Goal: Task Accomplishment & Management: Manage account settings

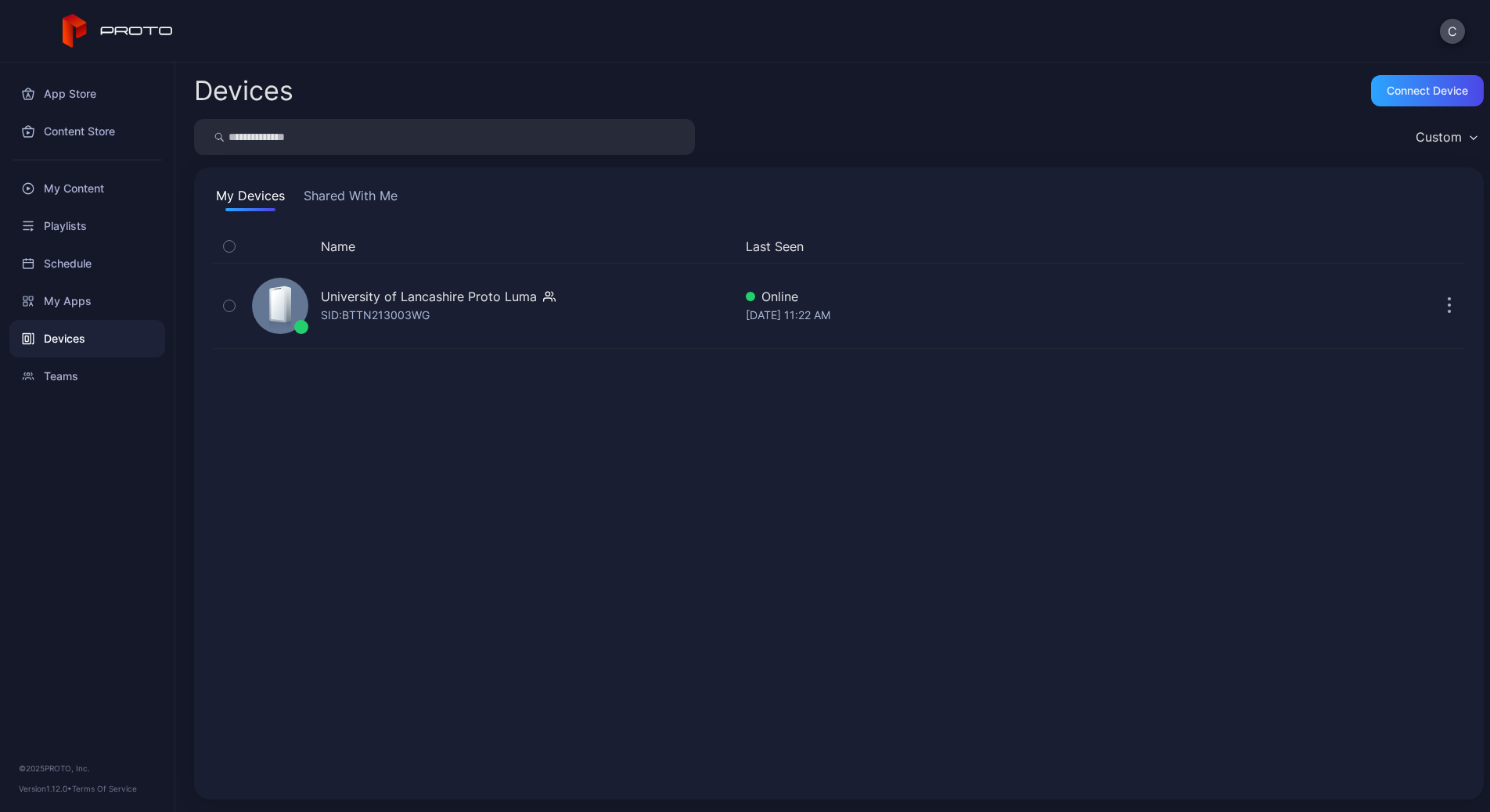
click at [96, 153] on div at bounding box center [87, 160] width 175 height 19
click at [105, 185] on div "My Content" at bounding box center [87, 188] width 156 height 38
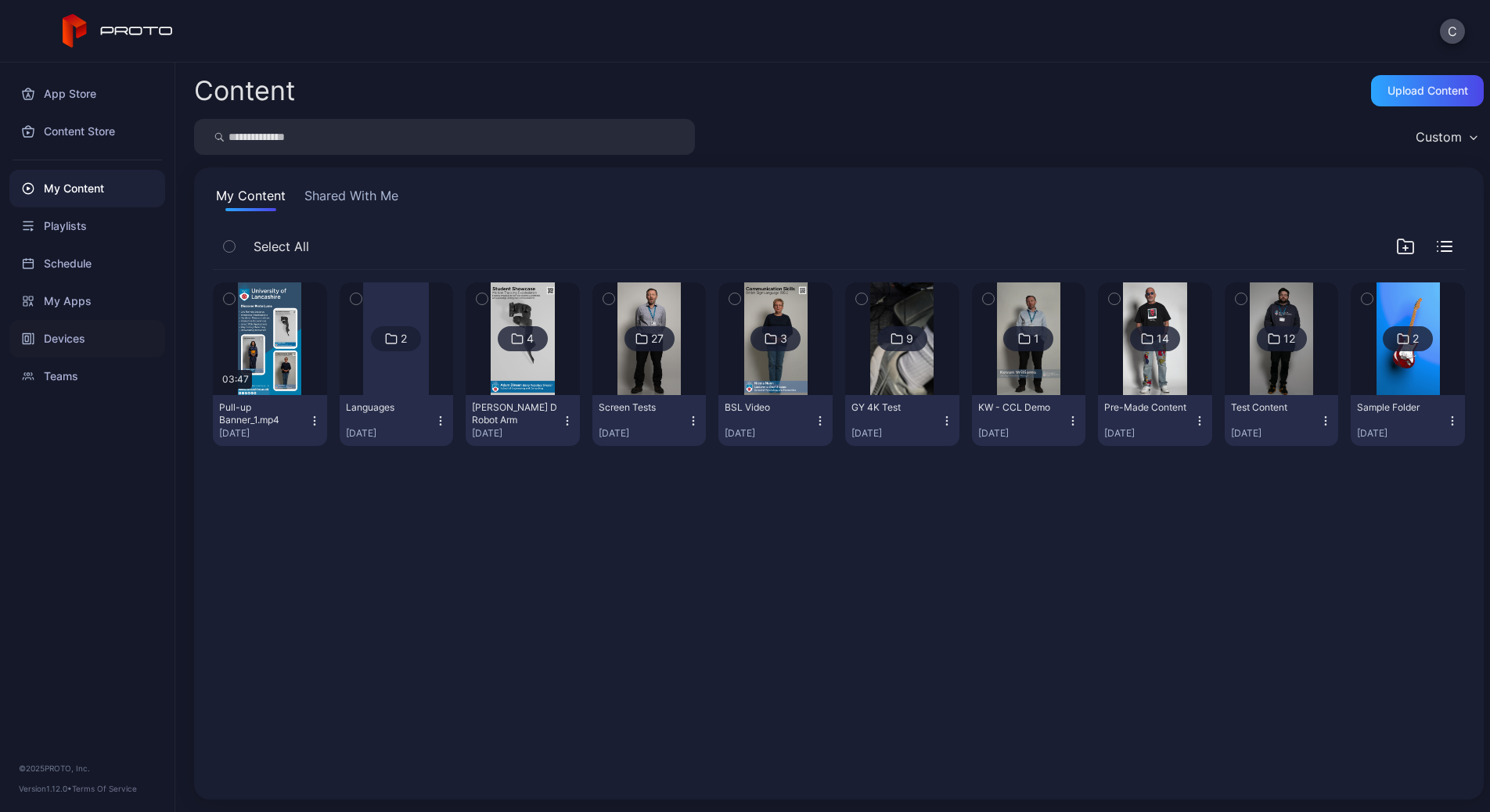
click at [122, 338] on div "Devices" at bounding box center [87, 338] width 156 height 38
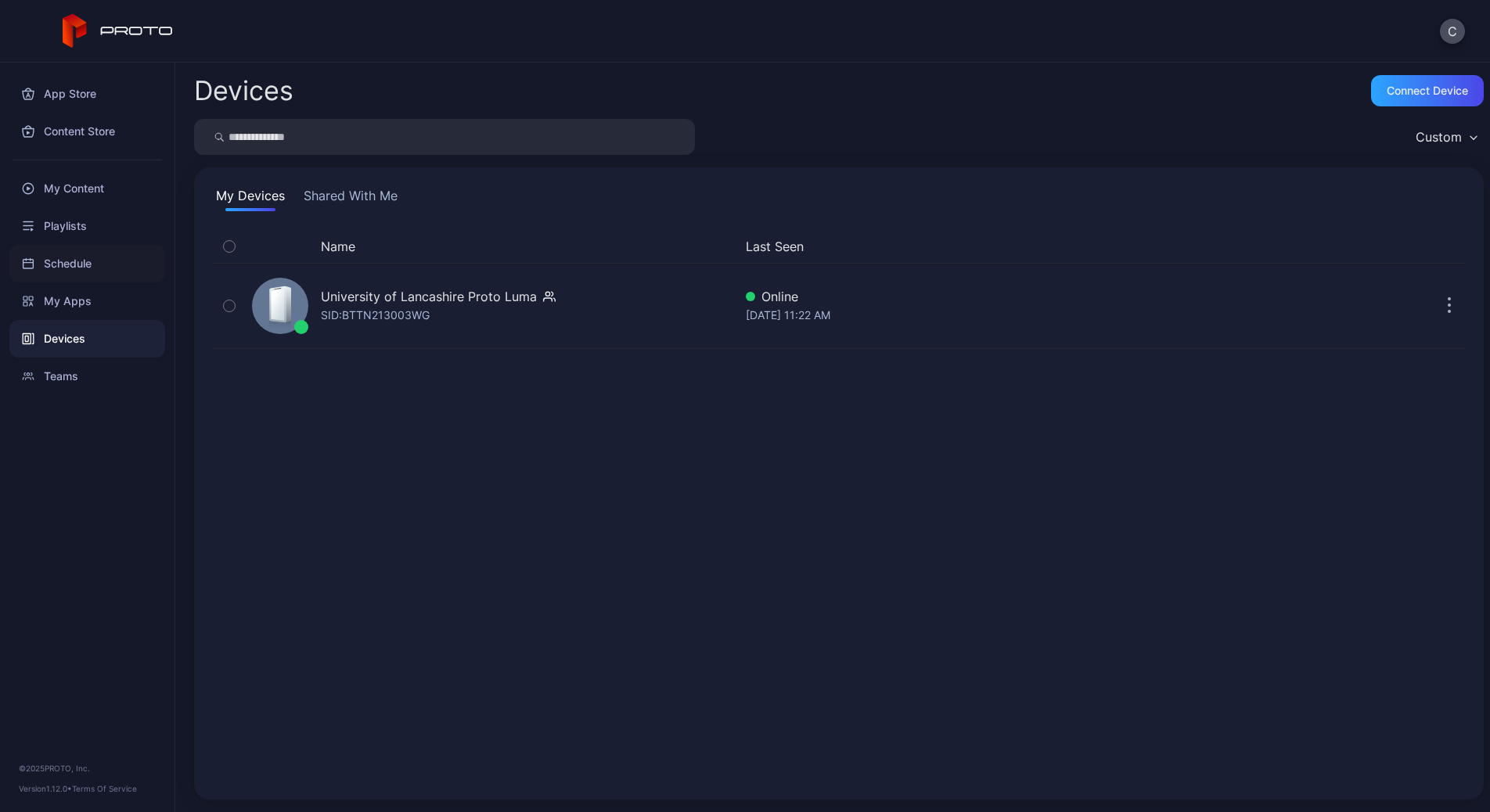
click at [105, 265] on div "Schedule" at bounding box center [87, 264] width 156 height 38
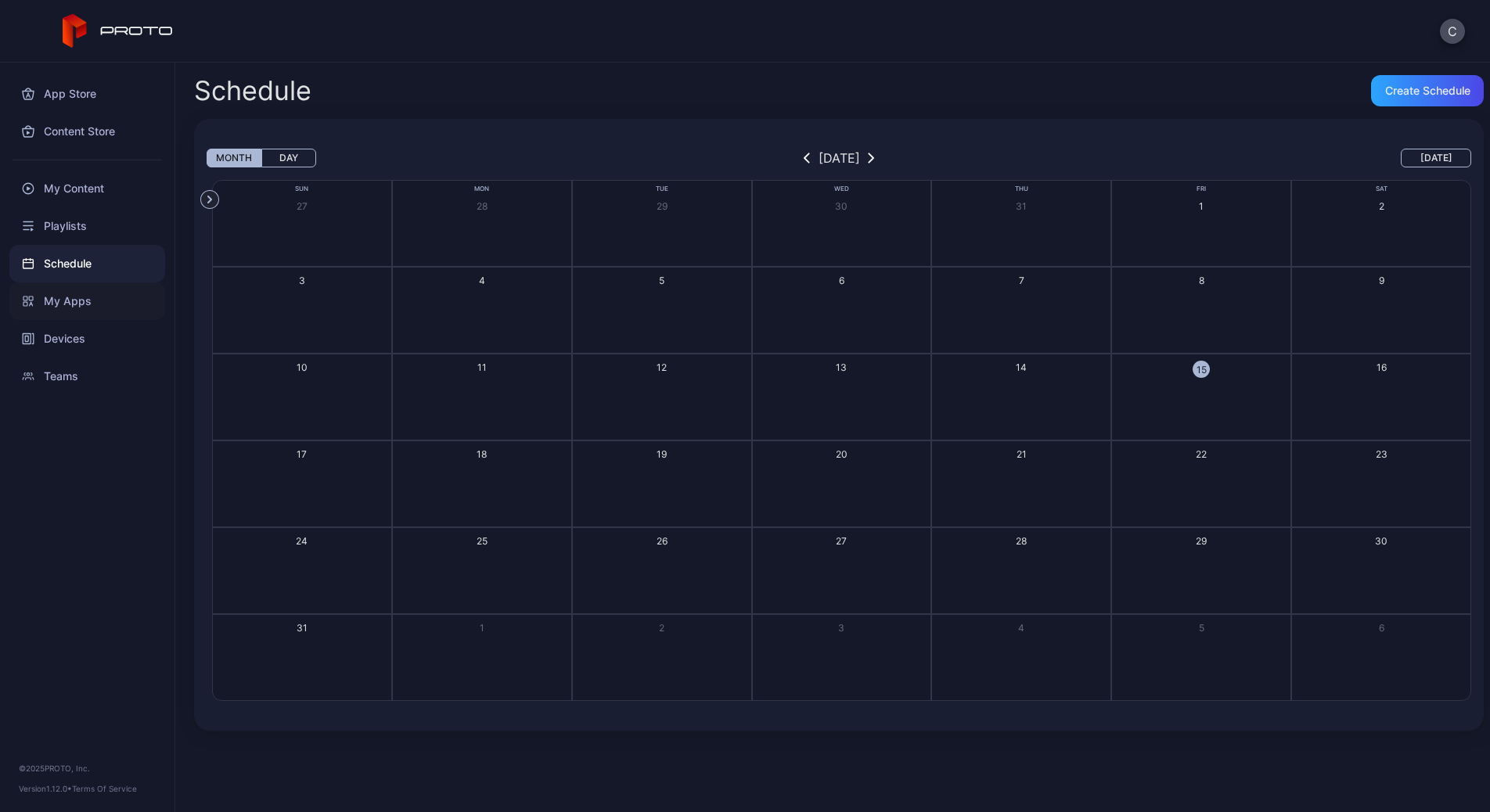
click at [69, 297] on div "My Apps" at bounding box center [87, 301] width 156 height 38
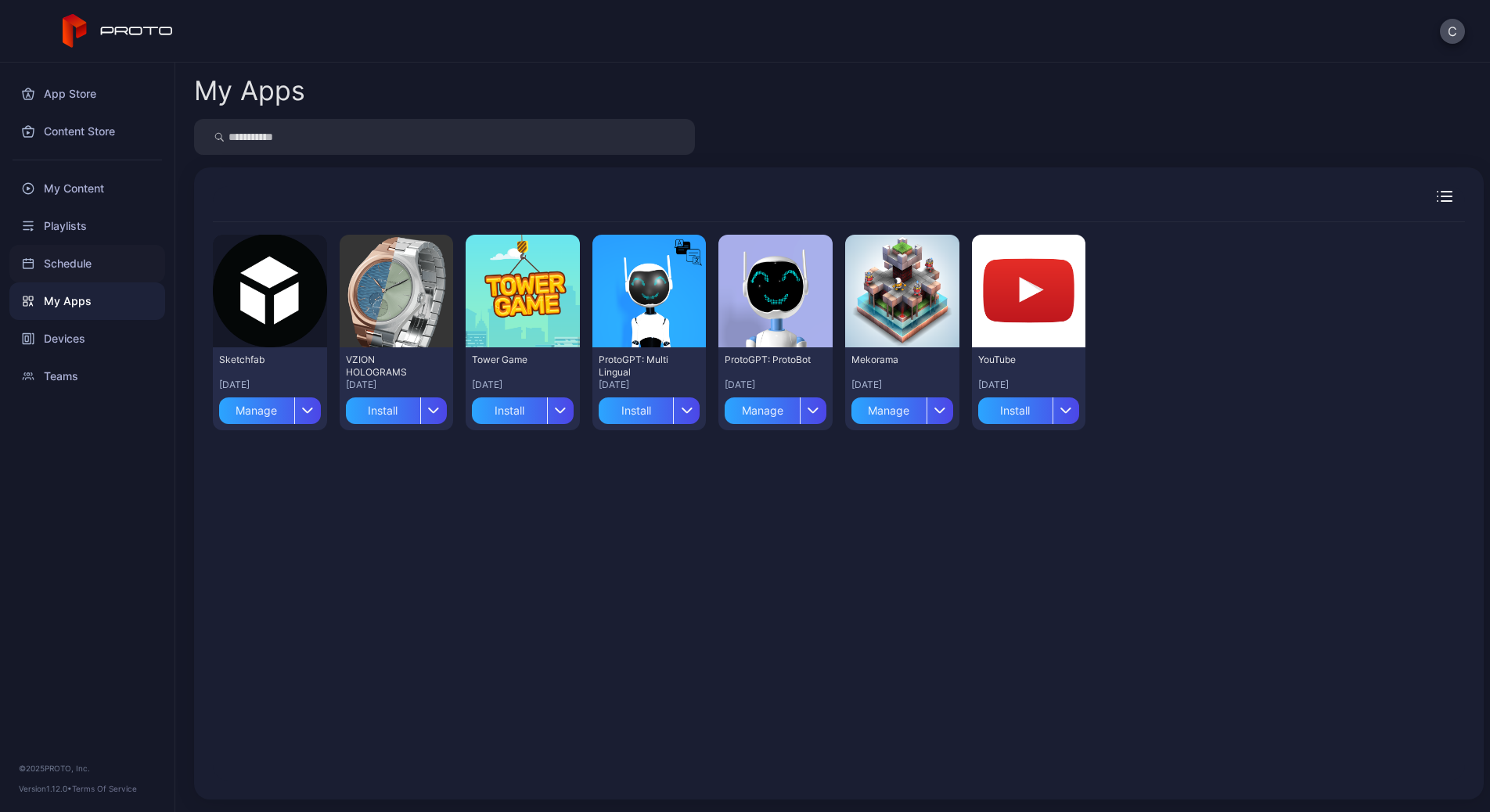
click at [82, 266] on div "Schedule" at bounding box center [87, 264] width 156 height 38
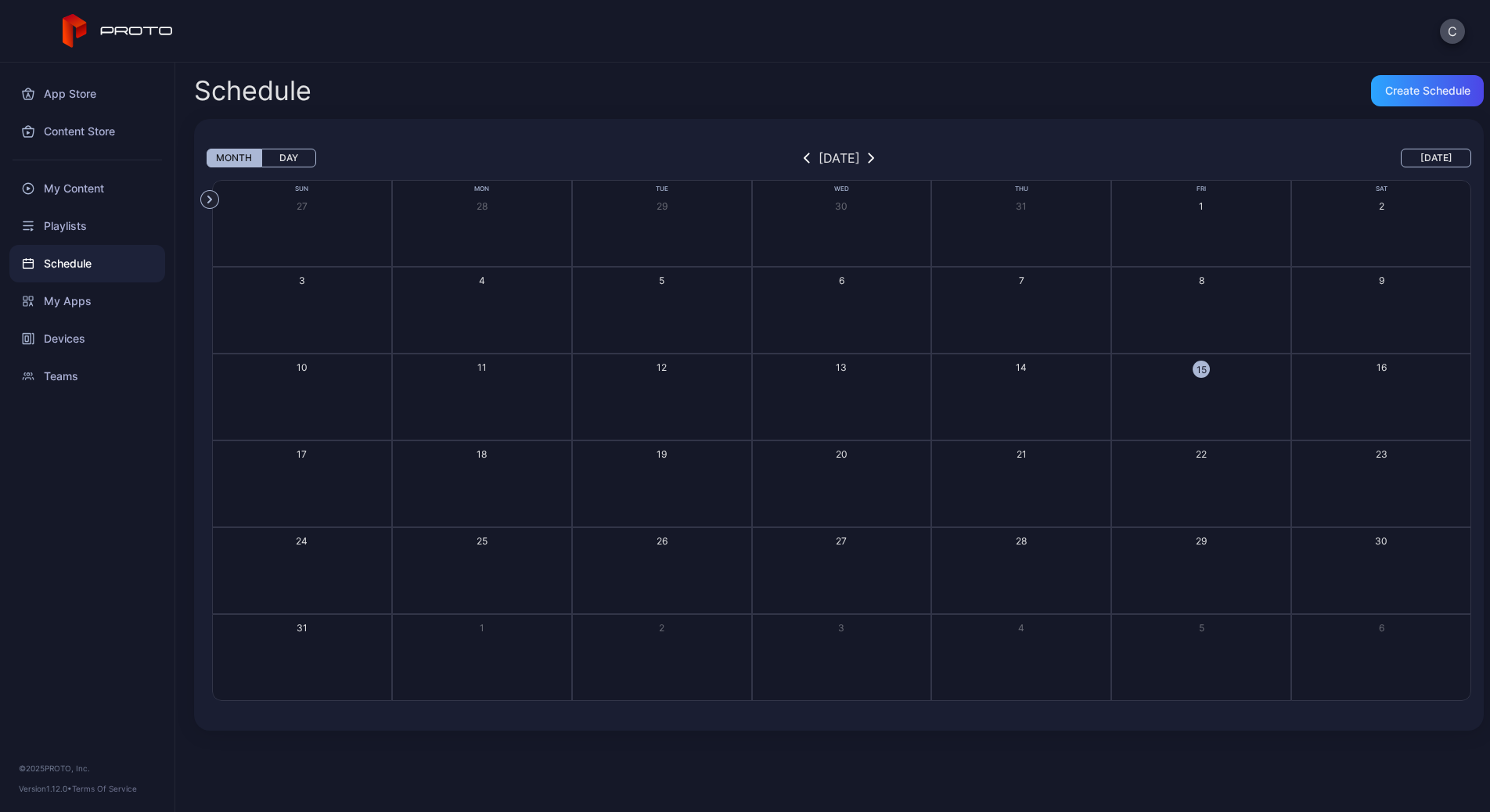
click at [1193, 369] on div "15" at bounding box center [1202, 369] width 18 height 18
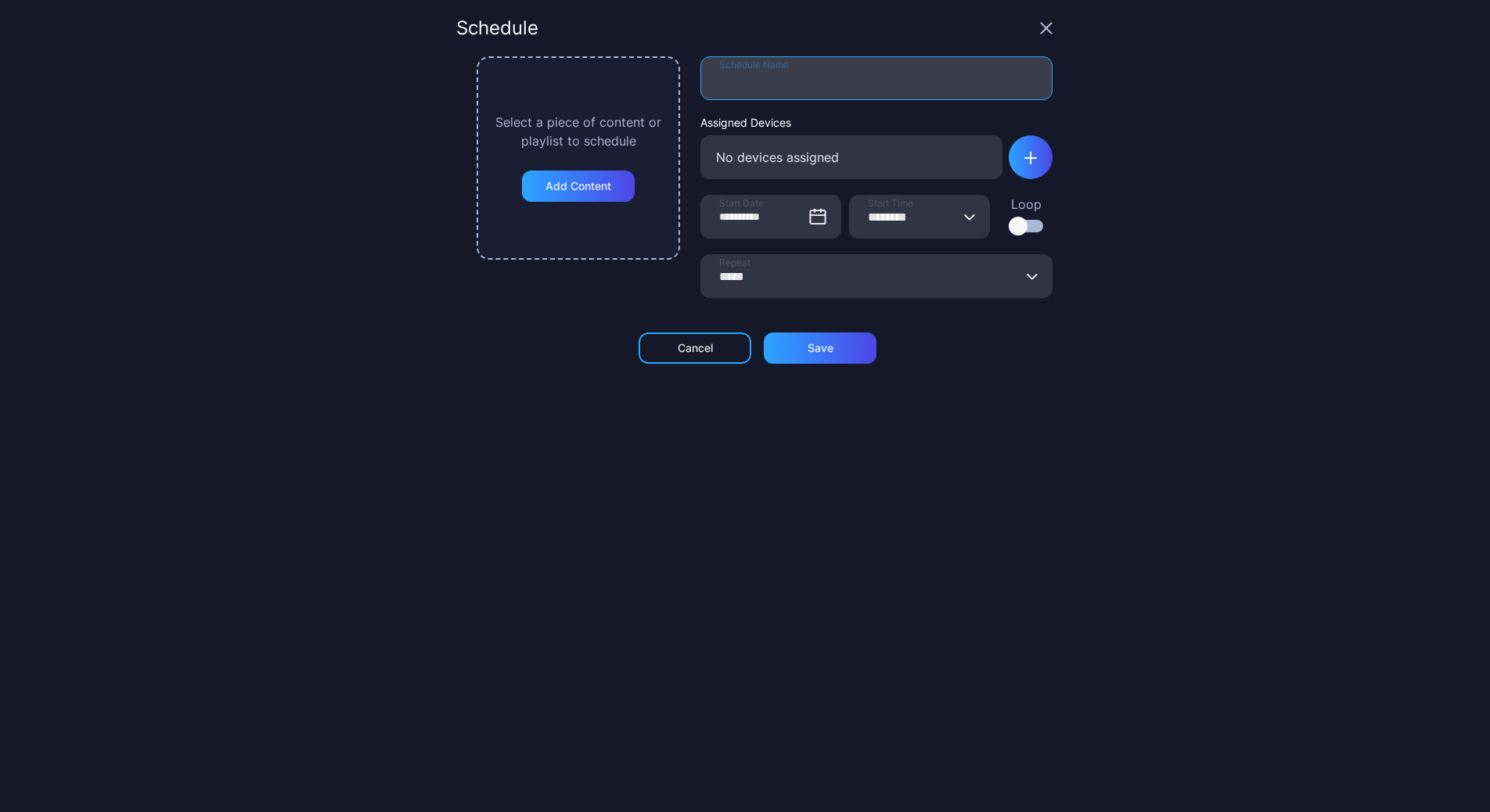
click at [814, 83] on input "Schedule Name" at bounding box center [876, 78] width 353 height 44
click at [869, 81] on input "Schedule Name" at bounding box center [876, 78] width 353 height 44
click at [816, 82] on input "Schedule Name" at bounding box center [876, 78] width 353 height 44
type input "********"
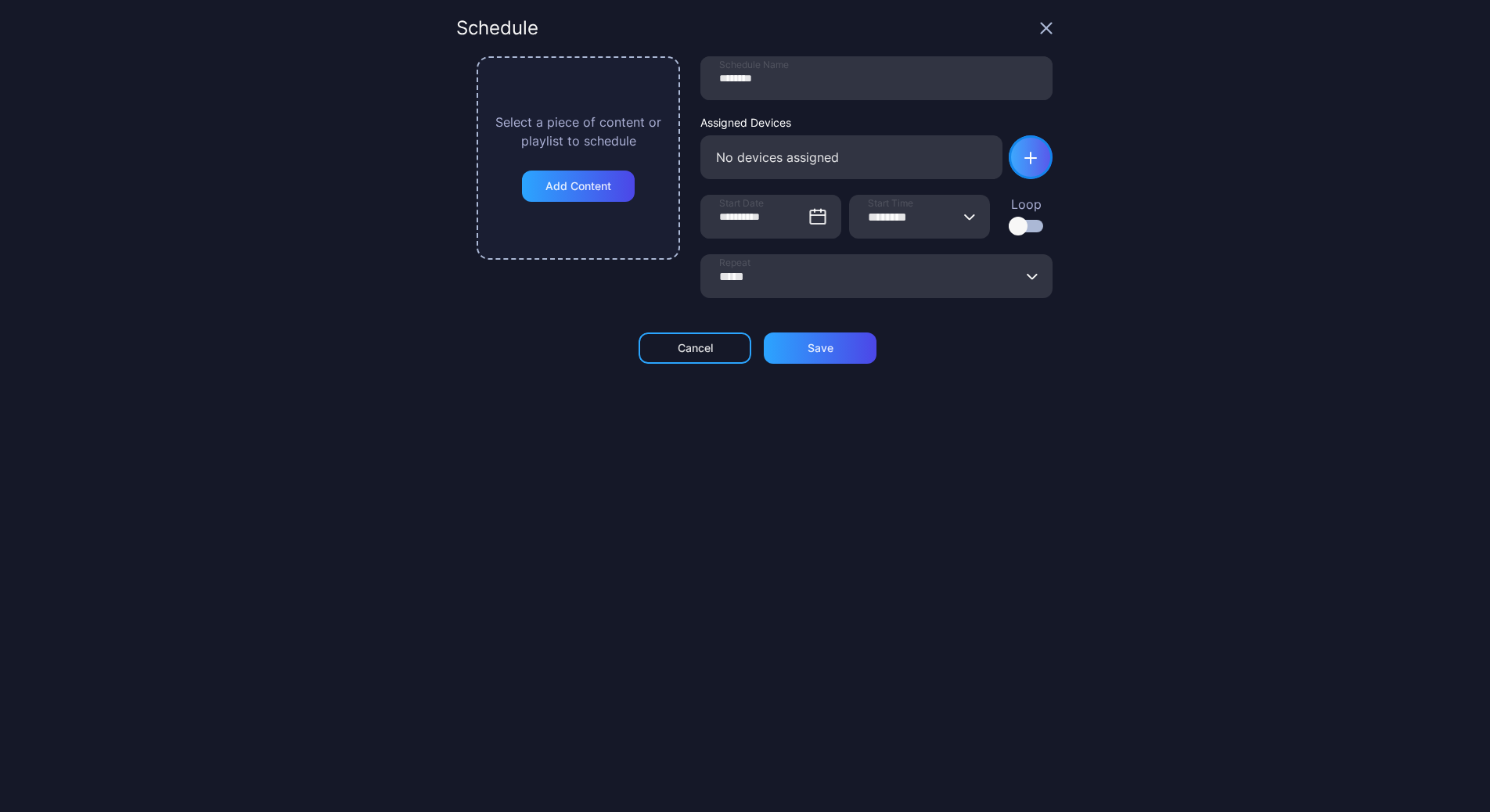
click at [1022, 153] on div "button" at bounding box center [1030, 157] width 44 height 44
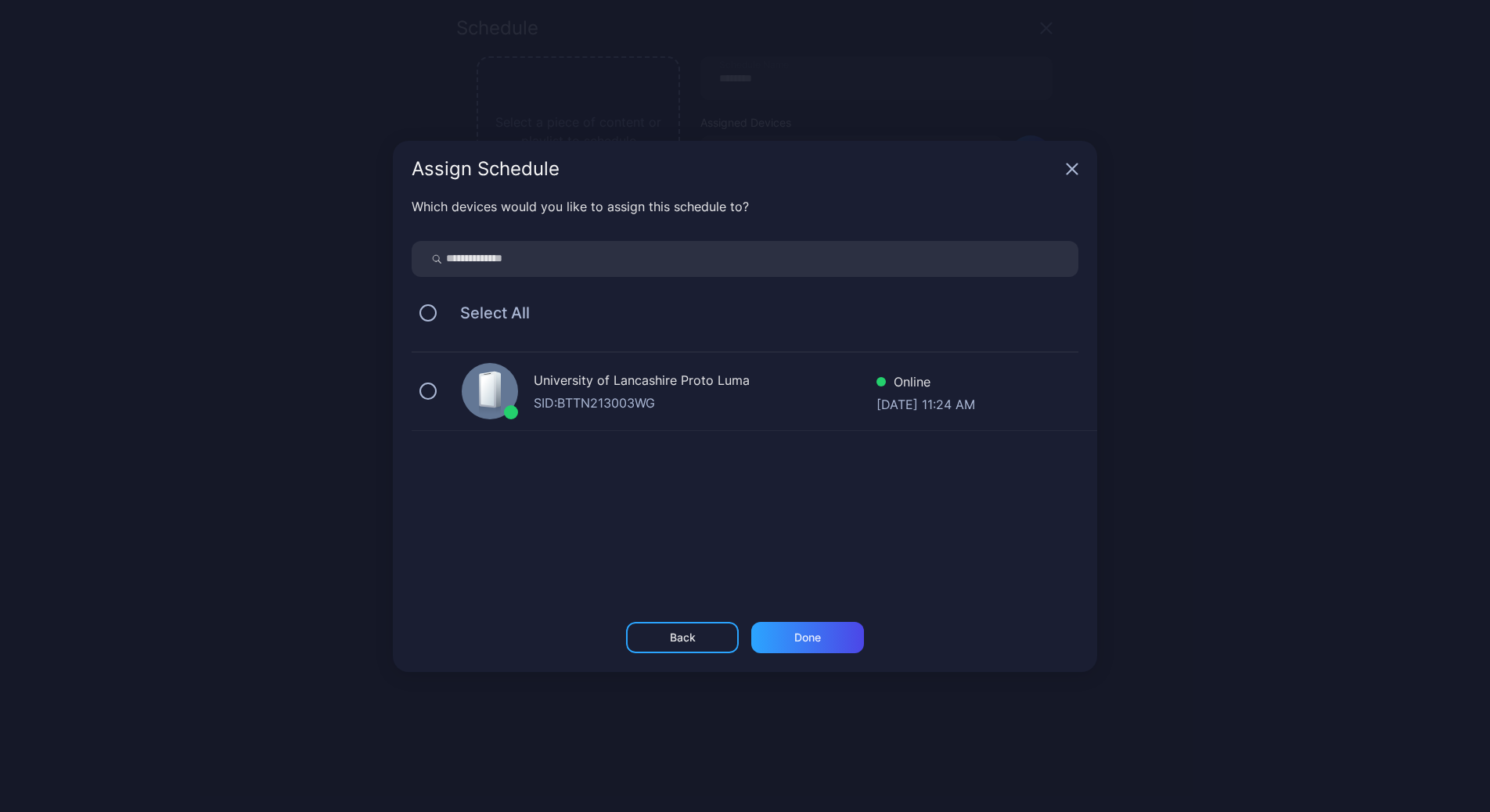
click at [658, 414] on div "University of Lancashire Proto [PERSON_NAME]: BTTN213003WG Online [DATE] 11:24 …" at bounding box center [754, 391] width 686 height 78
click at [812, 637] on div "Done" at bounding box center [808, 637] width 26 height 12
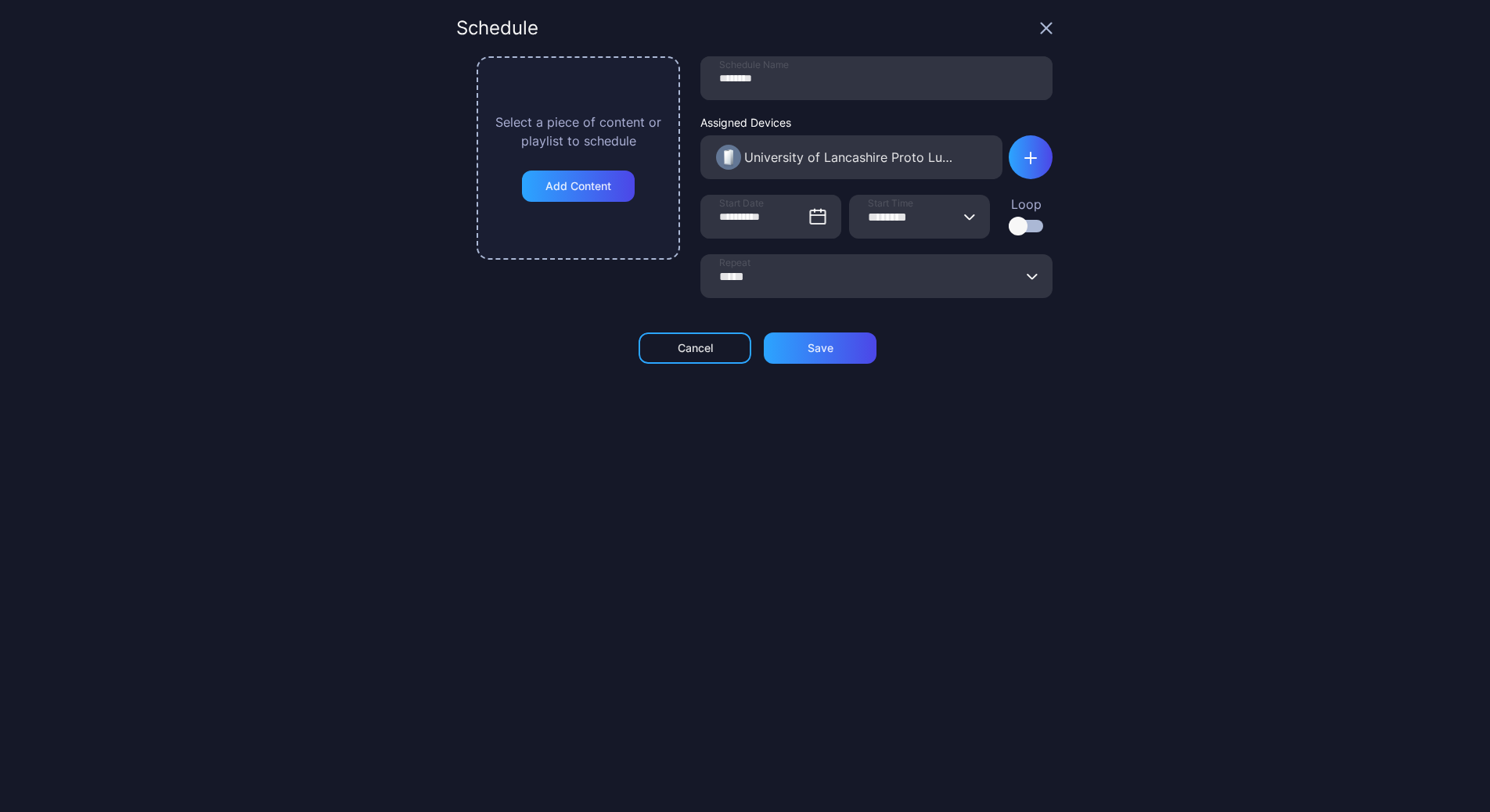
click at [792, 282] on input "*****" at bounding box center [876, 276] width 353 height 44
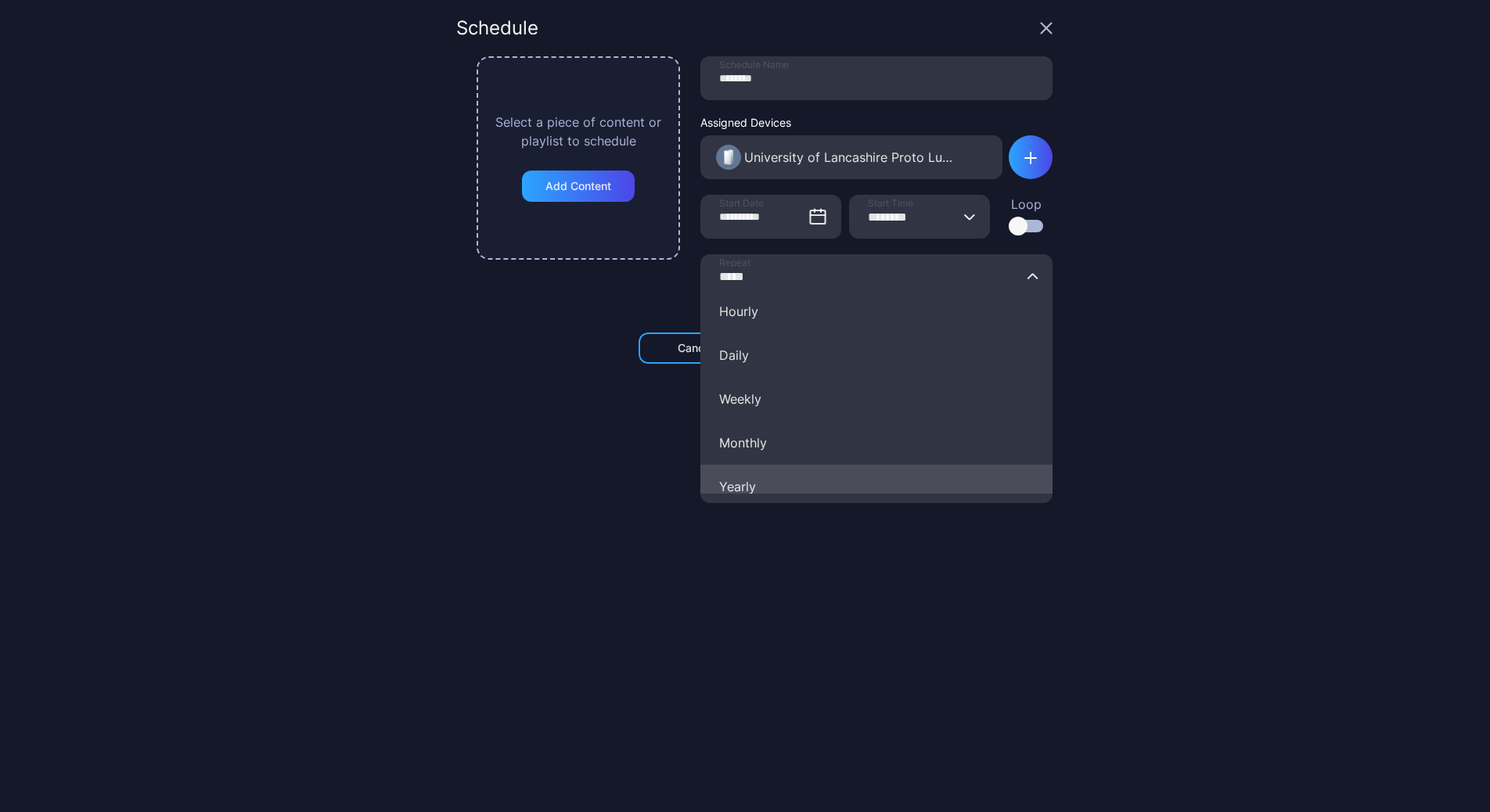
scroll to position [111, 0]
click at [776, 473] on button "Weekdays ([DATE]-[DATE])" at bounding box center [876, 472] width 353 height 44
type input "**********"
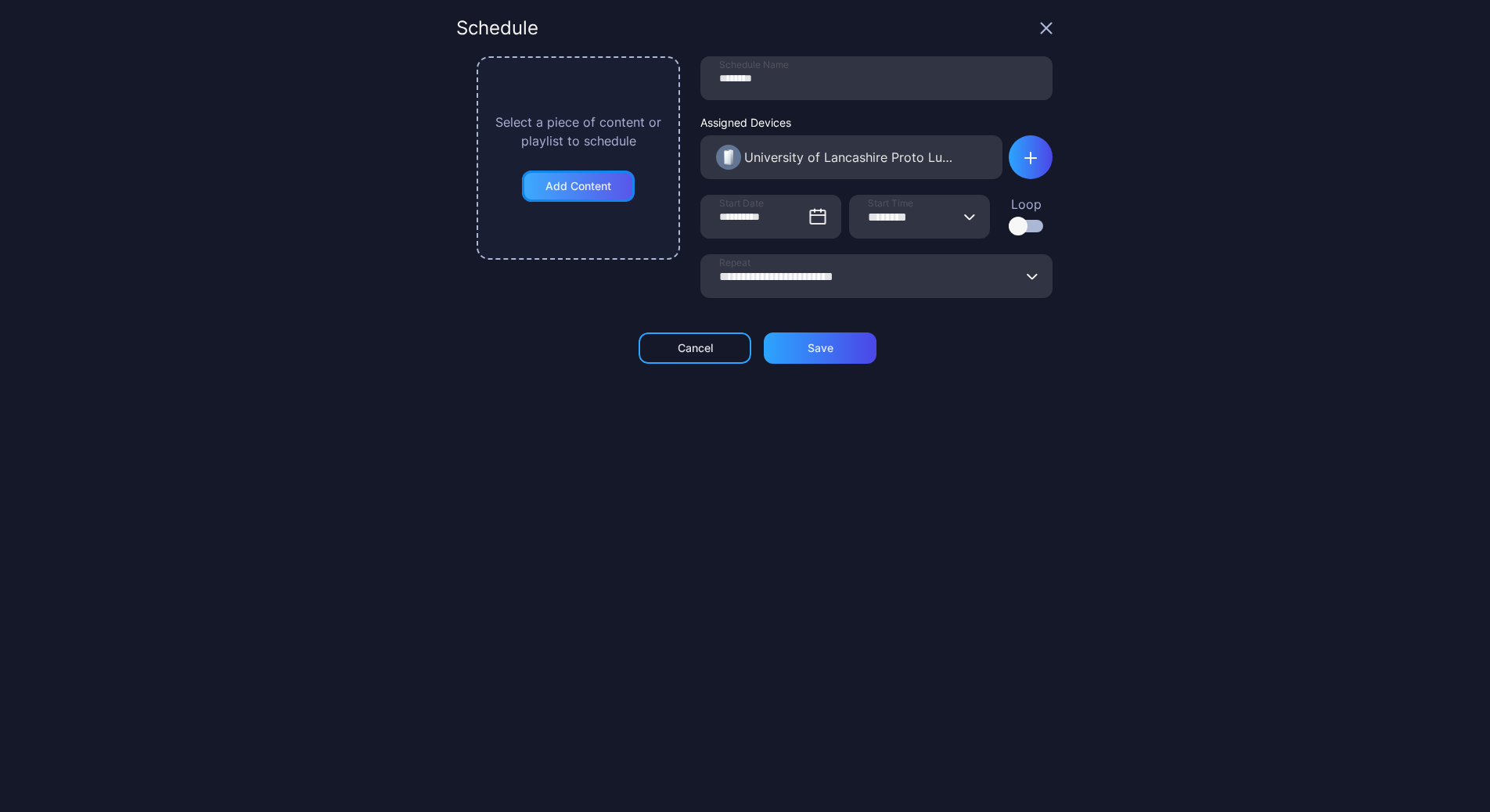
click at [545, 185] on div "Add Content" at bounding box center [578, 186] width 66 height 12
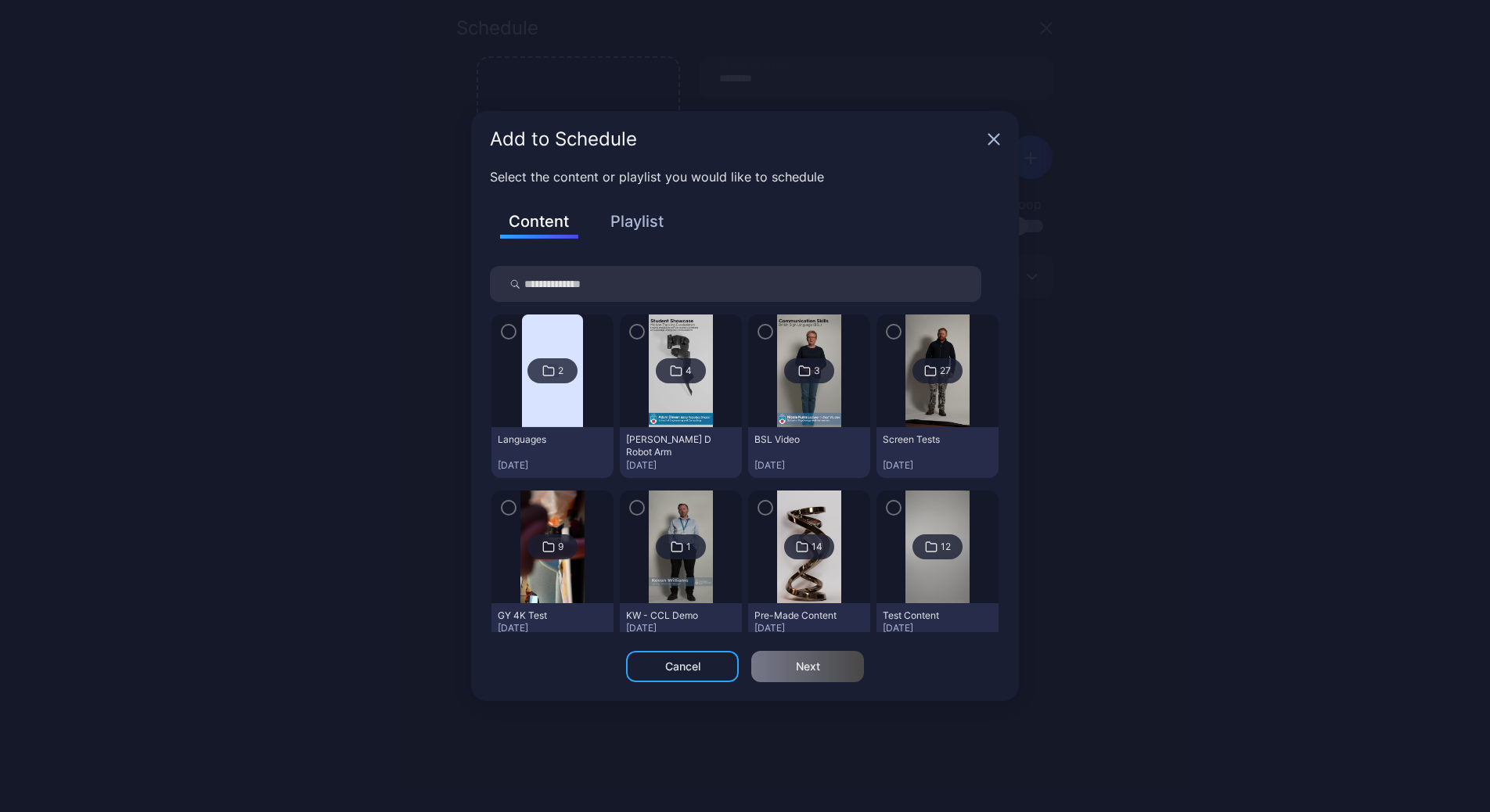
click at [629, 236] on div "Content Playlist" at bounding box center [745, 232] width 510 height 68
click at [651, 224] on button "Playlist" at bounding box center [636, 221] width 78 height 26
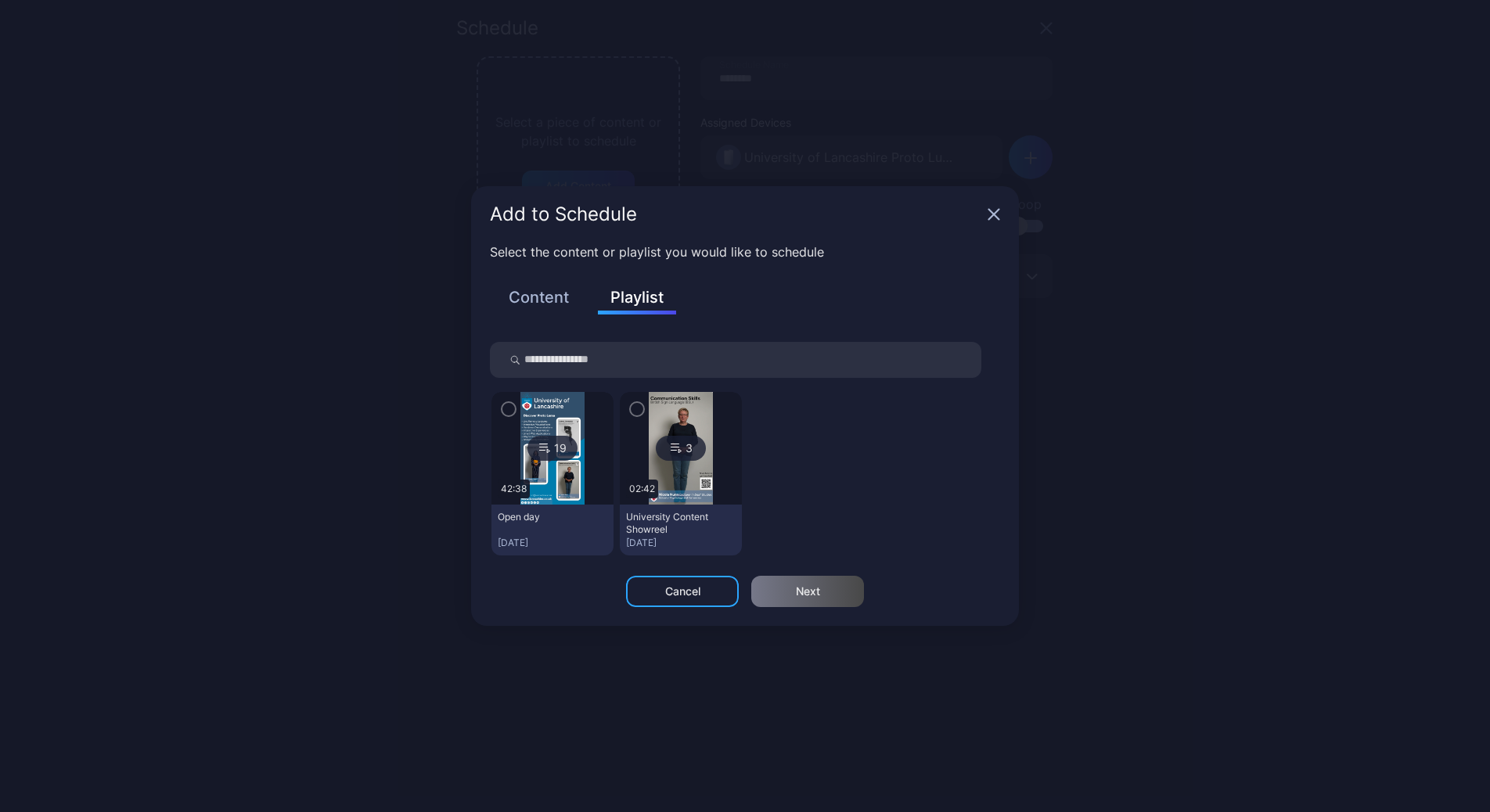
click at [561, 460] on div "19" at bounding box center [552, 448] width 50 height 25
click at [505, 395] on div at bounding box center [552, 448] width 122 height 112
click at [509, 410] on icon "button" at bounding box center [508, 410] width 4 height 4
click at [810, 597] on div "Next" at bounding box center [808, 591] width 25 height 12
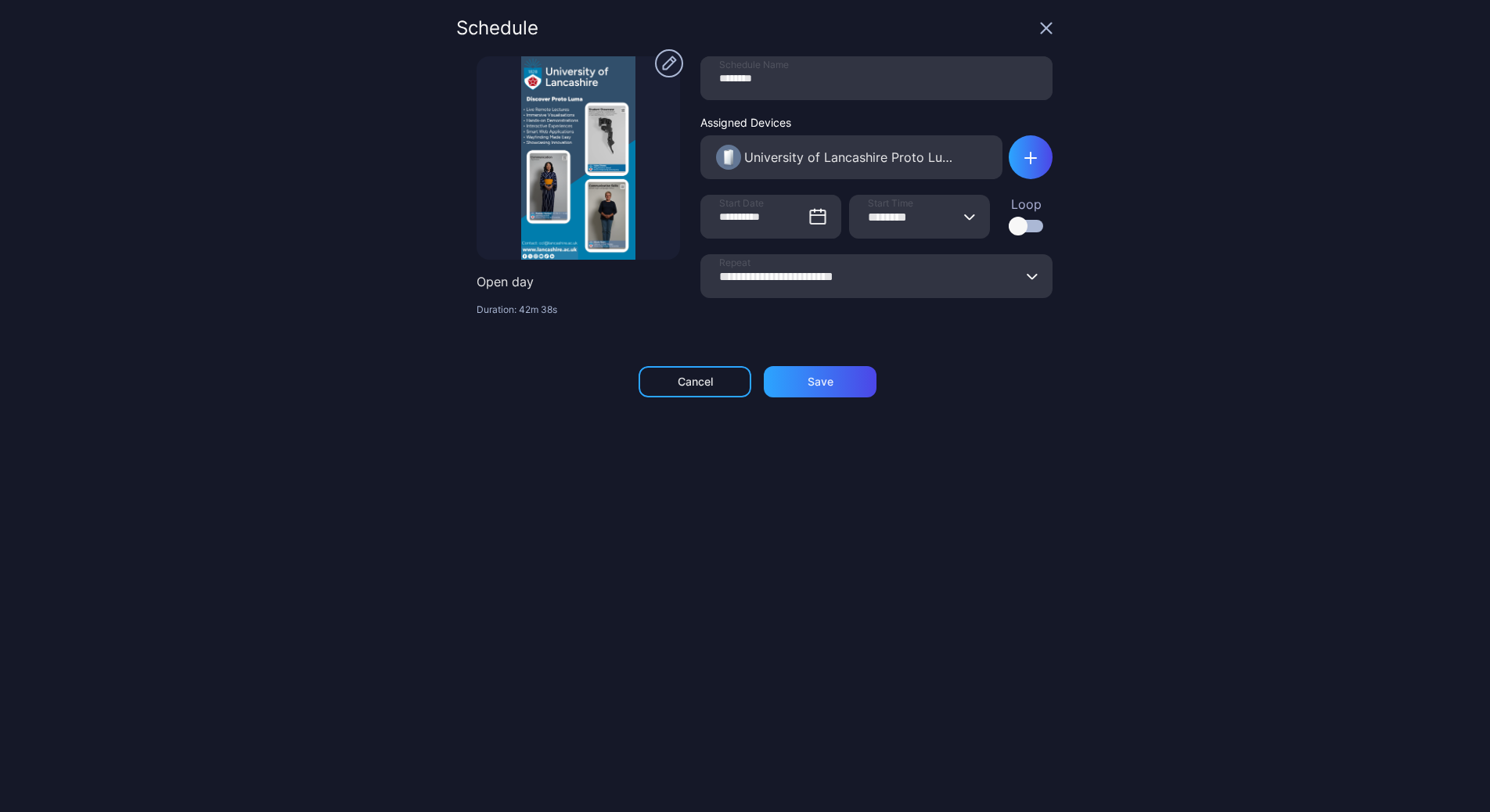
click at [1008, 224] on div at bounding box center [1017, 226] width 18 height 18
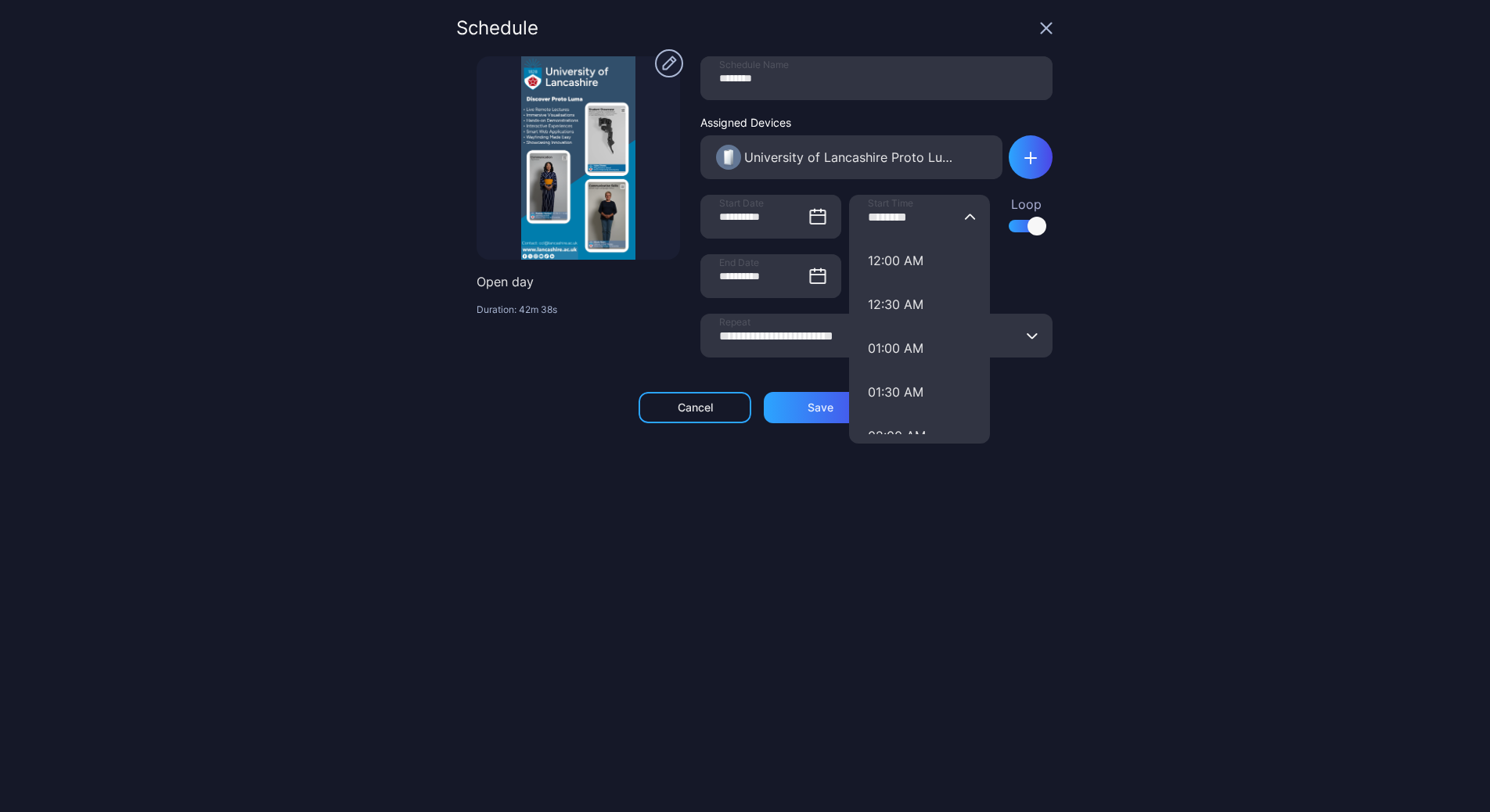
click at [920, 224] on input "********" at bounding box center [919, 217] width 141 height 44
click at [926, 260] on button "07:00 AM" at bounding box center [919, 268] width 141 height 44
type input "********"
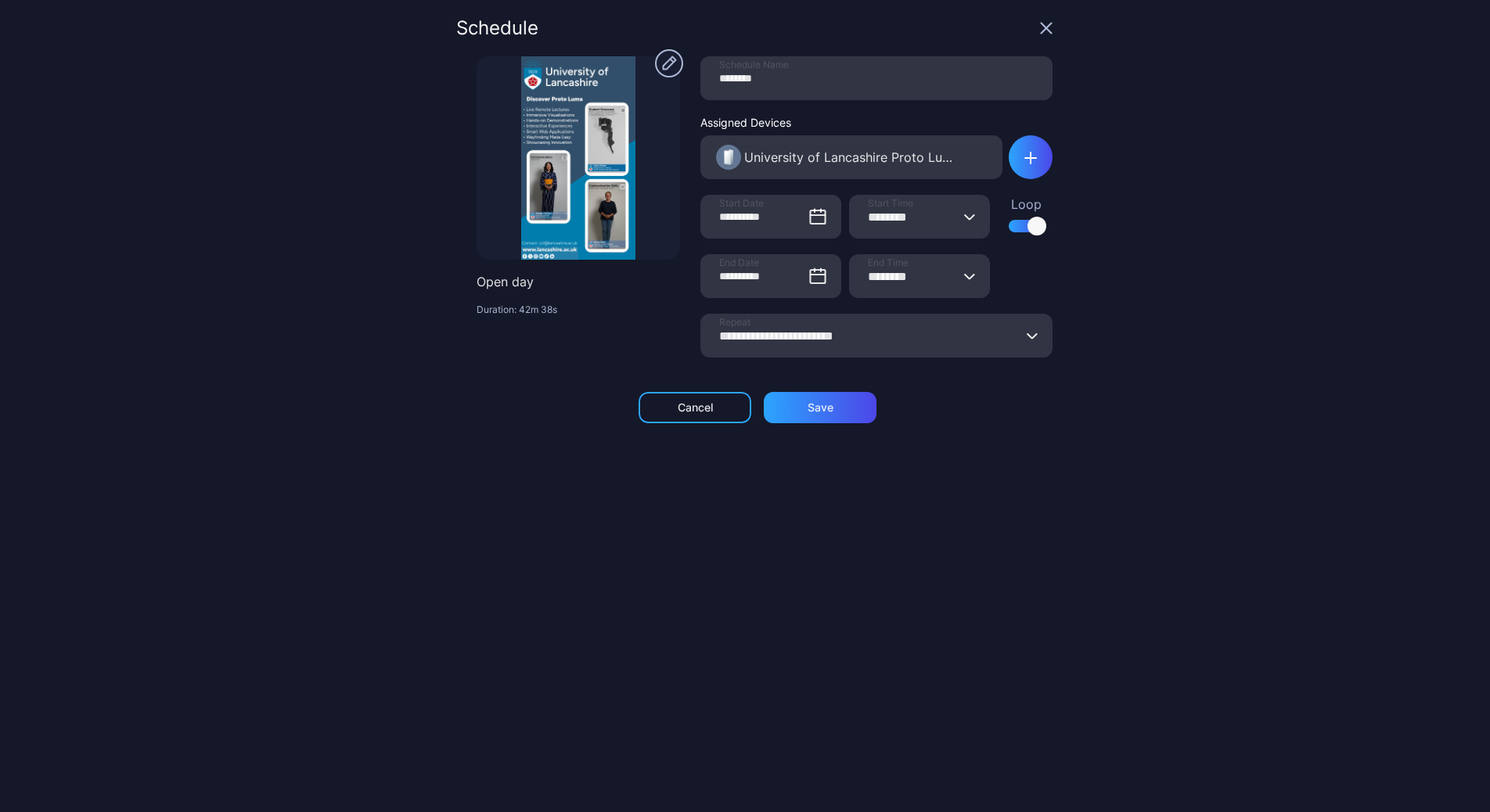
click at [932, 266] on input "********" at bounding box center [919, 276] width 141 height 44
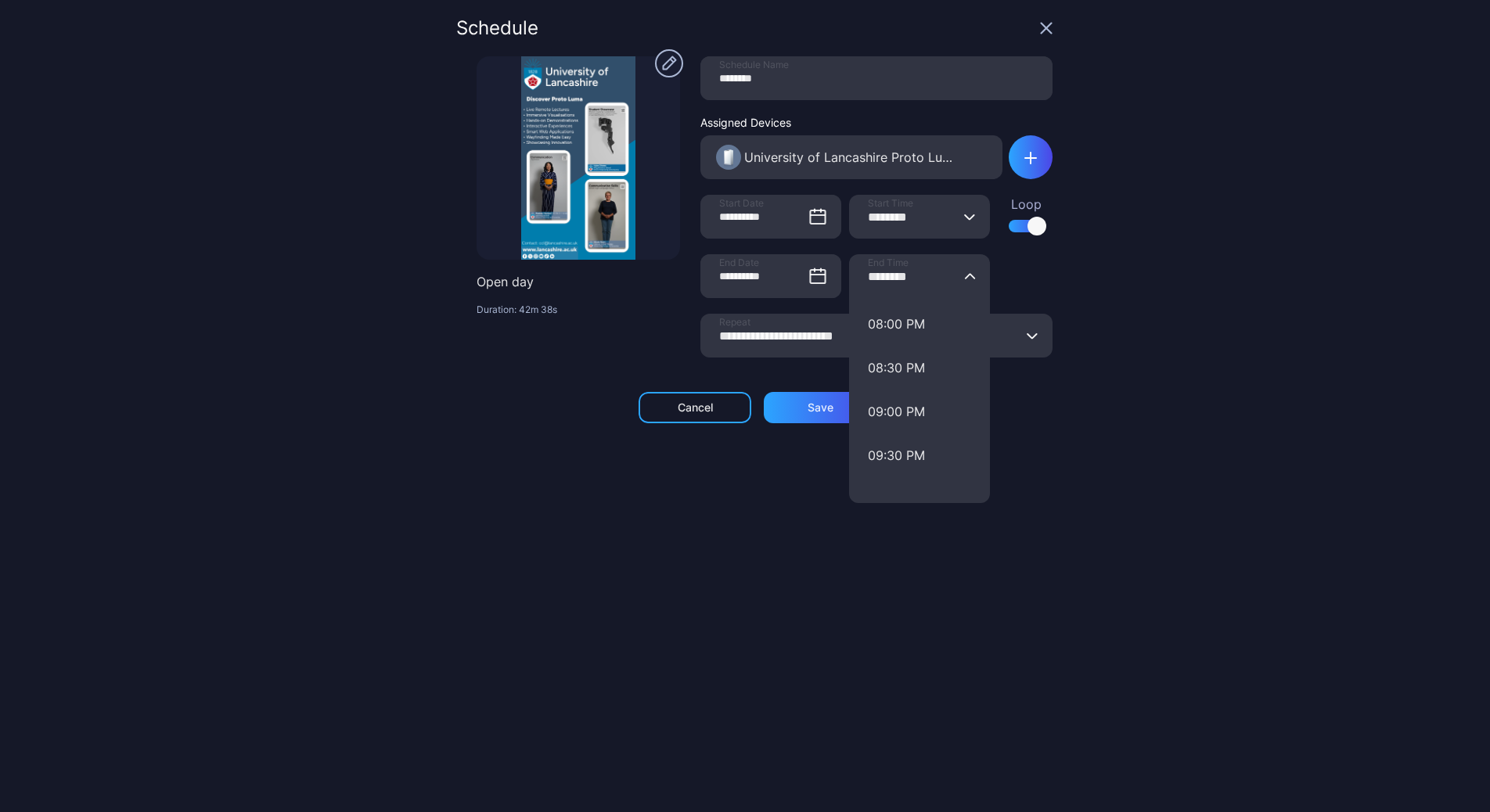
scroll to position [1604, 0]
click at [903, 381] on button "07:00 PM" at bounding box center [919, 381] width 141 height 44
type input "********"
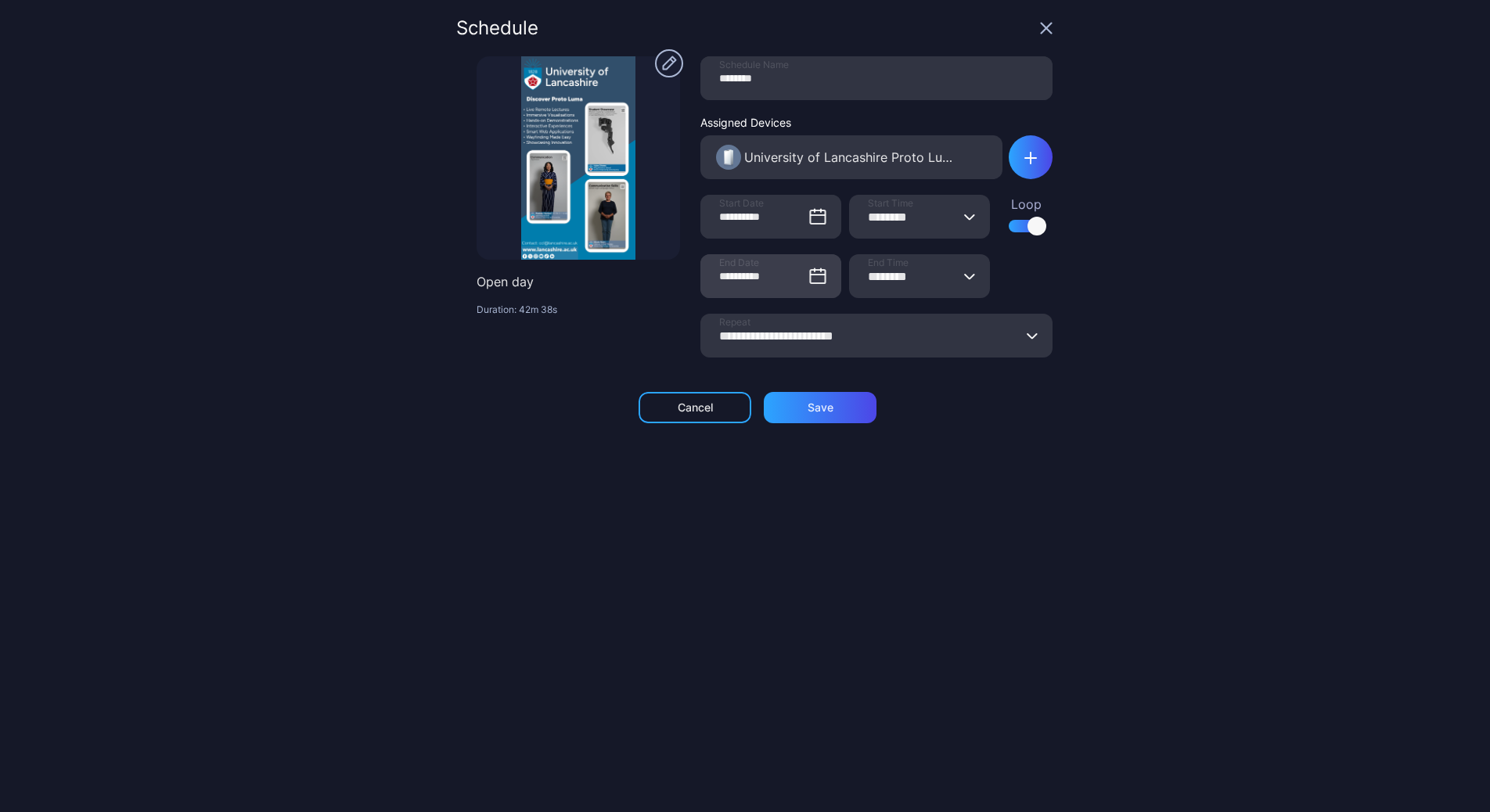
click at [809, 277] on icon at bounding box center [818, 276] width 18 height 18
click at [802, 277] on input "**********" at bounding box center [771, 276] width 141 height 44
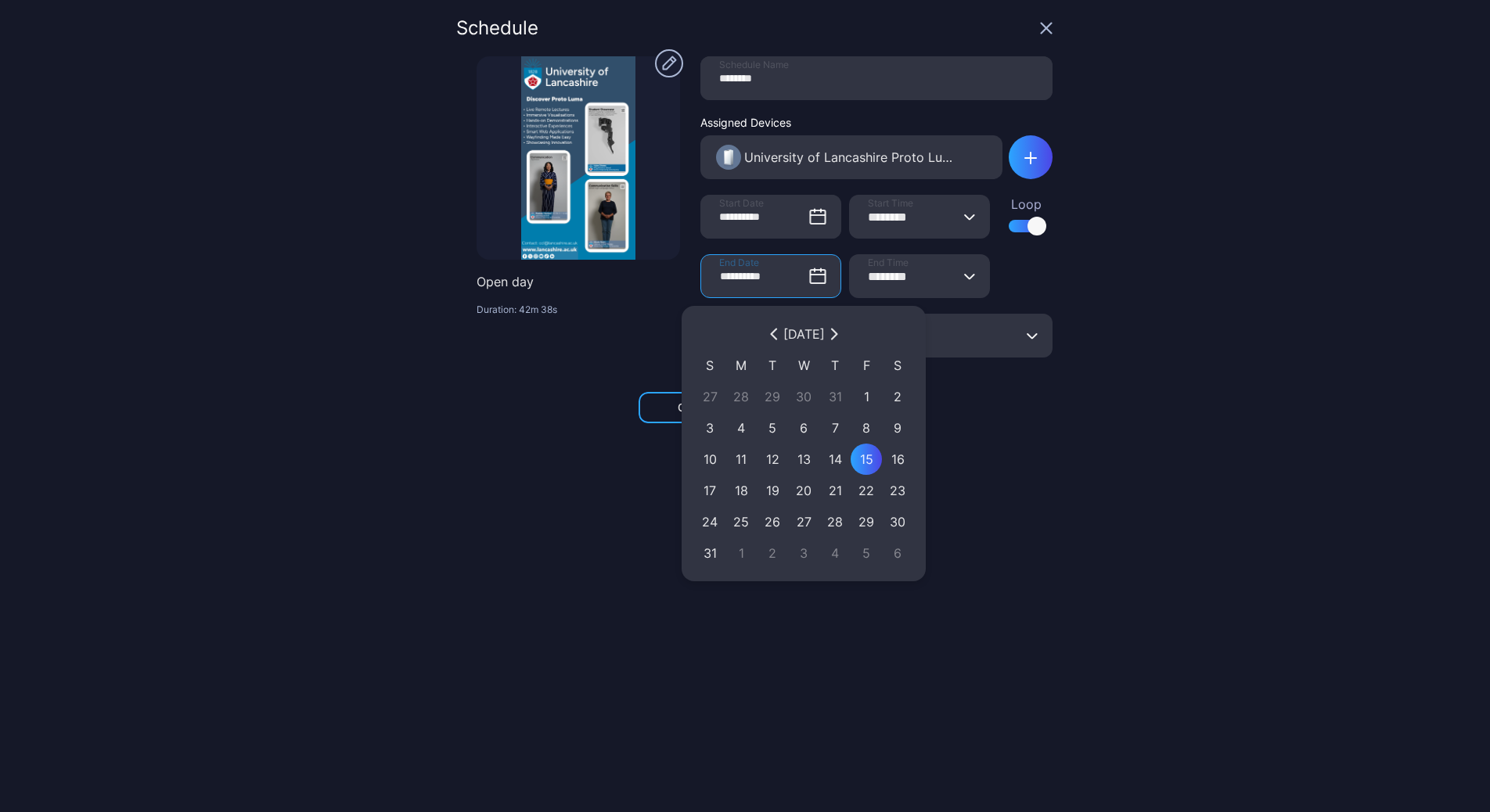
click at [844, 325] on button "button" at bounding box center [833, 333] width 18 height 18
click at [825, 325] on div "[DATE]" at bounding box center [803, 333] width 41 height 18
click at [825, 326] on div "[DATE]" at bounding box center [803, 333] width 41 height 18
click at [836, 330] on icon "button" at bounding box center [832, 335] width 4 height 11
click at [844, 331] on button "button" at bounding box center [833, 333] width 18 height 18
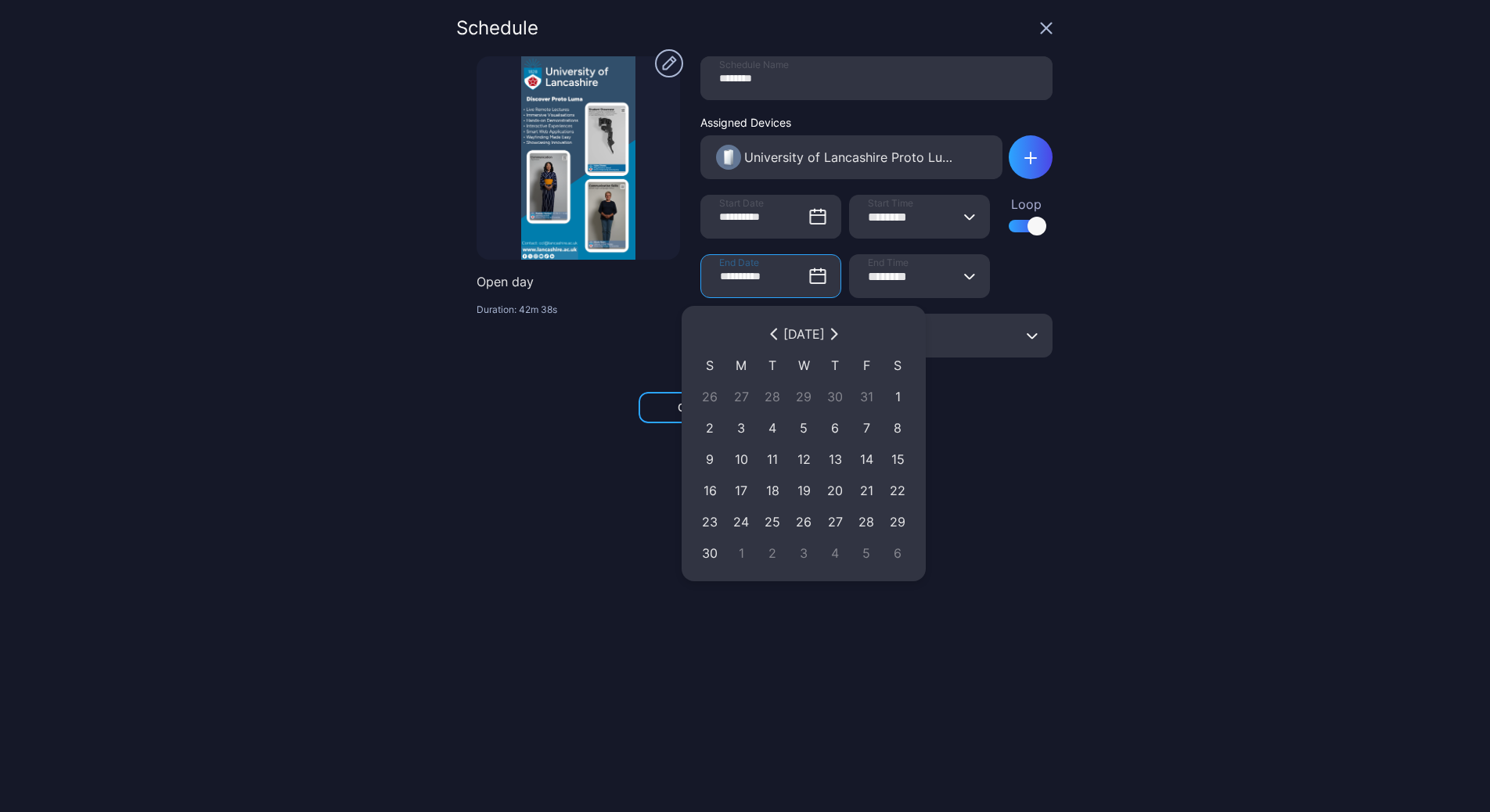
click at [839, 331] on icon "button" at bounding box center [834, 334] width 10 height 12
click at [783, 330] on div "[DATE]" at bounding box center [803, 333] width 41 height 18
click at [803, 340] on div "[DATE]" at bounding box center [803, 333] width 41 height 18
click at [836, 336] on icon "button" at bounding box center [832, 335] width 4 height 11
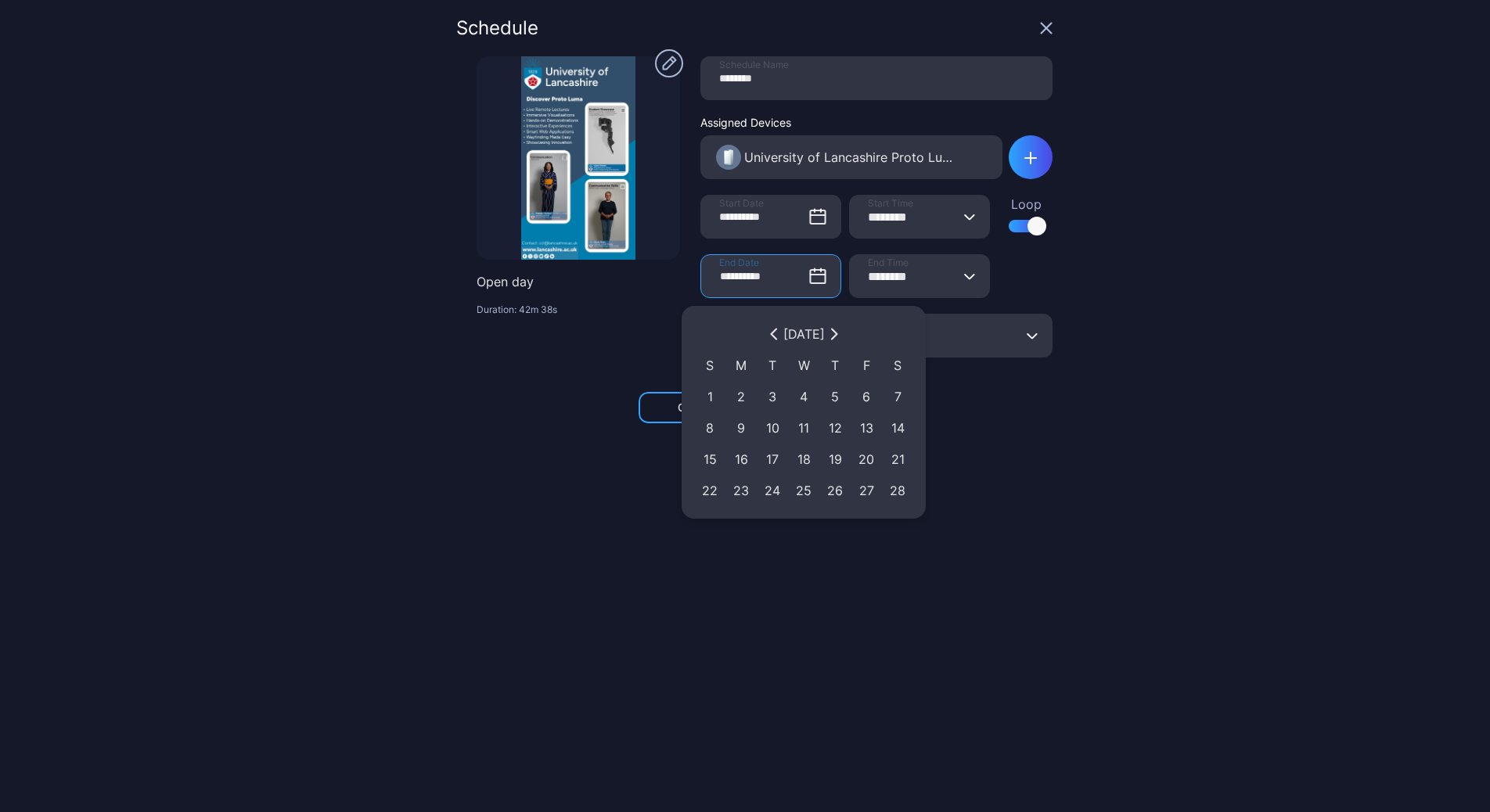
click at [839, 336] on icon "button" at bounding box center [834, 334] width 10 height 12
click at [844, 336] on button "button" at bounding box center [833, 333] width 18 height 18
click at [855, 336] on div "[DATE]" at bounding box center [803, 334] width 219 height 32
click at [844, 334] on button "button" at bounding box center [833, 333] width 18 height 18
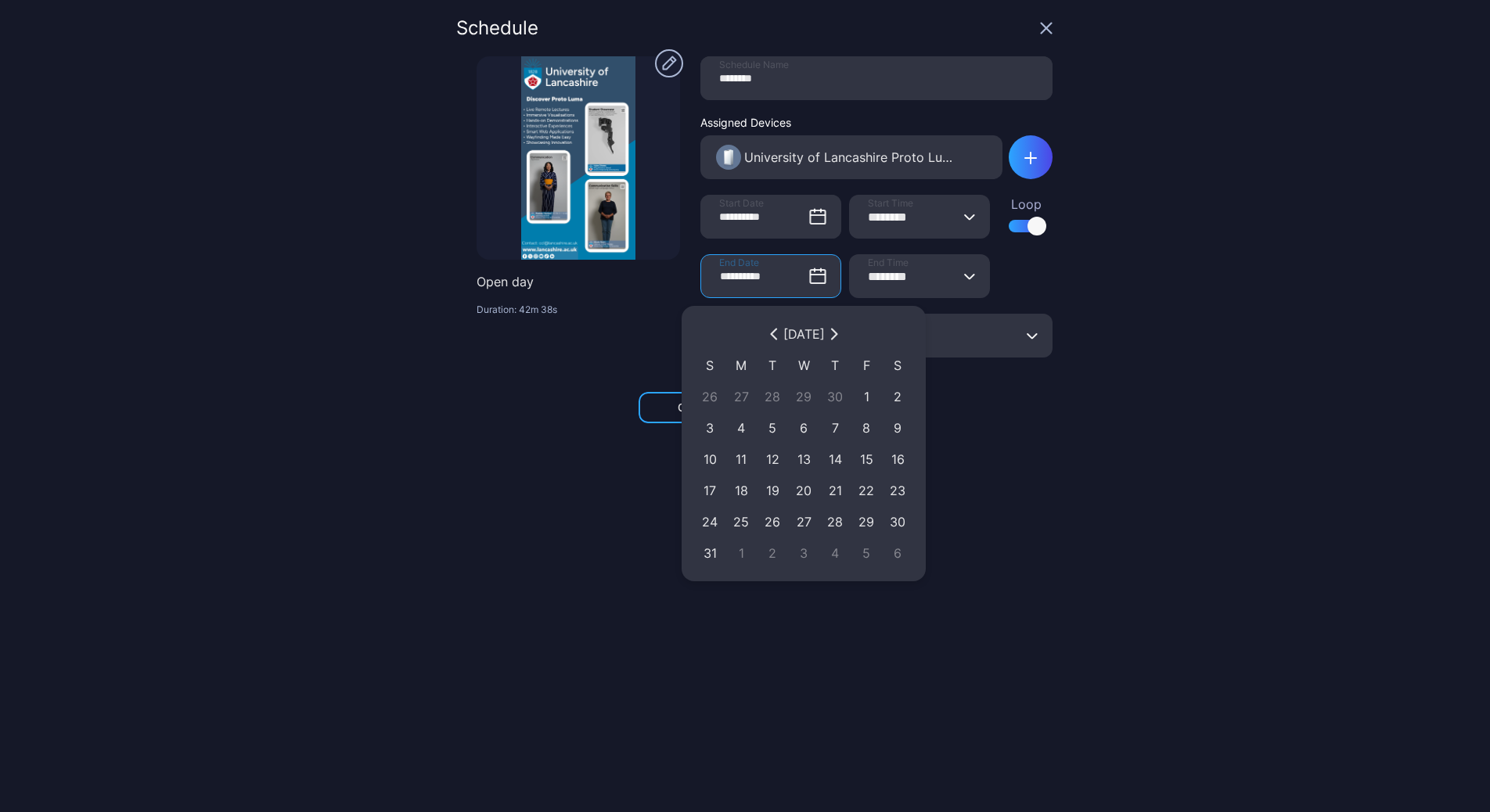
click at [844, 334] on button "button" at bounding box center [833, 333] width 18 height 18
click at [839, 334] on icon "button" at bounding box center [834, 334] width 10 height 12
click at [825, 334] on div "[DATE]" at bounding box center [803, 333] width 41 height 18
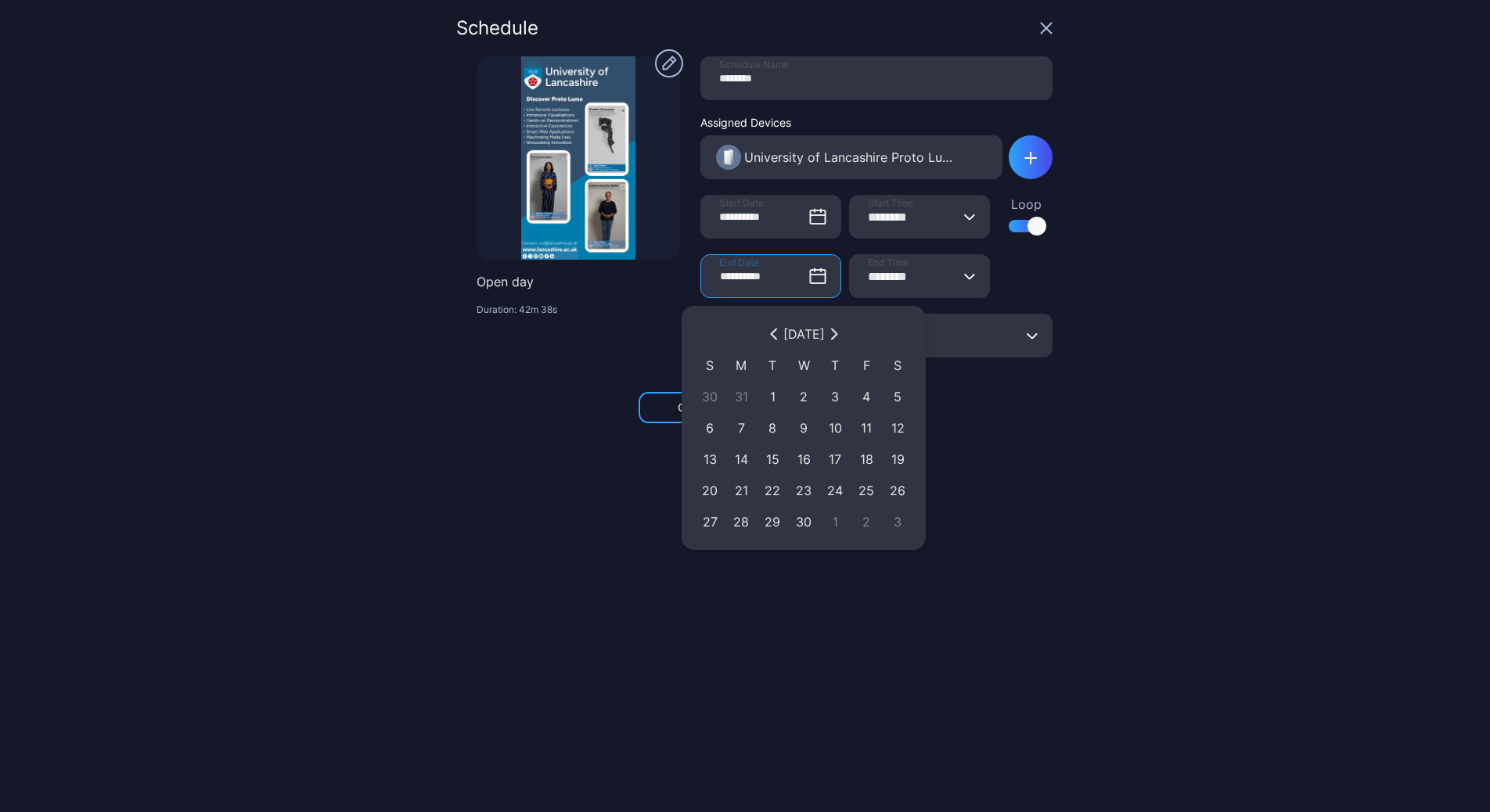
click at [839, 337] on icon "button" at bounding box center [834, 334] width 10 height 12
click at [844, 337] on button "button" at bounding box center [833, 333] width 18 height 18
click at [836, 337] on icon "button" at bounding box center [832, 335] width 4 height 11
click at [839, 337] on icon "button" at bounding box center [834, 334] width 10 height 12
click at [844, 337] on button "button" at bounding box center [833, 333] width 18 height 18
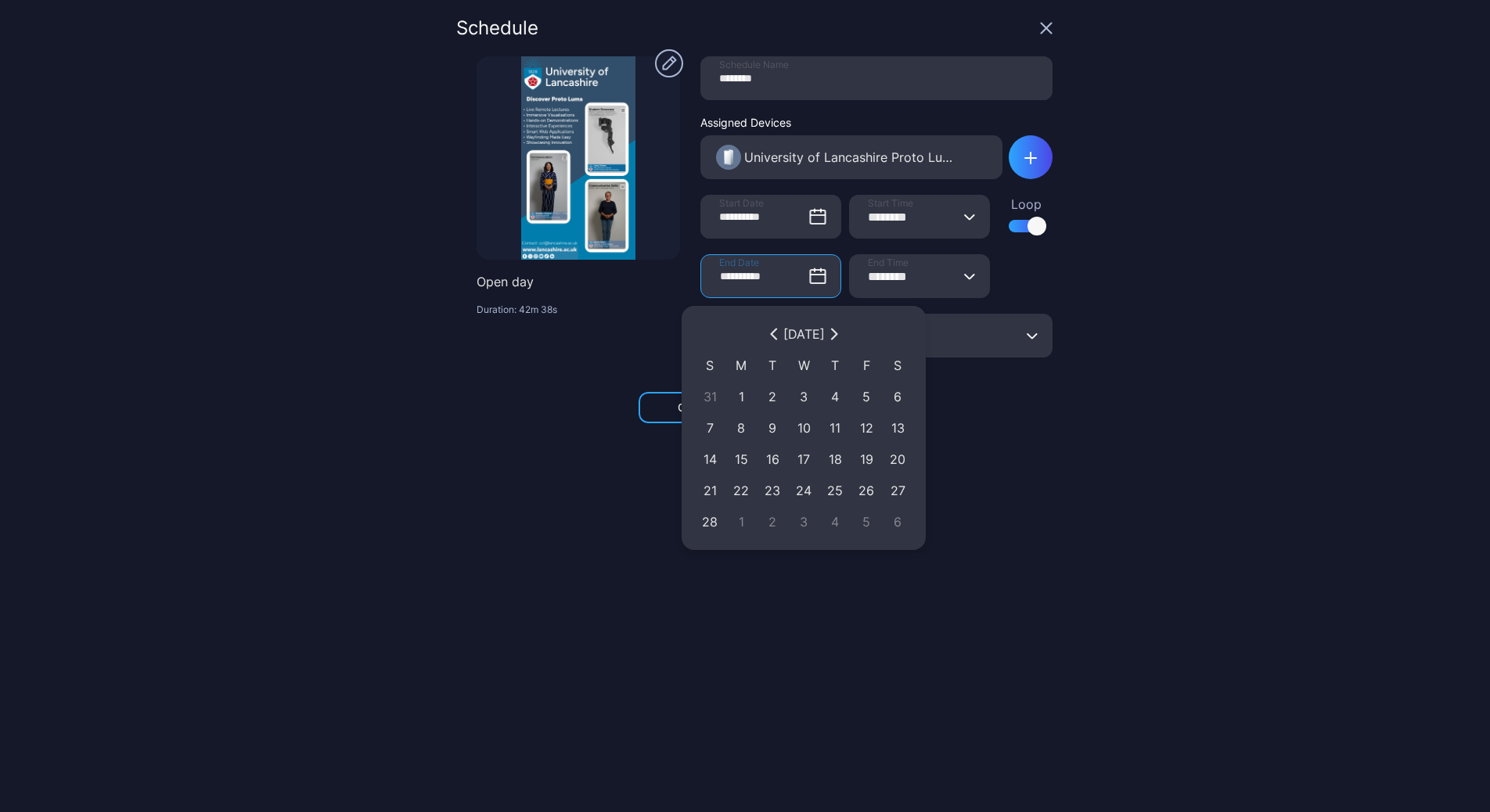
click at [839, 337] on icon "button" at bounding box center [834, 334] width 10 height 12
click at [859, 337] on div "[DATE]" at bounding box center [803, 334] width 219 height 32
click at [839, 332] on icon "button" at bounding box center [834, 334] width 10 height 12
click at [836, 332] on icon "button" at bounding box center [832, 335] width 4 height 11
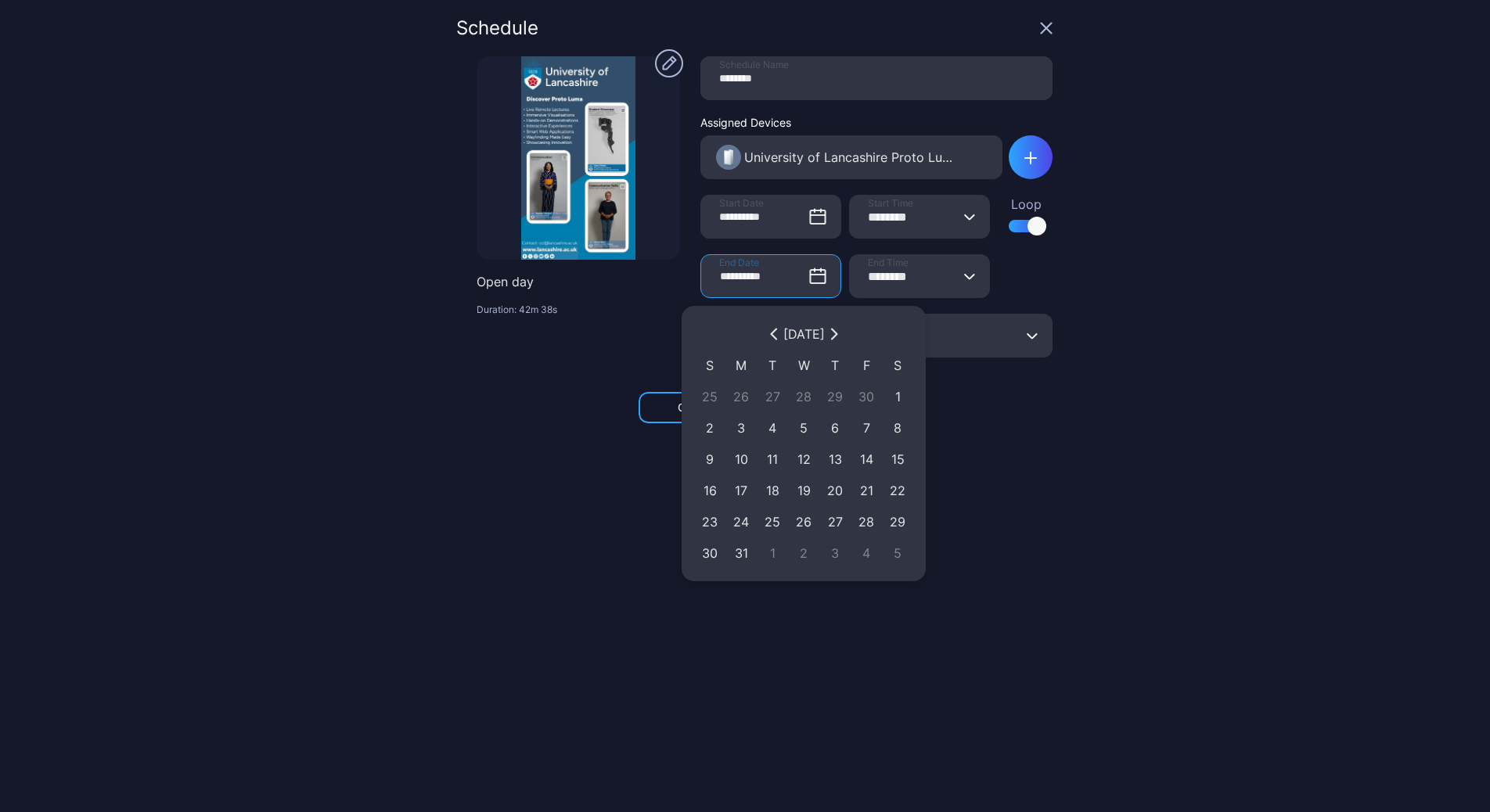
click at [836, 331] on icon "button" at bounding box center [832, 335] width 4 height 11
click at [839, 331] on icon "button" at bounding box center [834, 334] width 10 height 12
click at [844, 331] on button "button" at bounding box center [833, 333] width 18 height 18
click at [825, 331] on div "[DATE]" at bounding box center [803, 333] width 41 height 18
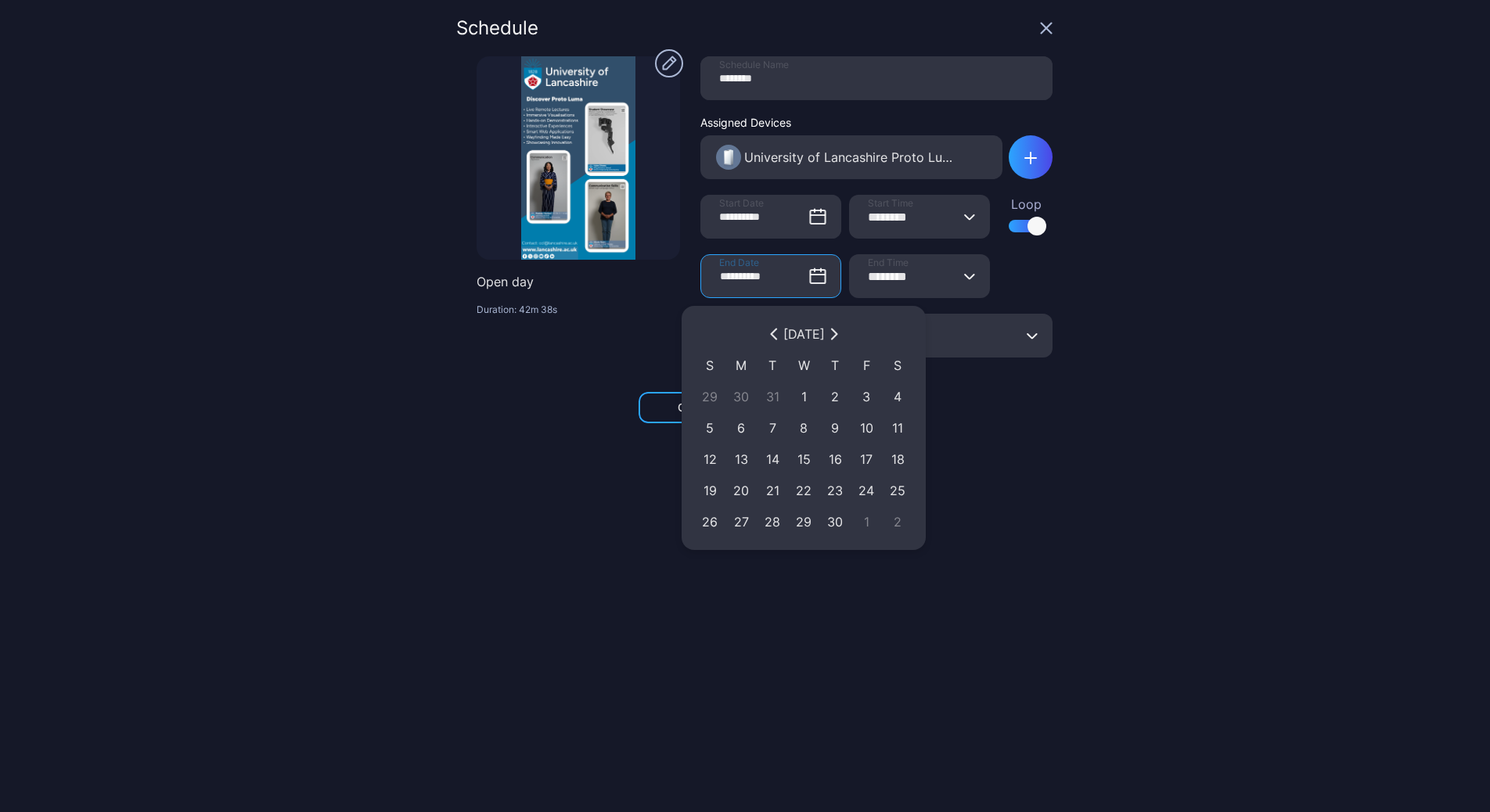
click at [844, 333] on button "button" at bounding box center [833, 333] width 18 height 18
click at [839, 334] on icon "button" at bounding box center [834, 334] width 10 height 12
click at [844, 334] on button "button" at bounding box center [833, 333] width 18 height 18
click at [839, 334] on icon "button" at bounding box center [834, 334] width 10 height 12
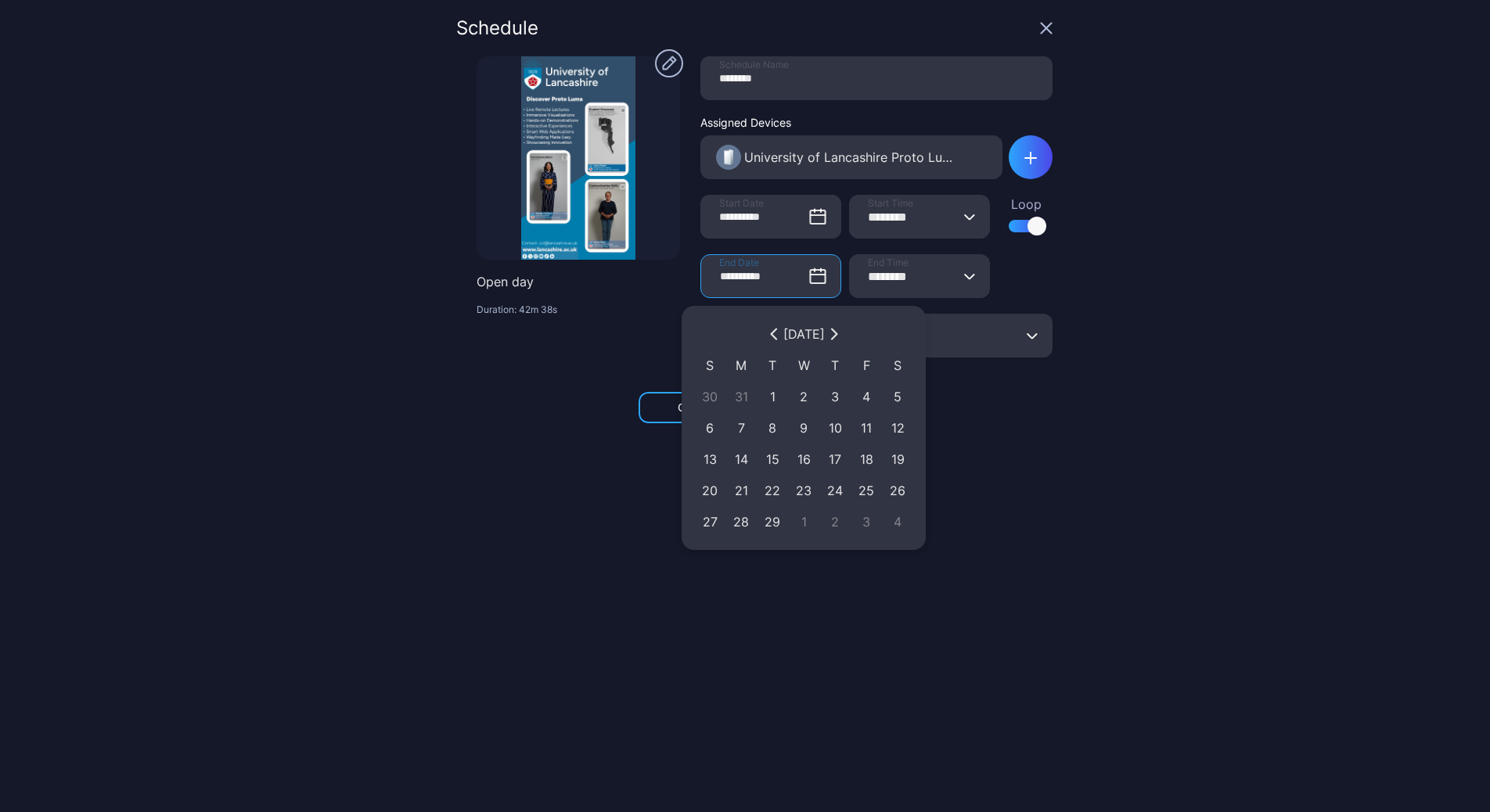
click at [839, 334] on icon "button" at bounding box center [834, 334] width 10 height 12
click at [844, 334] on button "button" at bounding box center [833, 333] width 18 height 18
click at [854, 334] on div "[DATE]" at bounding box center [803, 334] width 219 height 32
click at [854, 335] on div "[DATE]" at bounding box center [803, 334] width 219 height 32
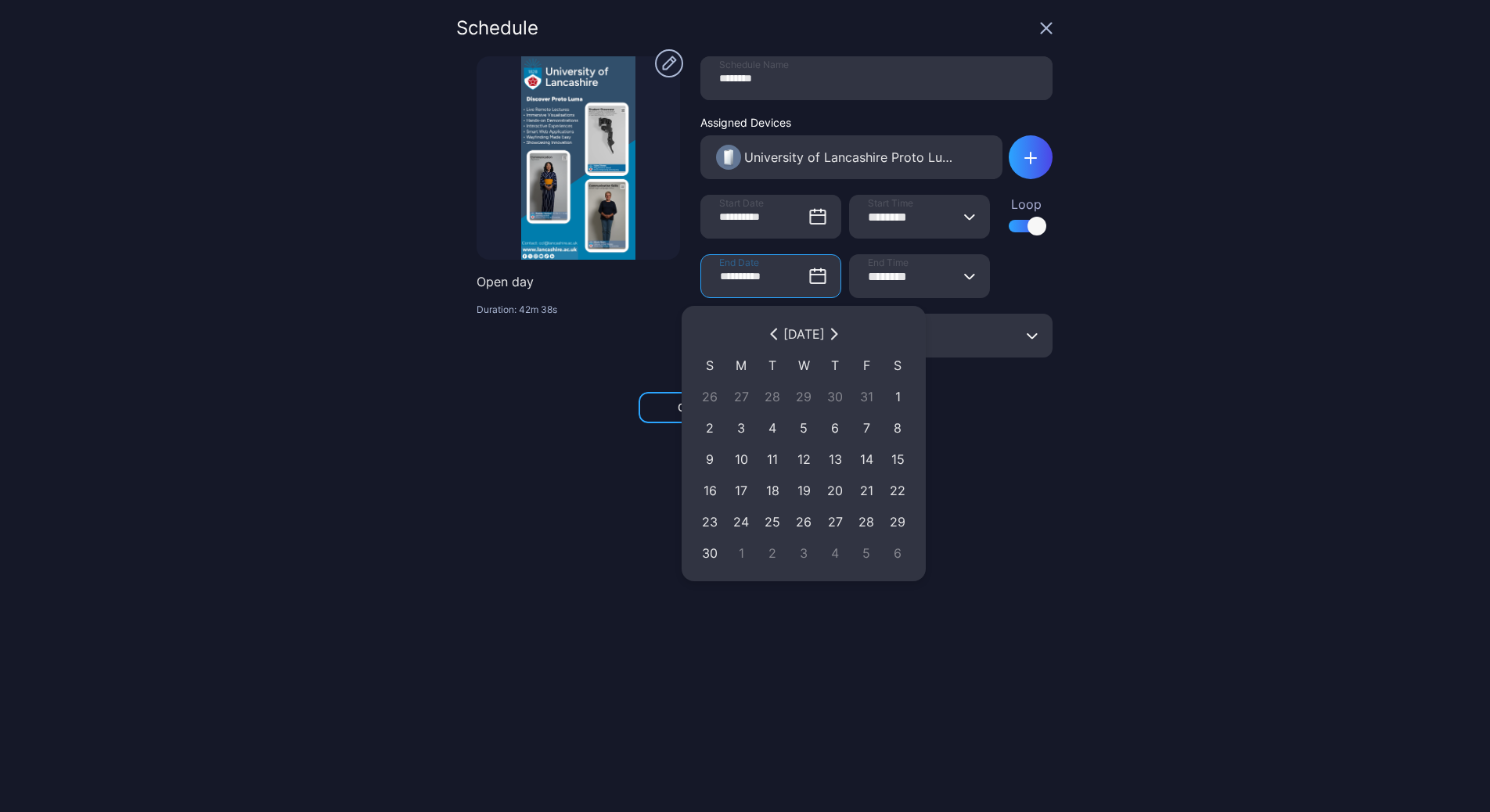
click at [854, 335] on div "[DATE]" at bounding box center [803, 334] width 219 height 32
click at [844, 335] on button "button" at bounding box center [833, 333] width 18 height 18
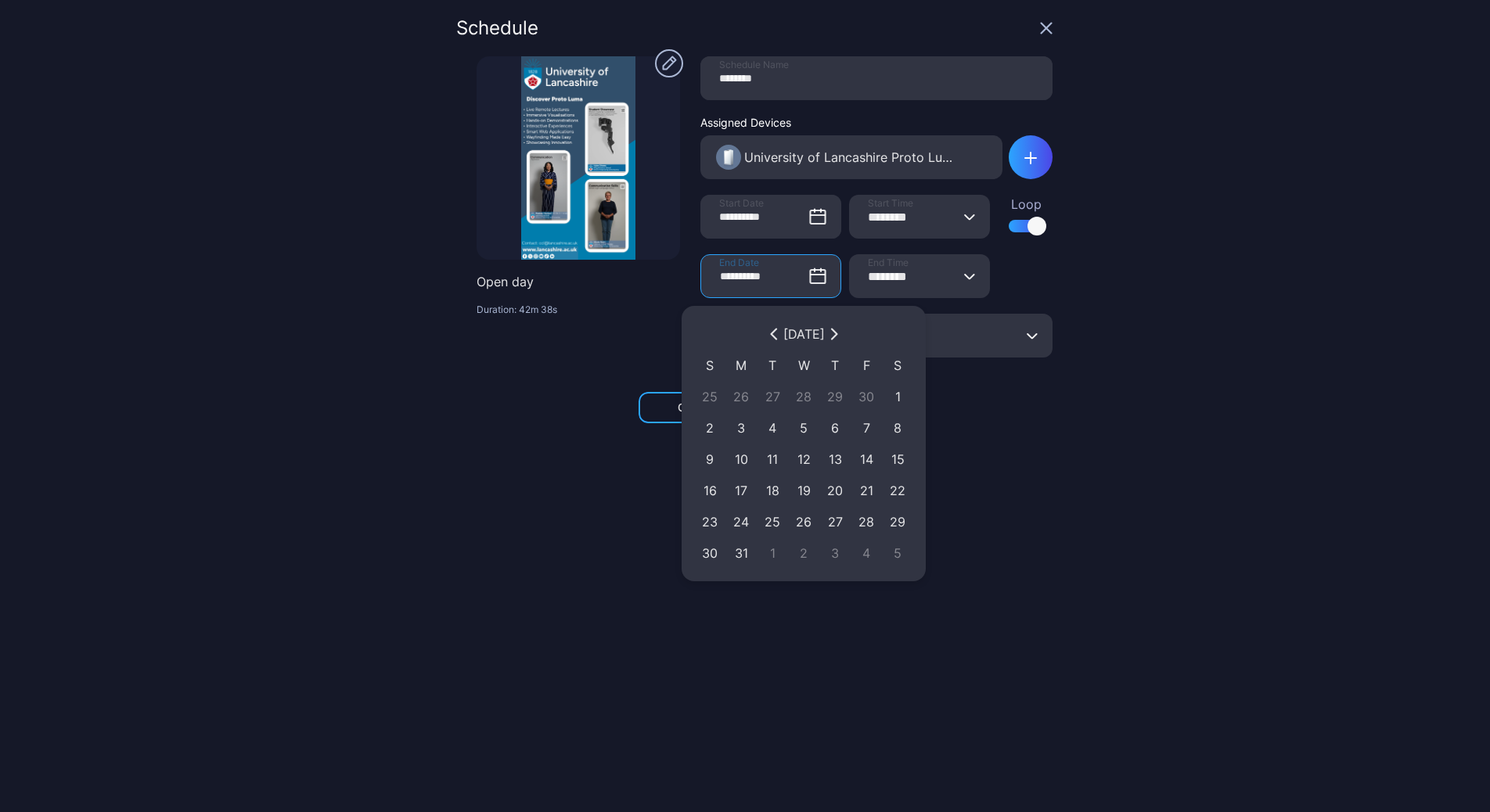
click at [844, 336] on button "button" at bounding box center [833, 333] width 18 height 18
click at [839, 336] on icon "button" at bounding box center [834, 334] width 10 height 12
click at [825, 336] on div "[DATE]" at bounding box center [803, 333] width 41 height 18
click at [844, 336] on button "button" at bounding box center [833, 333] width 18 height 18
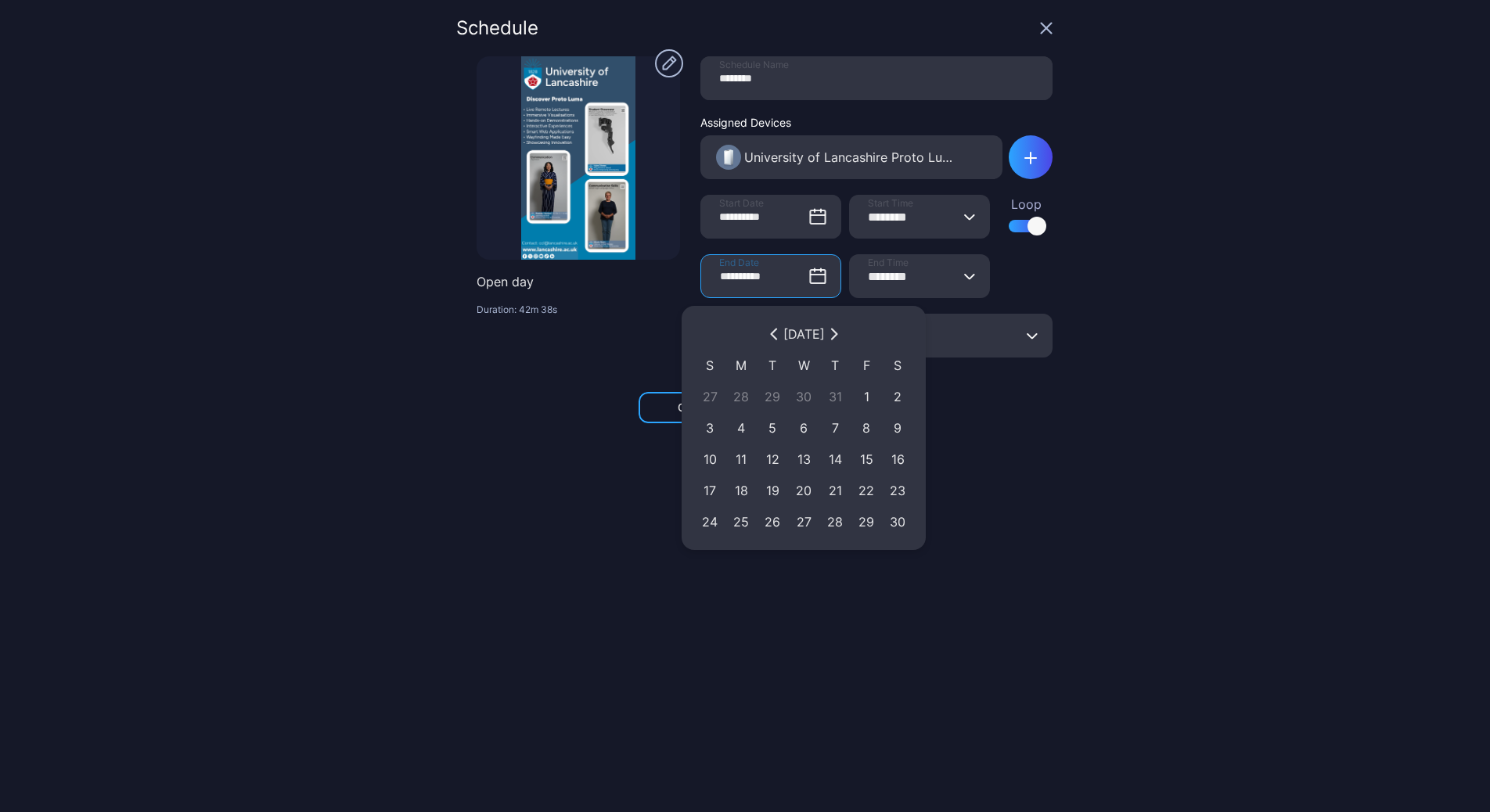
click at [836, 336] on icon "button" at bounding box center [832, 335] width 4 height 11
click at [844, 336] on button "button" at bounding box center [833, 333] width 18 height 18
click at [839, 336] on icon "button" at bounding box center [834, 334] width 10 height 12
click at [836, 336] on icon "button" at bounding box center [832, 335] width 4 height 11
click at [839, 336] on icon "button" at bounding box center [834, 334] width 10 height 12
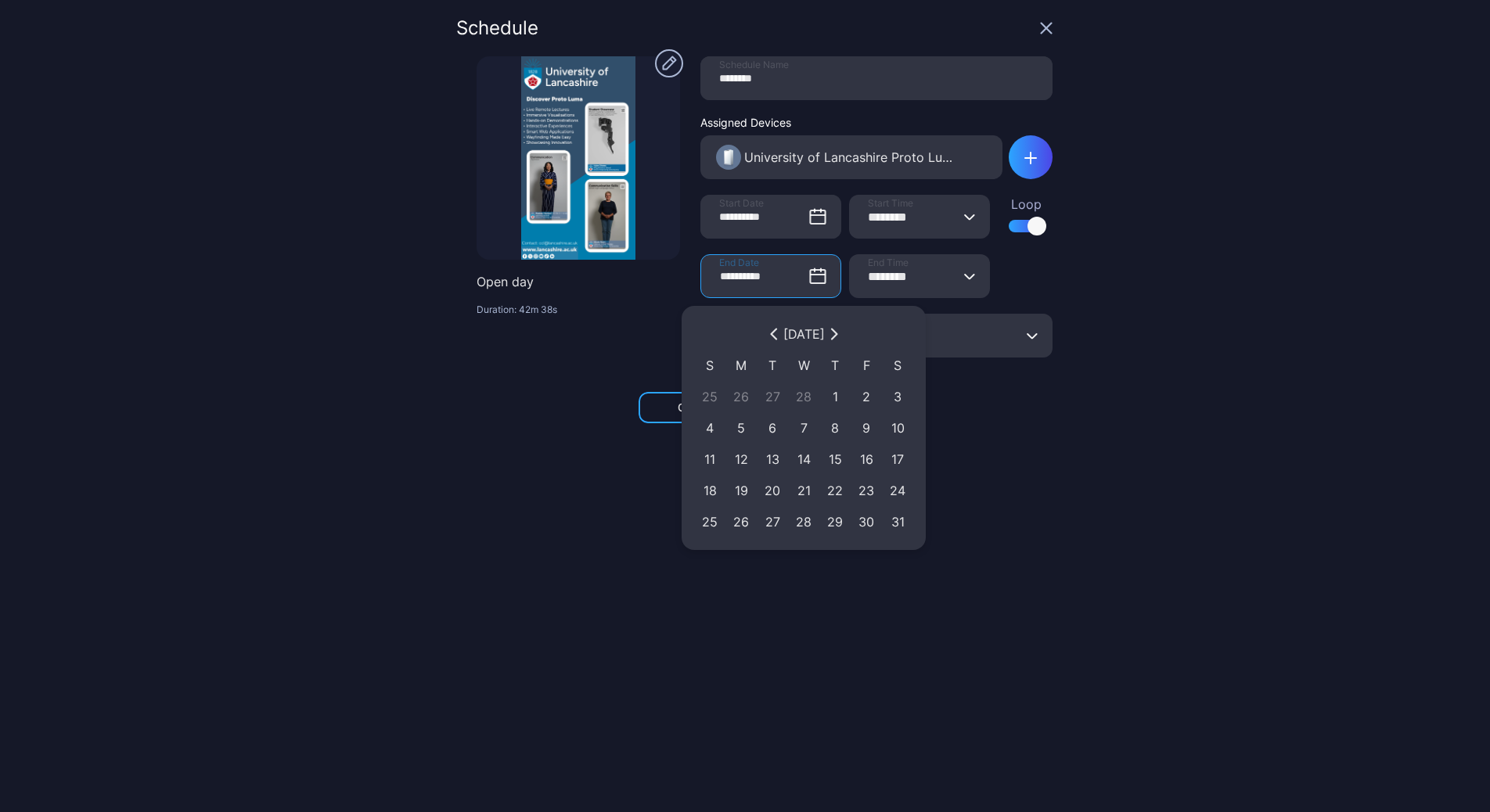
click at [766, 335] on button "button" at bounding box center [774, 333] width 18 height 18
click at [783, 335] on div "[DATE]" at bounding box center [803, 333] width 41 height 18
click at [769, 337] on icon "button" at bounding box center [774, 334] width 10 height 12
click at [740, 394] on div "1" at bounding box center [741, 396] width 16 height 18
type input "**********"
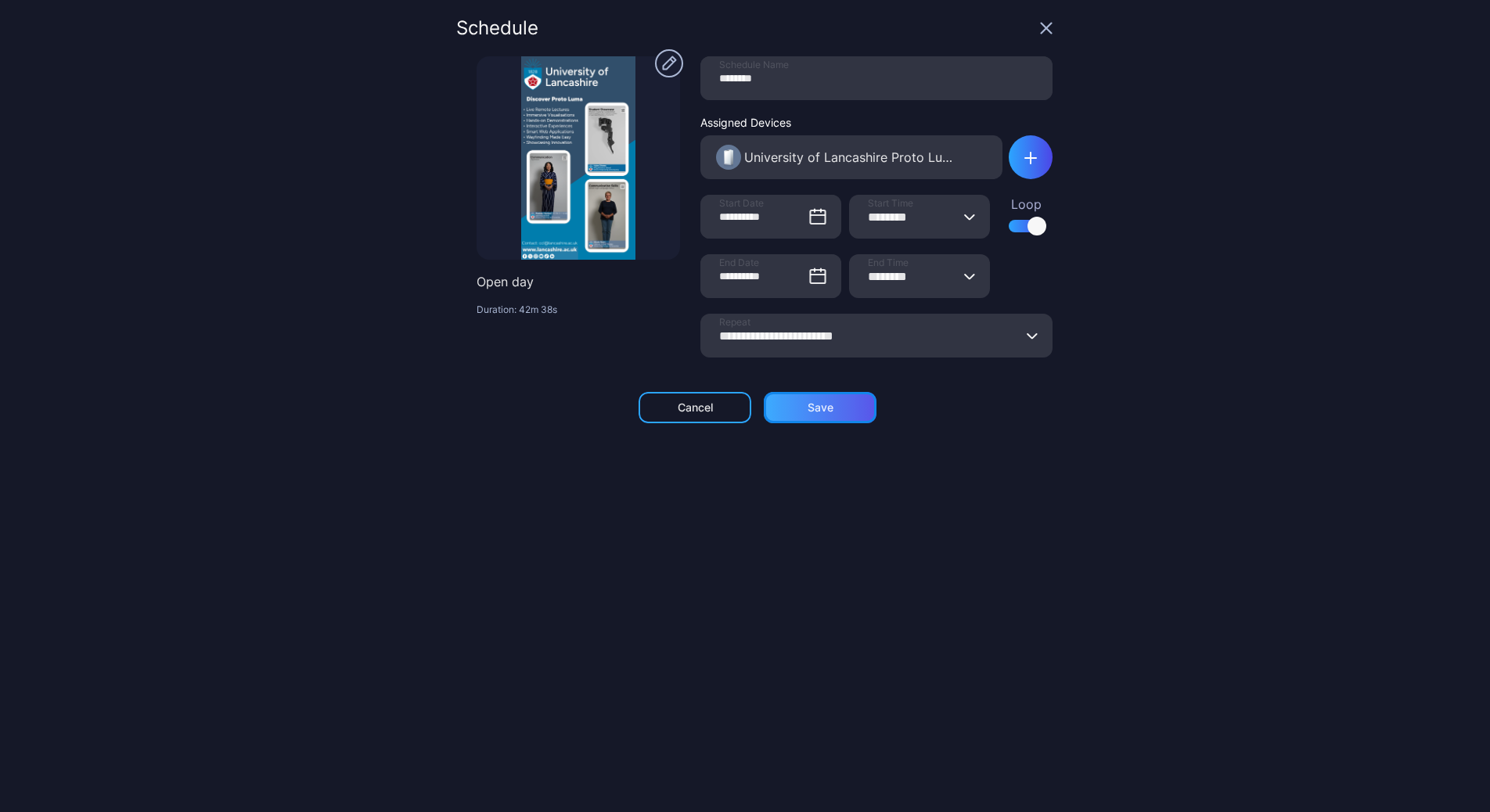
click at [808, 412] on div "Save" at bounding box center [820, 408] width 25 height 12
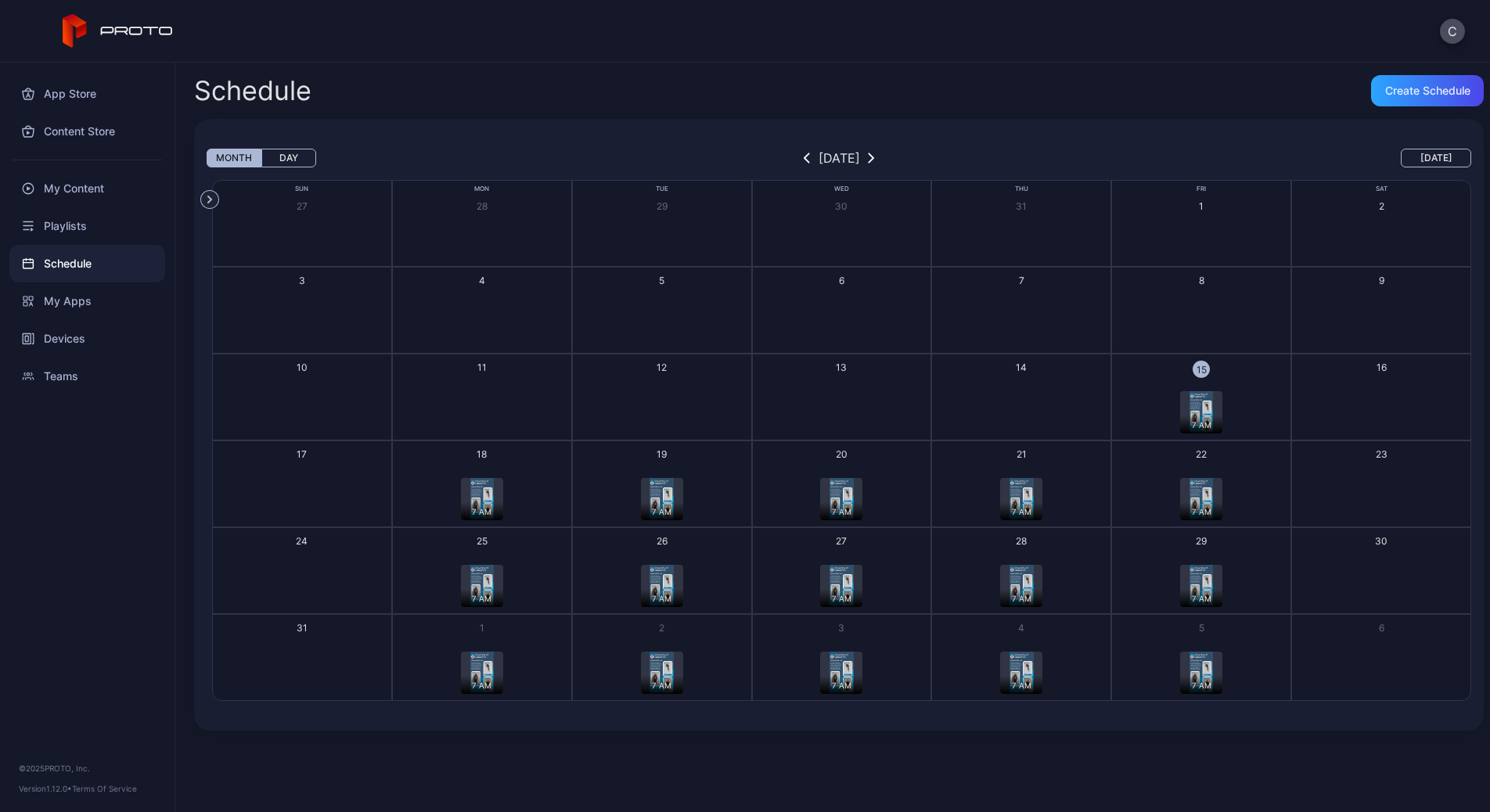
click at [298, 453] on div "17" at bounding box center [302, 453] width 11 height 13
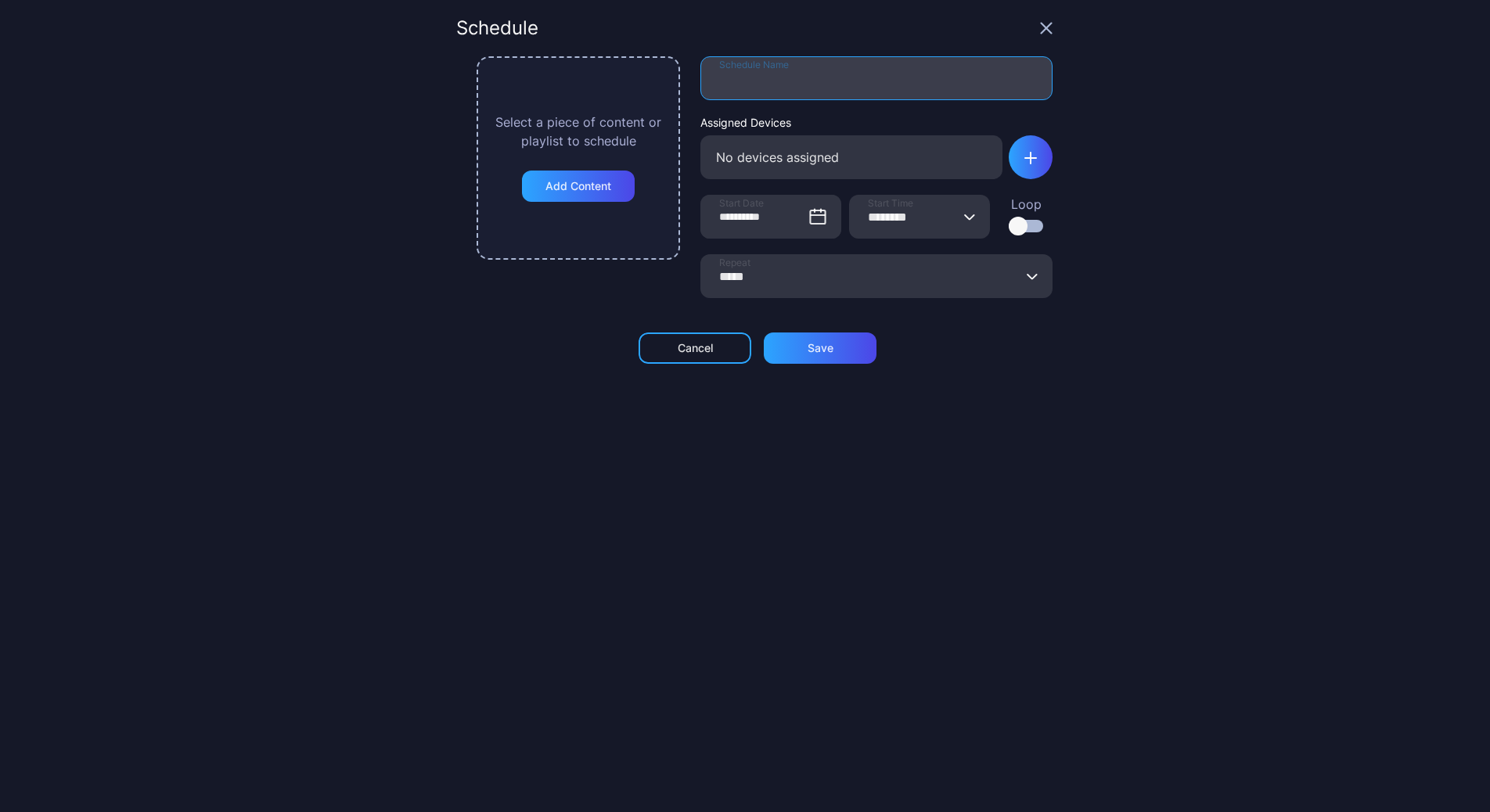
drag, startPoint x: 785, startPoint y: 88, endPoint x: 779, endPoint y: 82, distance: 8.5
click at [785, 88] on input "Schedule Name" at bounding box center [876, 78] width 353 height 44
type input "*******"
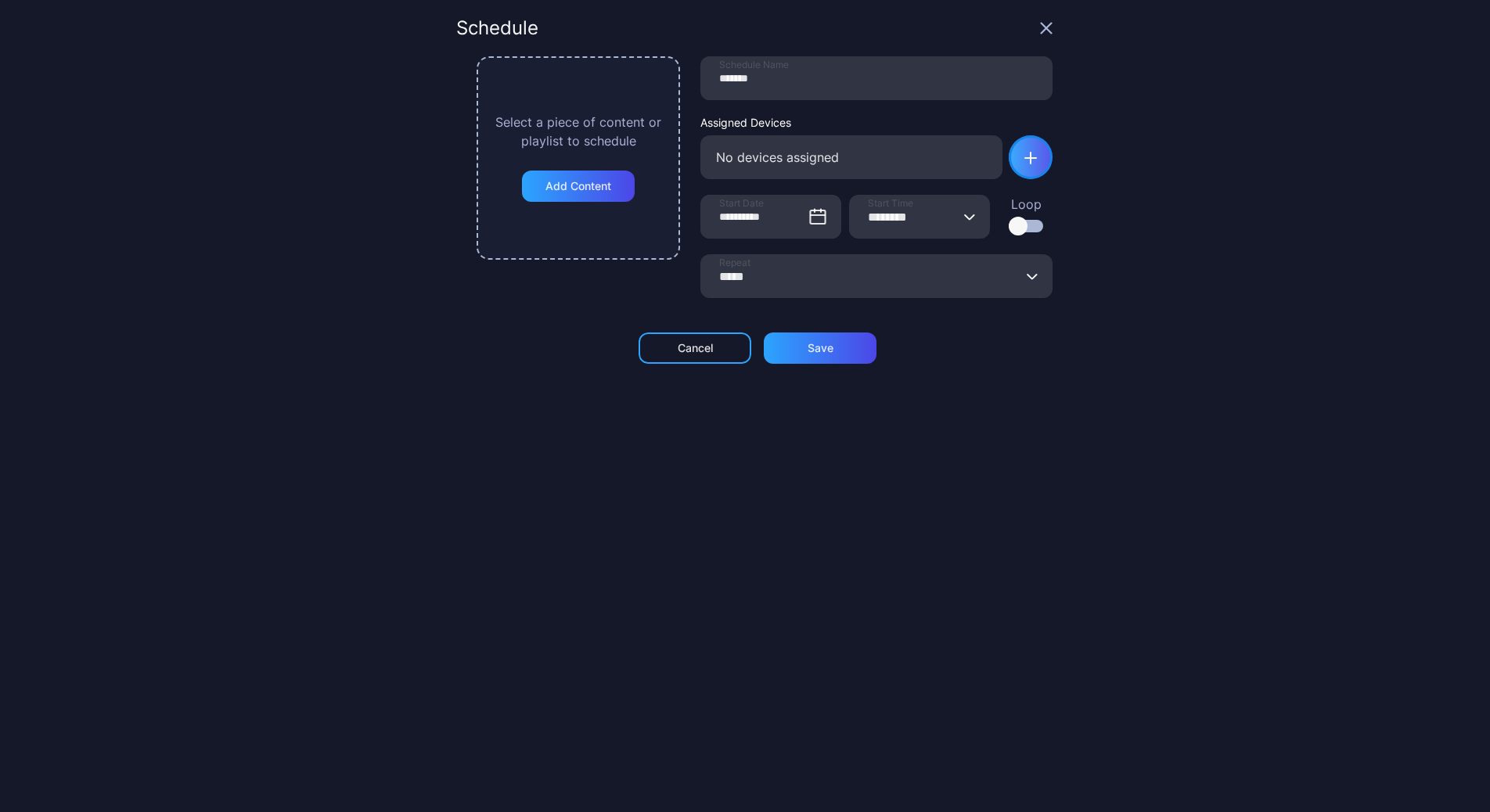
click at [1008, 167] on div "button" at bounding box center [1030, 157] width 44 height 44
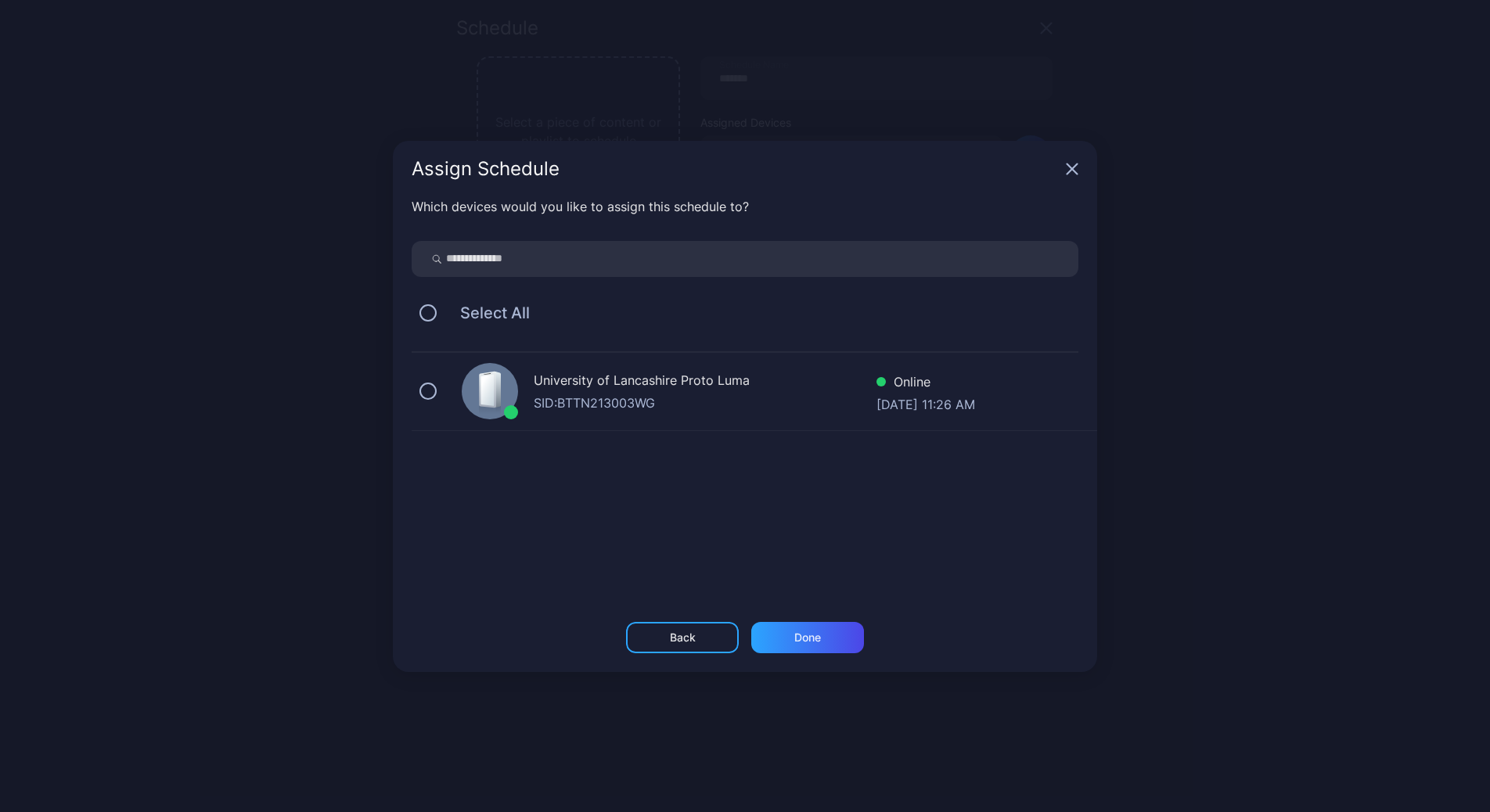
click at [589, 390] on div "University of Lancashire Proto Luma" at bounding box center [705, 382] width 343 height 23
click at [796, 639] on div "Done" at bounding box center [808, 637] width 26 height 12
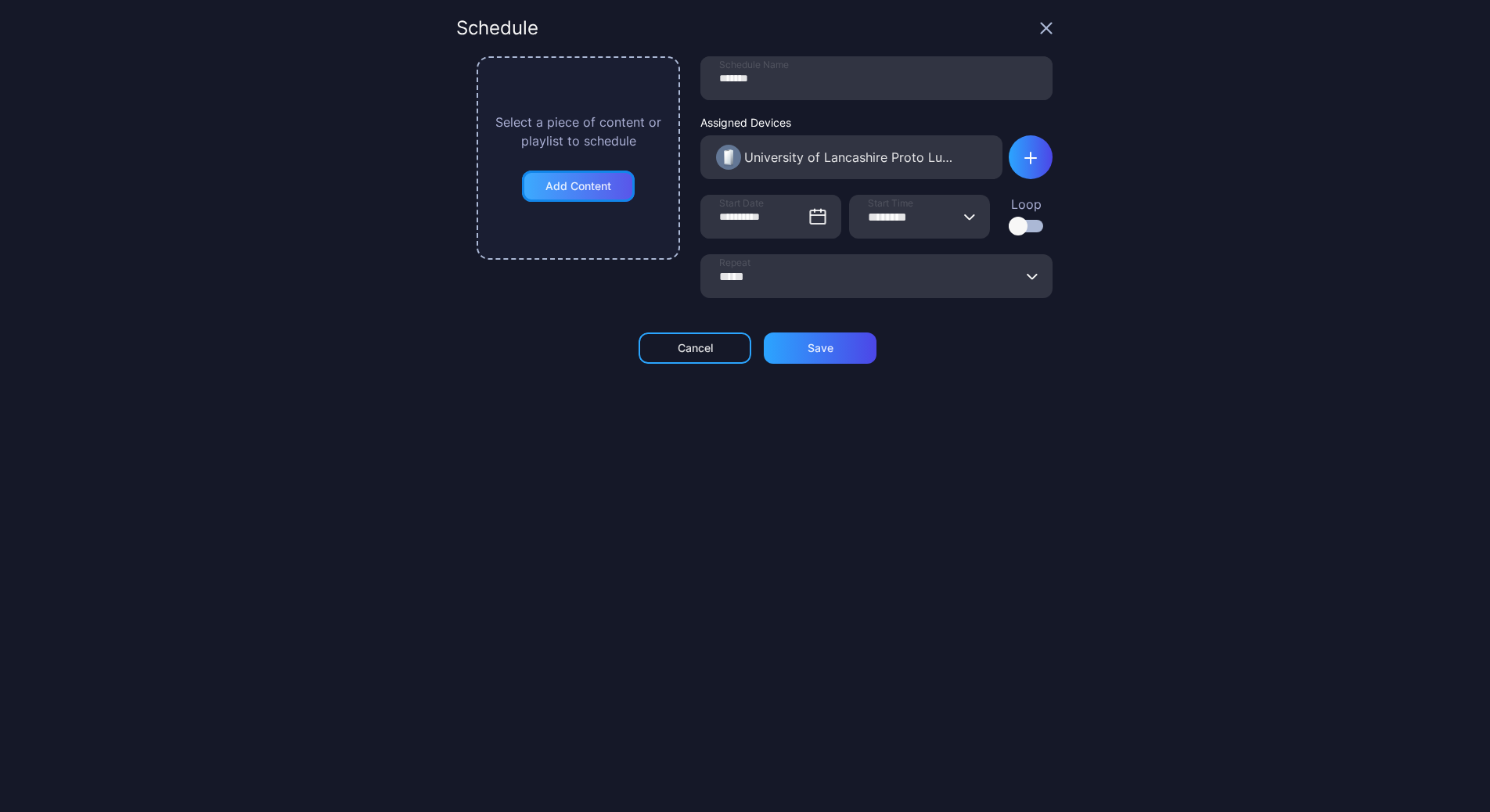
click at [585, 187] on div "Add Content" at bounding box center [578, 186] width 66 height 12
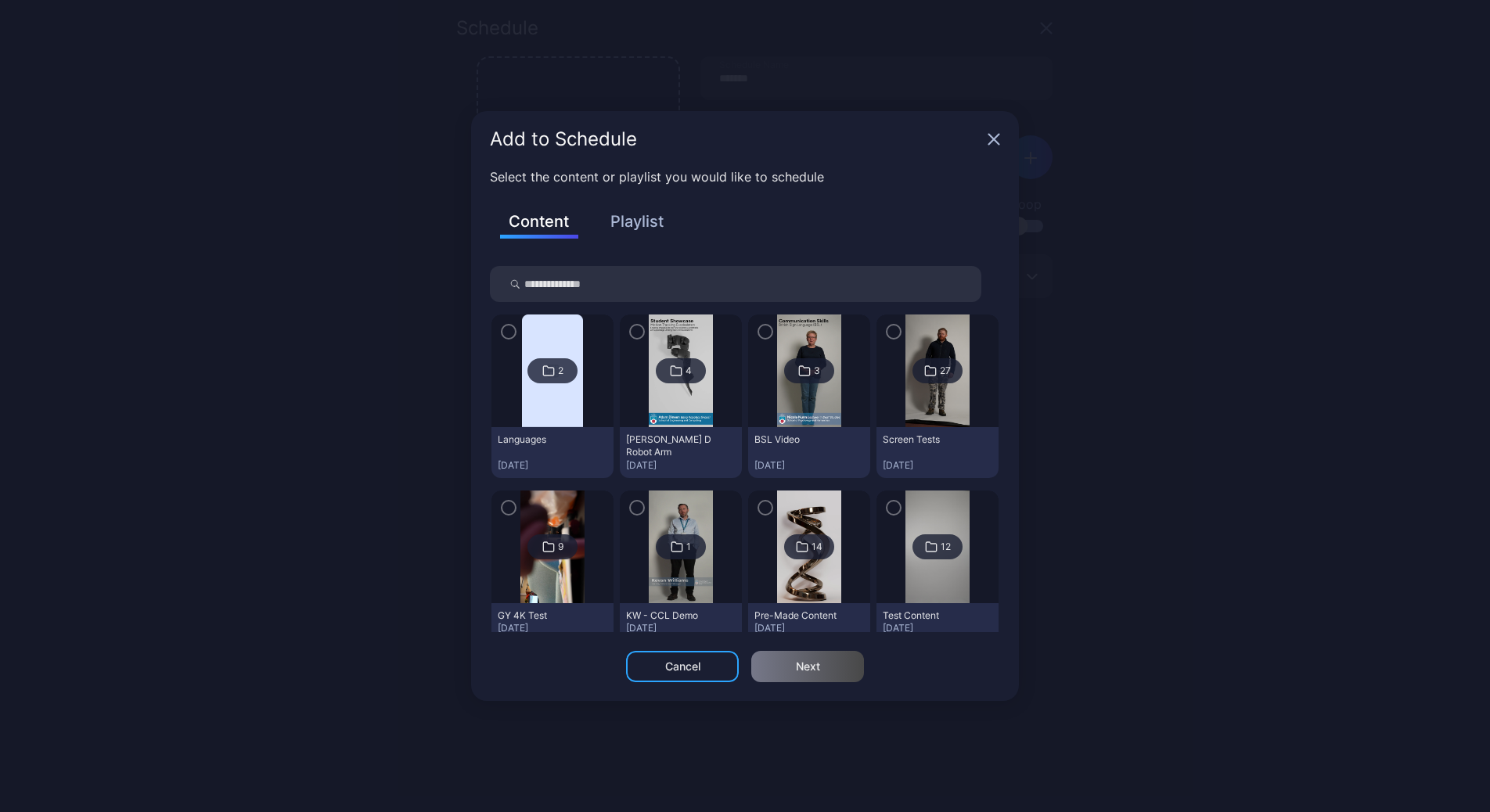
click at [644, 212] on button "Playlist" at bounding box center [636, 221] width 78 height 26
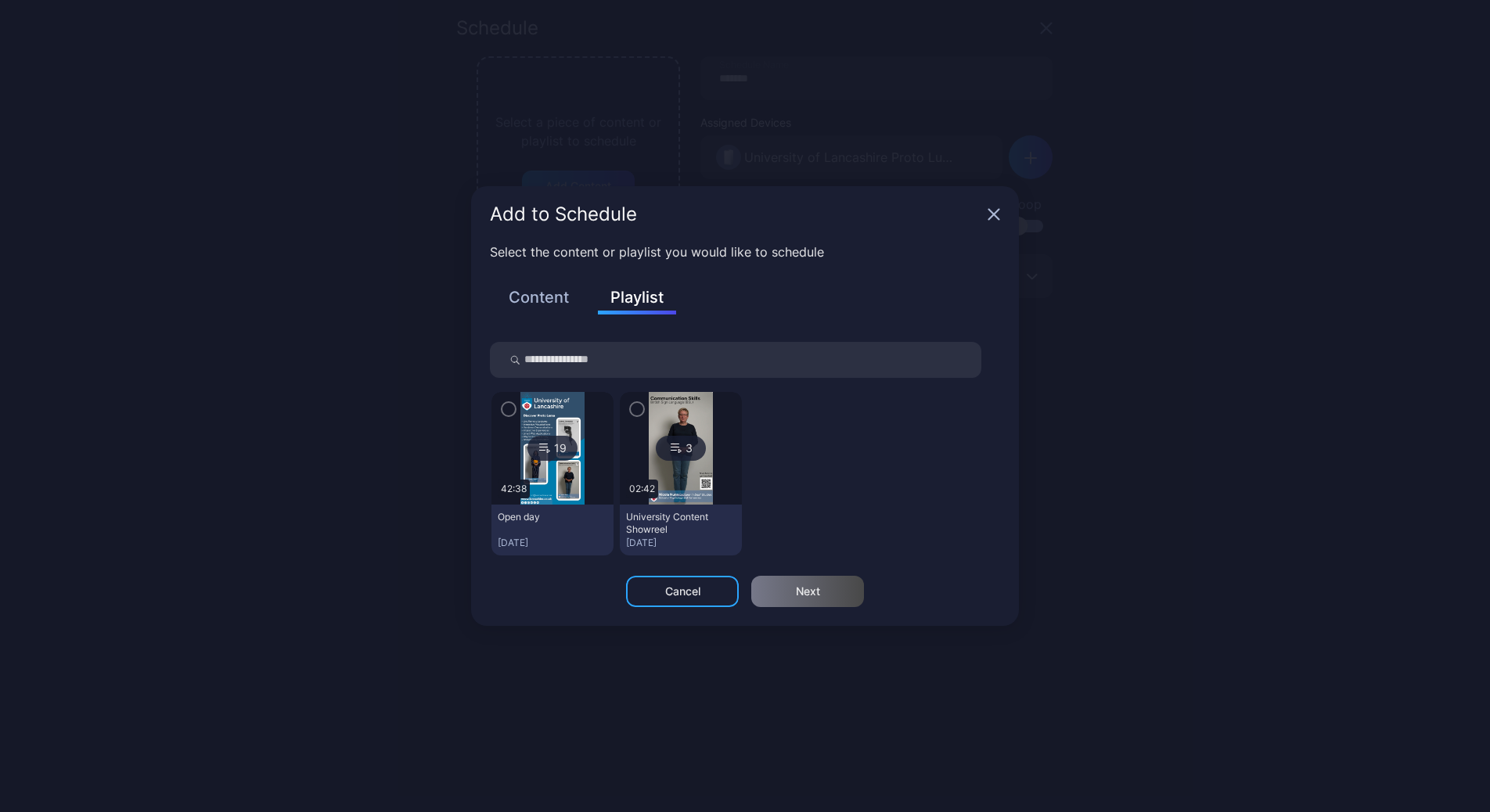
click at [541, 435] on div "19 42:38" at bounding box center [552, 448] width 122 height 112
click at [507, 410] on icon "button" at bounding box center [508, 410] width 4 height 4
click at [809, 588] on div "Next" at bounding box center [808, 591] width 25 height 12
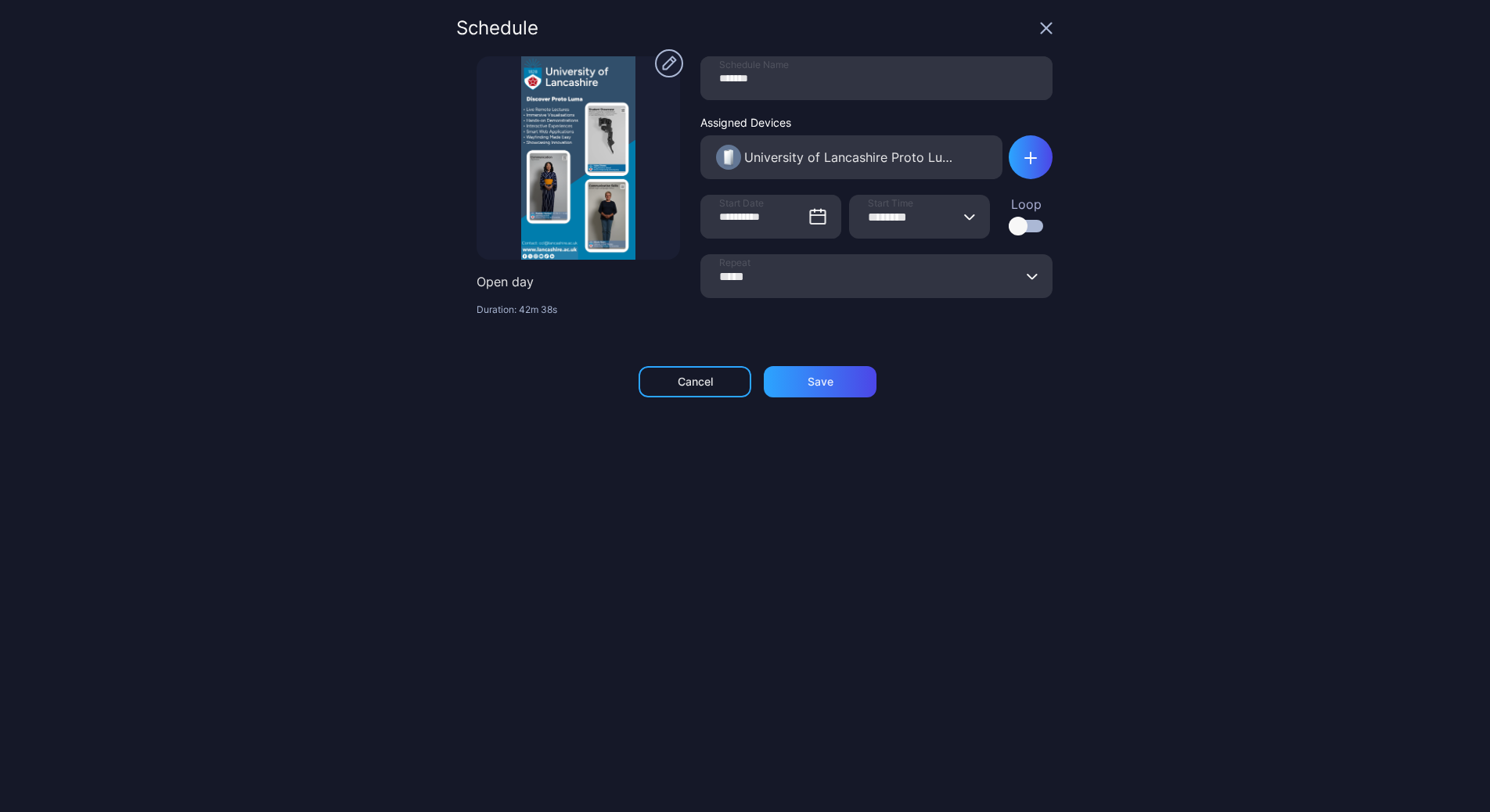
drag, startPoint x: 945, startPoint y: 218, endPoint x: 955, endPoint y: 214, distance: 10.8
click at [964, 214] on icon "button" at bounding box center [970, 216] width 11 height 6
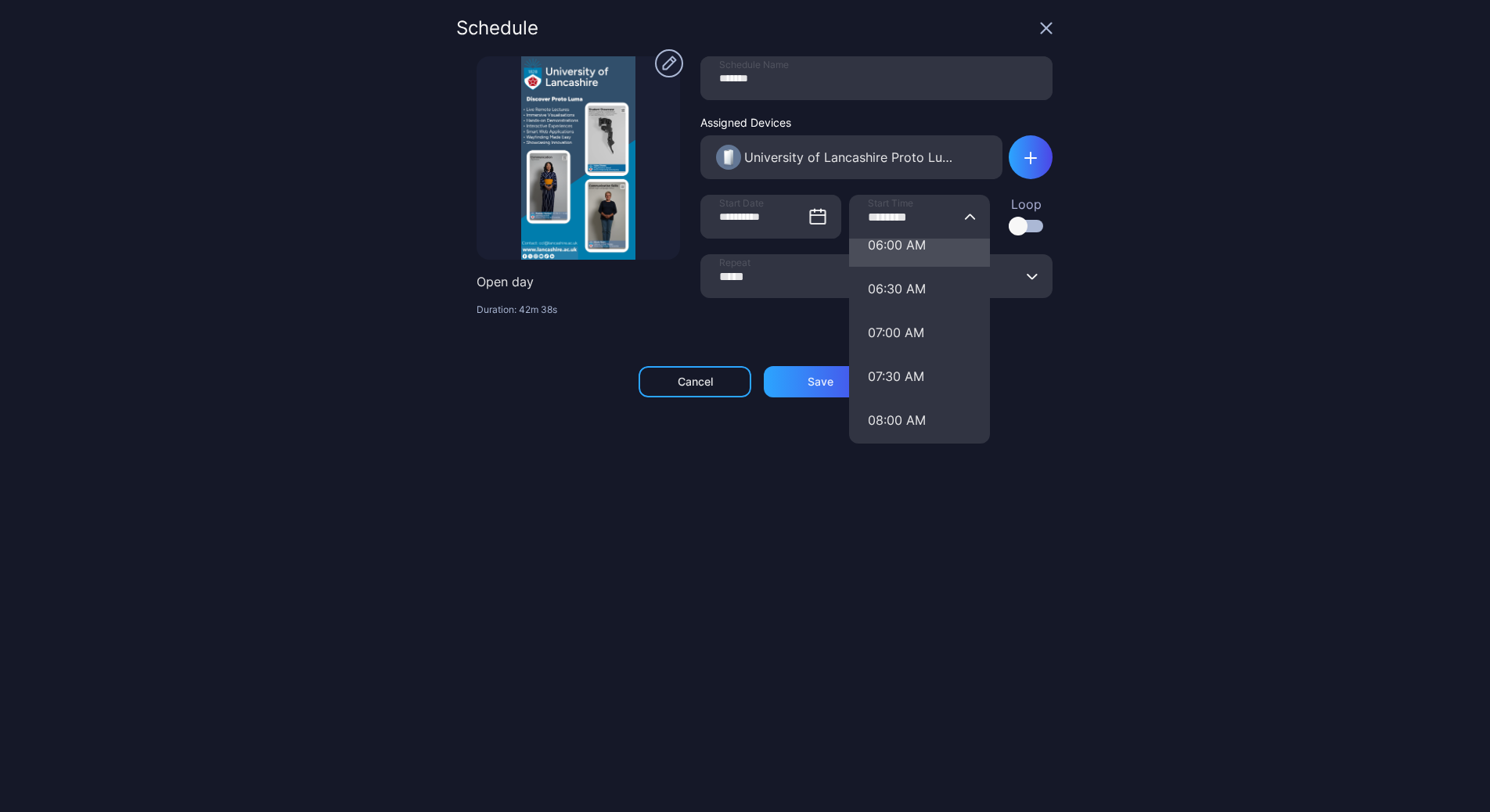
scroll to position [542, 0]
click at [892, 336] on button "07:00 AM" at bounding box center [919, 332] width 141 height 44
type input "********"
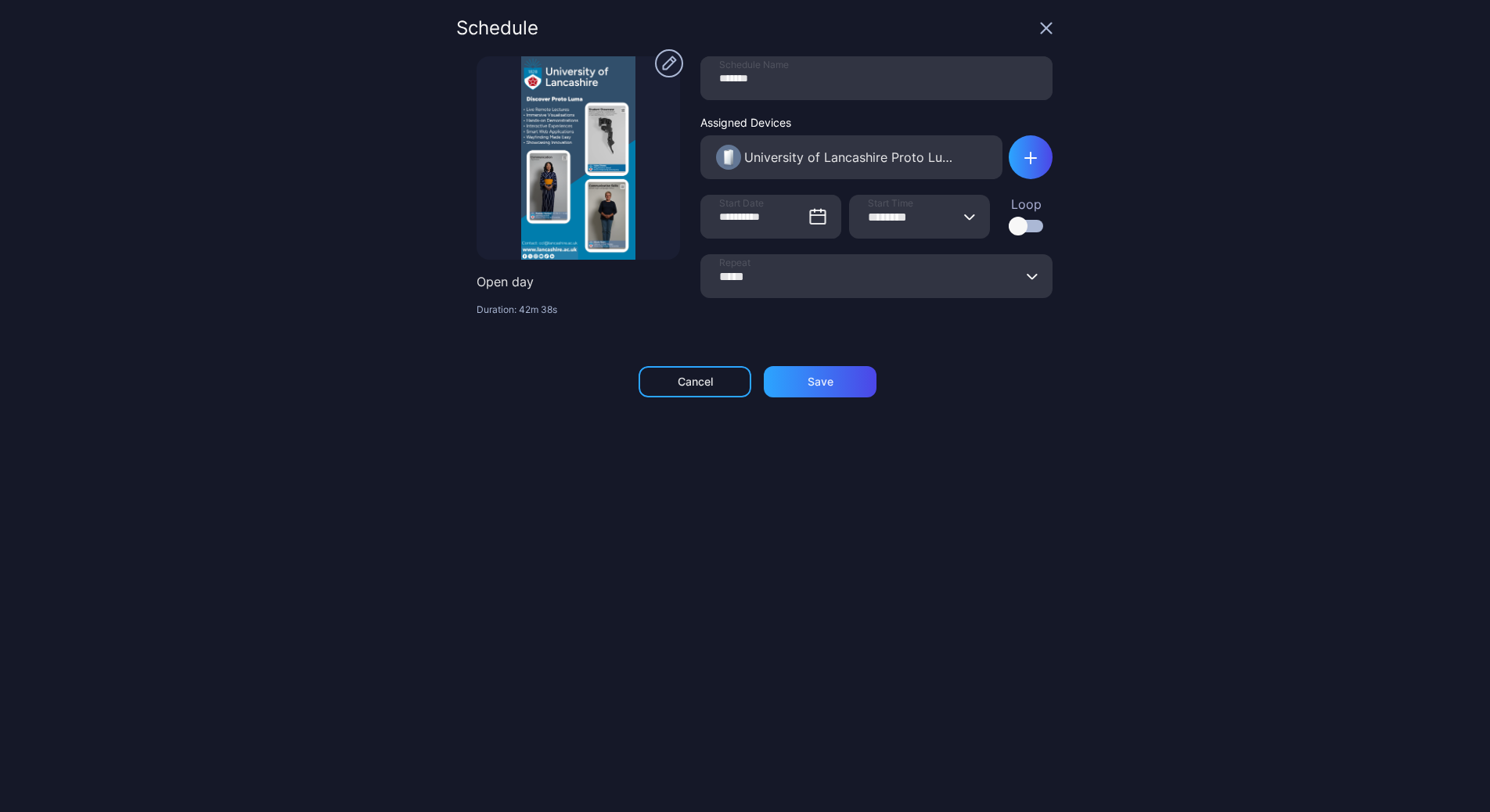
click at [1029, 224] on div "Loop" at bounding box center [1030, 214] width 44 height 38
click at [1015, 226] on div at bounding box center [1025, 226] width 34 height 12
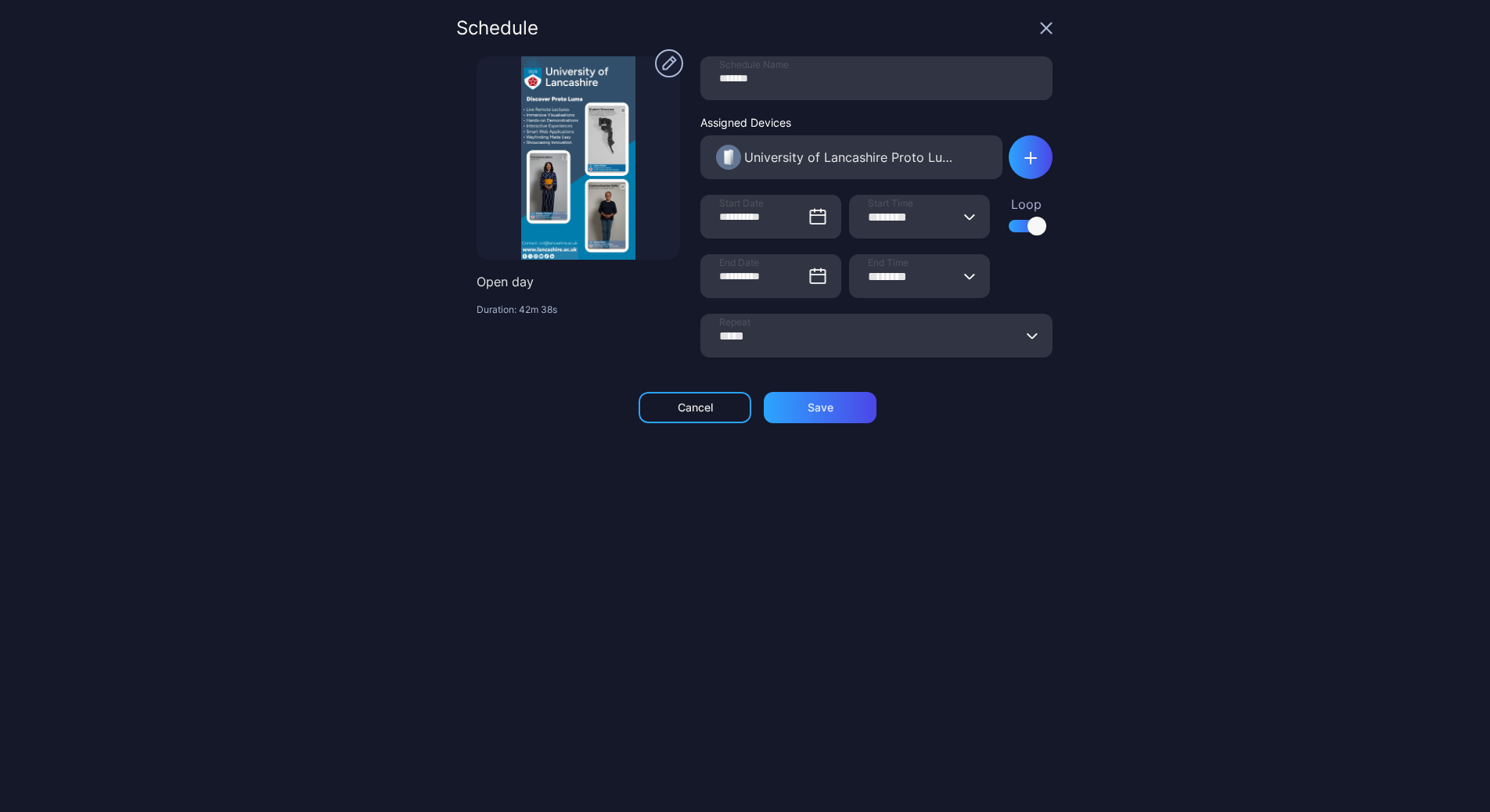
click at [963, 280] on button "******** End Time" at bounding box center [970, 276] width 12 height 44
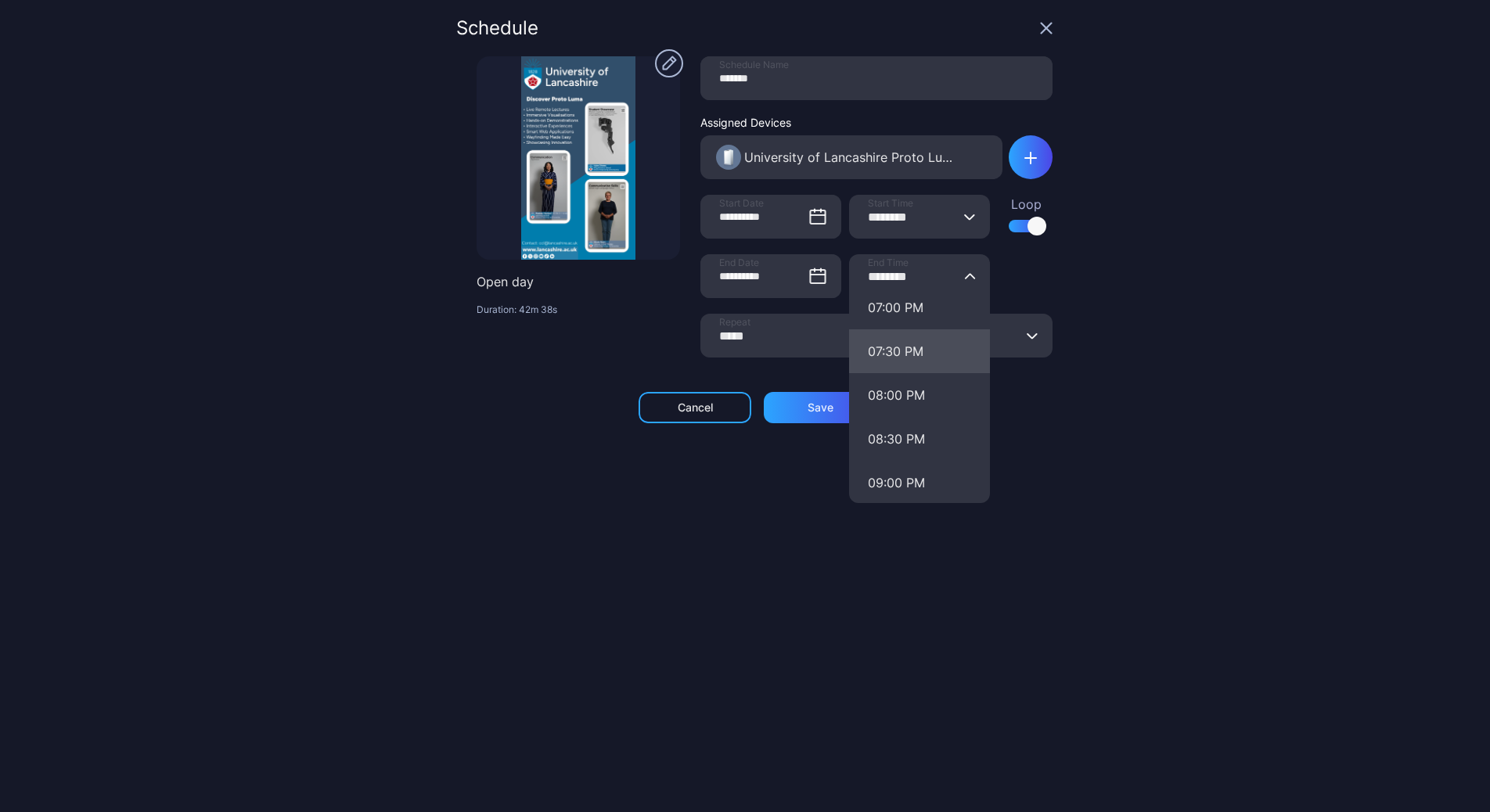
scroll to position [1665, 0]
click at [890, 330] on button "07:00 PM" at bounding box center [919, 319] width 141 height 44
type input "********"
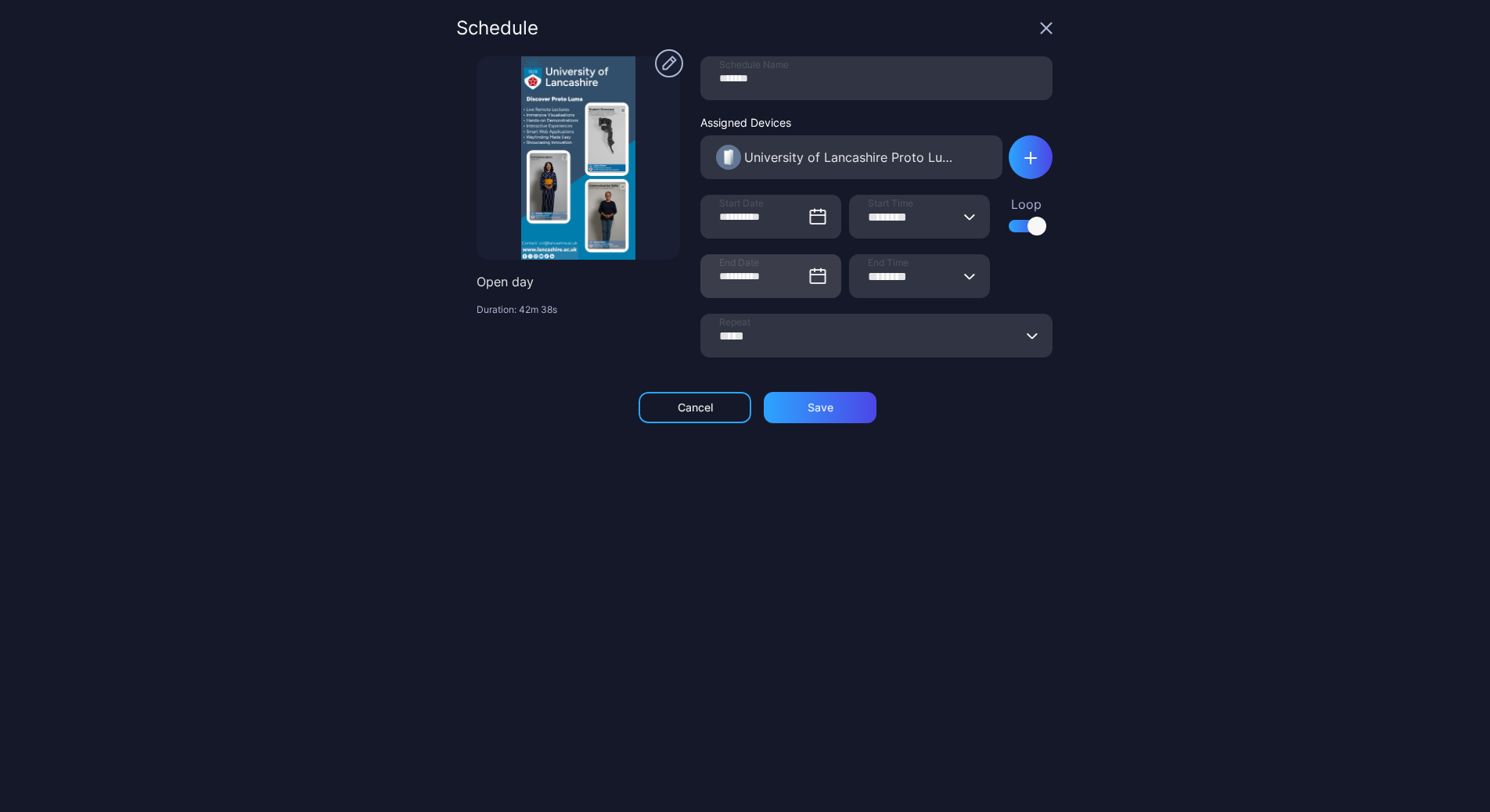
click at [810, 281] on icon at bounding box center [817, 276] width 15 height 13
click at [790, 281] on input "**********" at bounding box center [771, 276] width 141 height 44
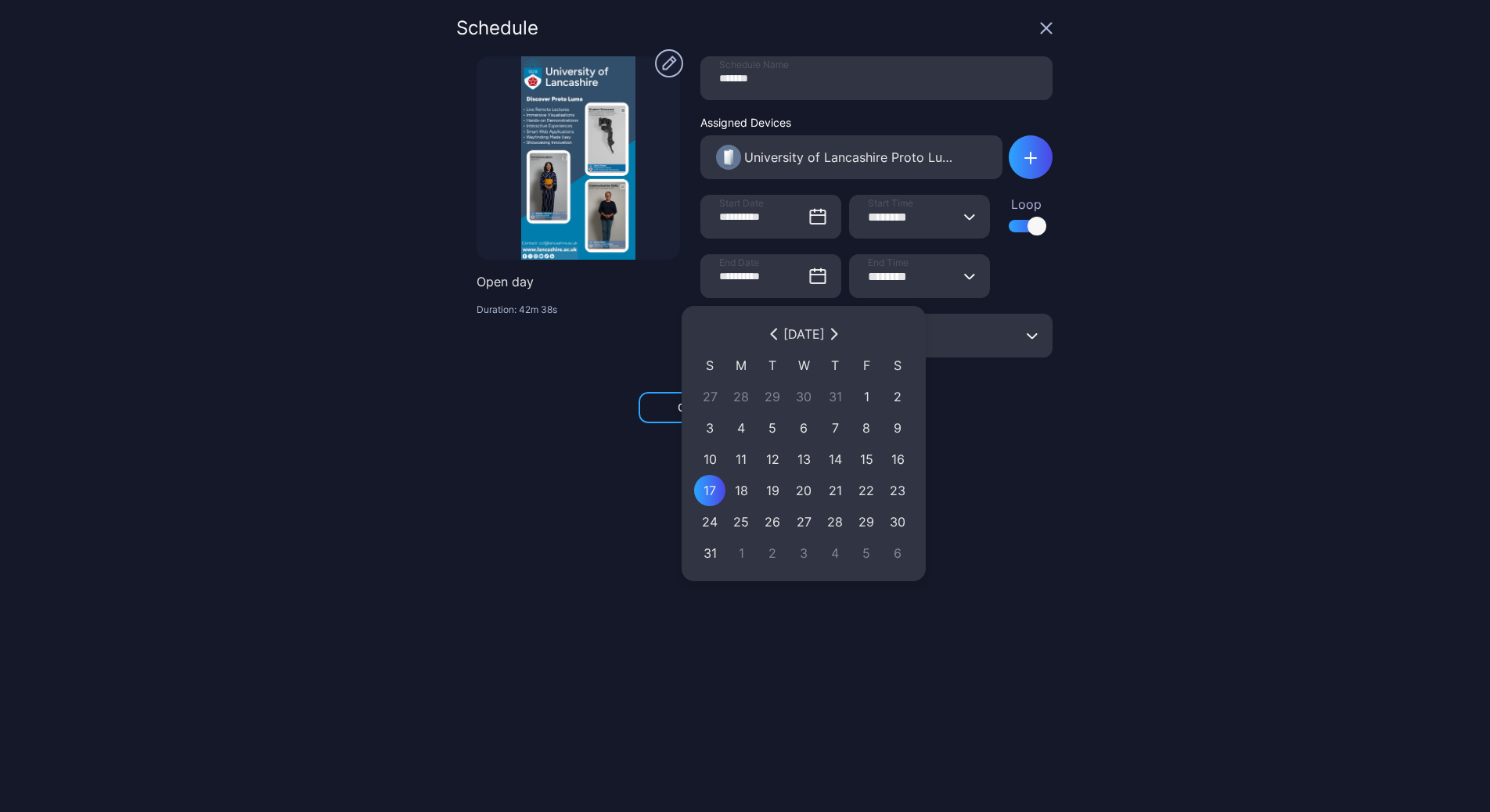
click at [1021, 408] on div "Cancel Save" at bounding box center [754, 408] width 596 height 32
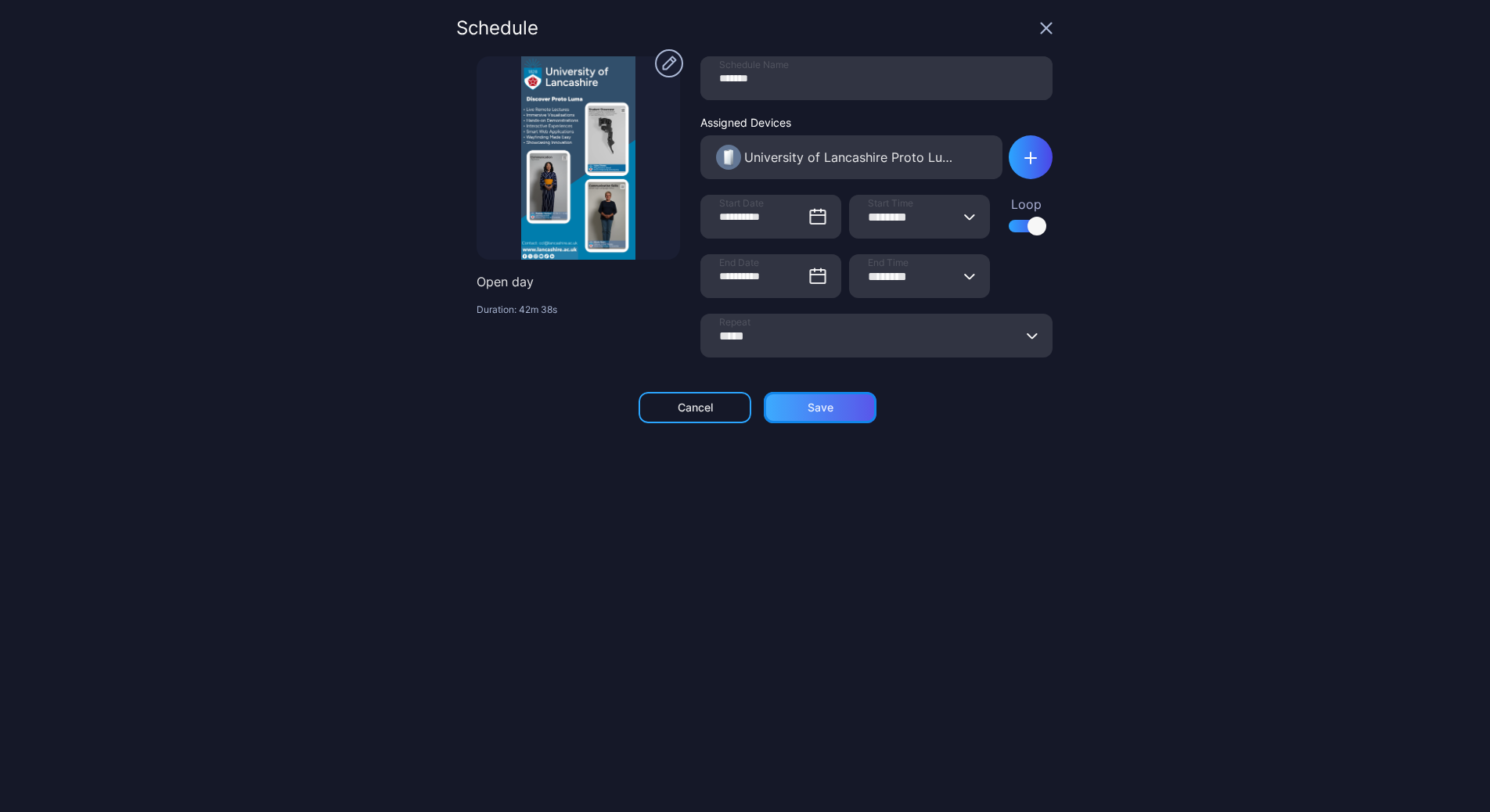
click at [816, 413] on div "Save" at bounding box center [820, 408] width 25 height 12
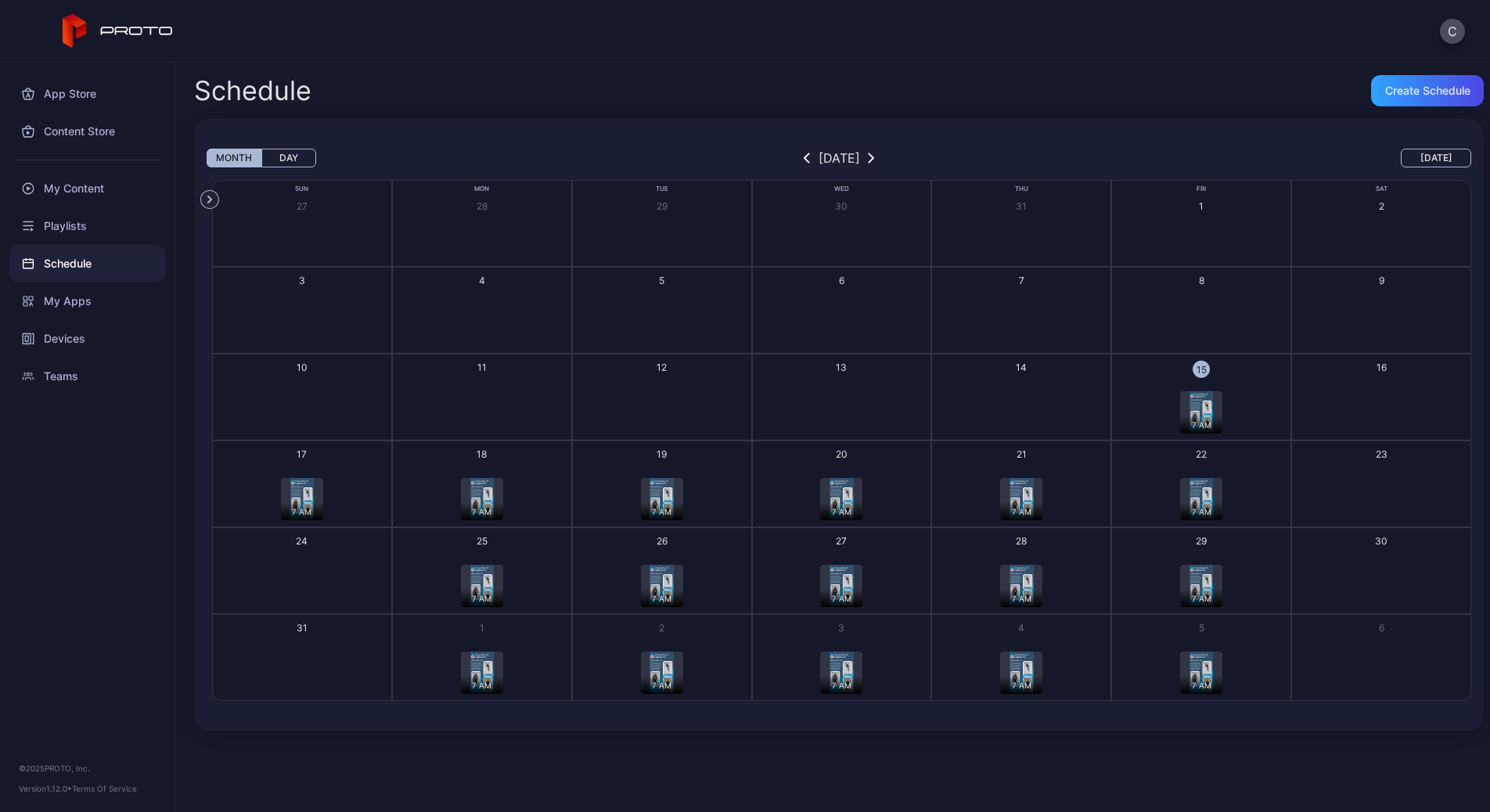
click at [302, 453] on div "17" at bounding box center [302, 453] width 11 height 13
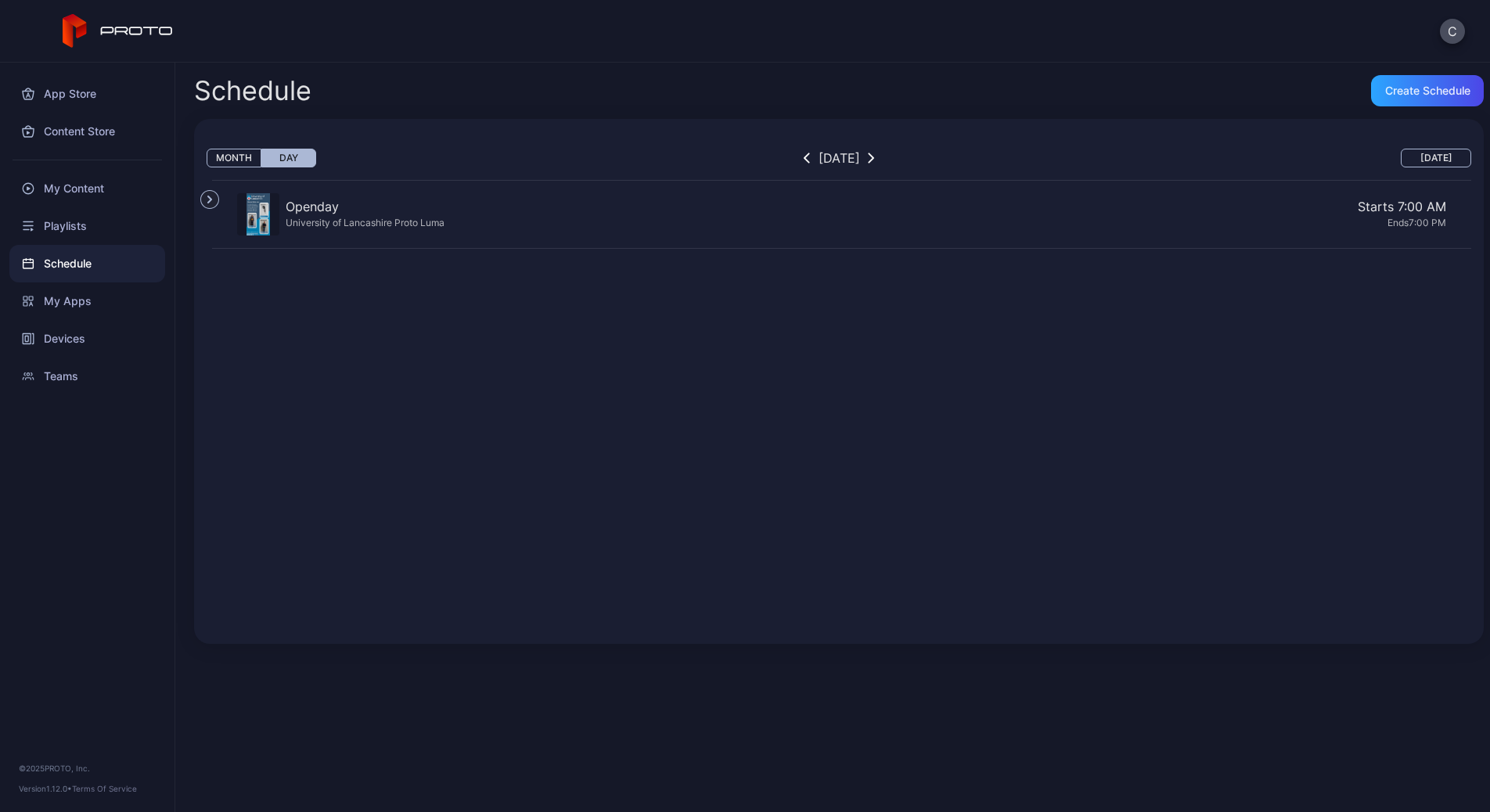
click at [392, 209] on div "Openday" at bounding box center [365, 206] width 159 height 18
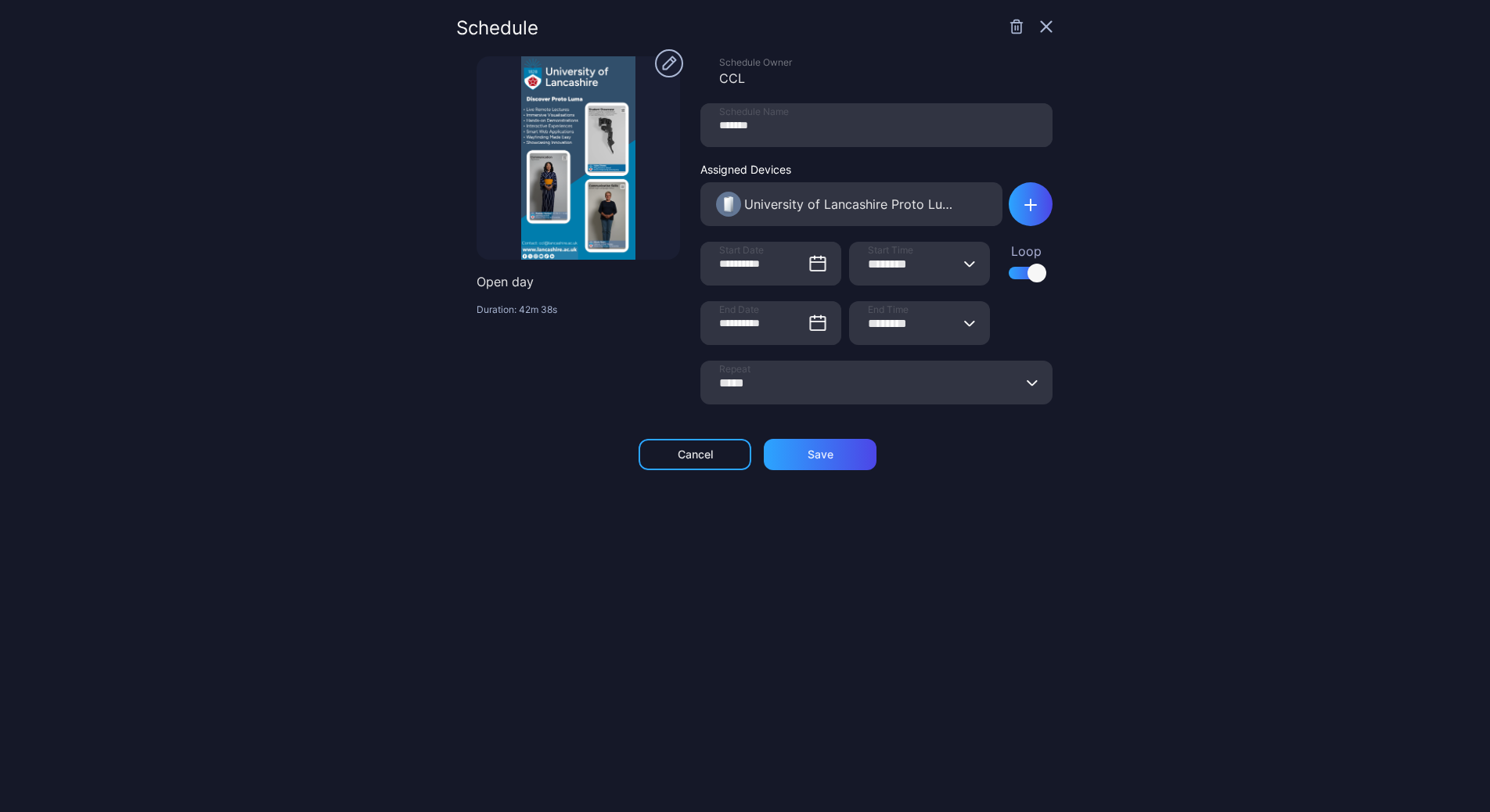
click at [1040, 29] on icon "button" at bounding box center [1046, 26] width 12 height 12
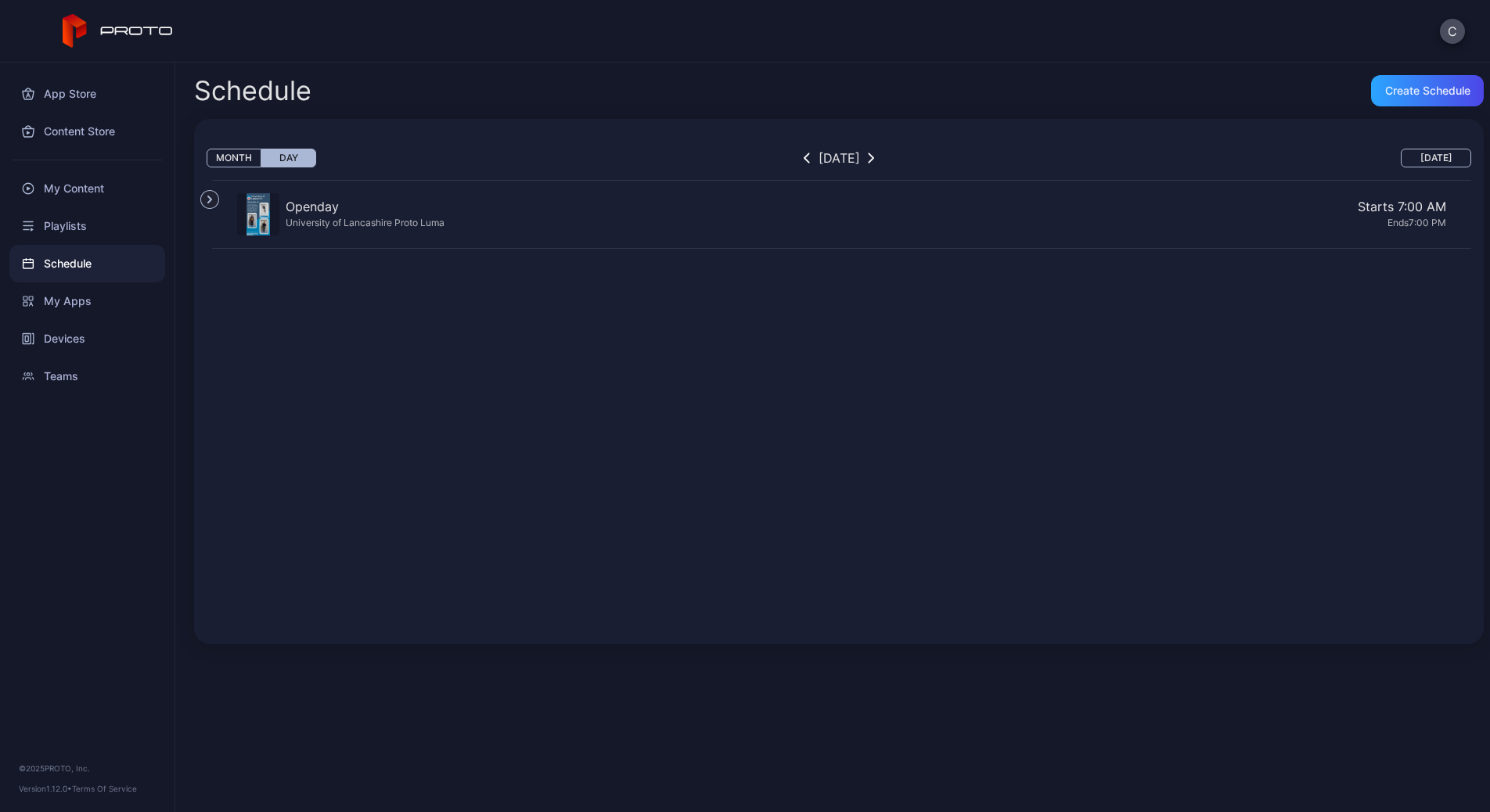
click at [68, 262] on div "Schedule" at bounding box center [87, 264] width 156 height 38
click at [104, 223] on div "Playlists" at bounding box center [87, 226] width 156 height 38
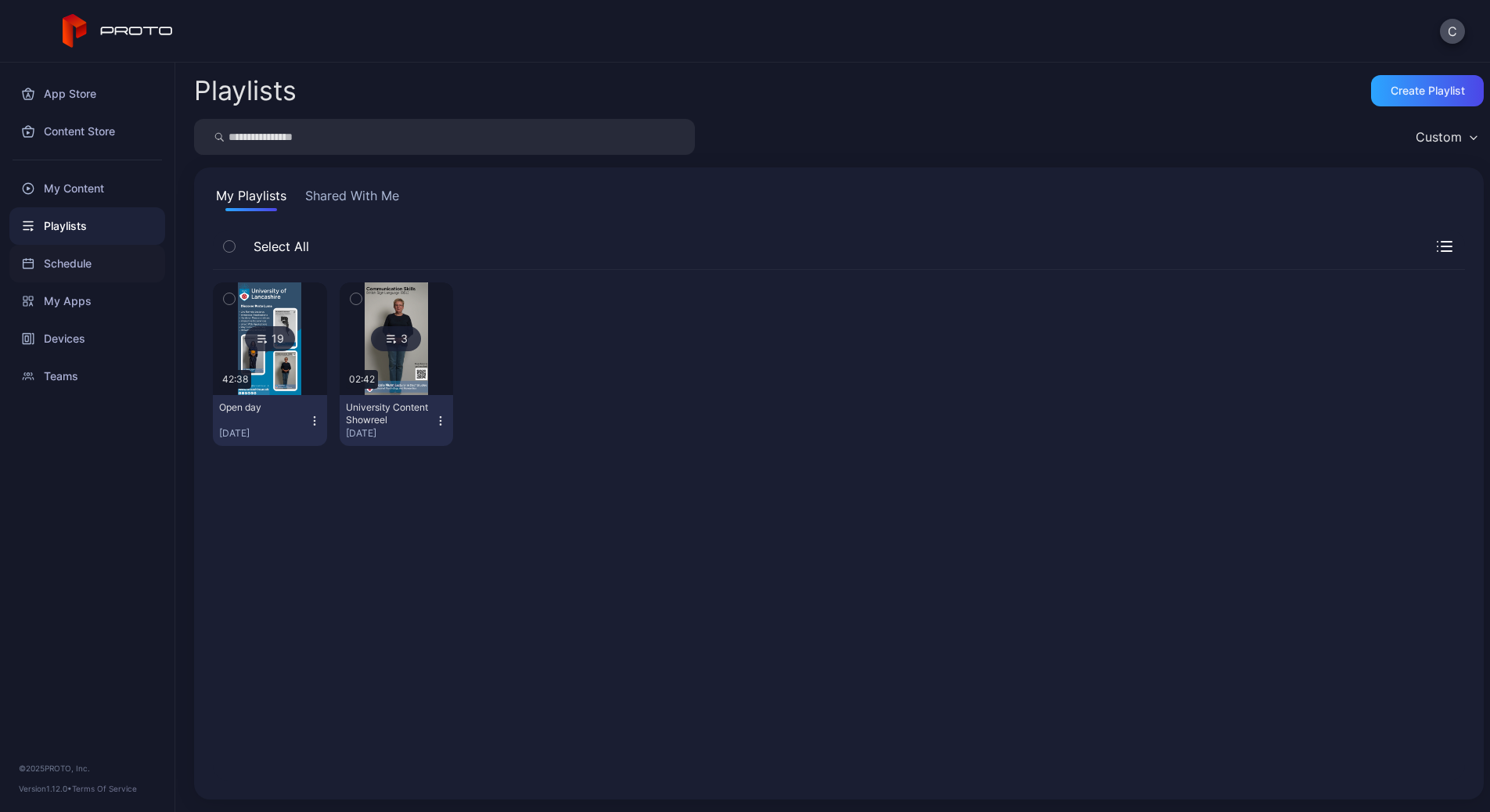
click at [102, 256] on div "Schedule" at bounding box center [87, 264] width 156 height 38
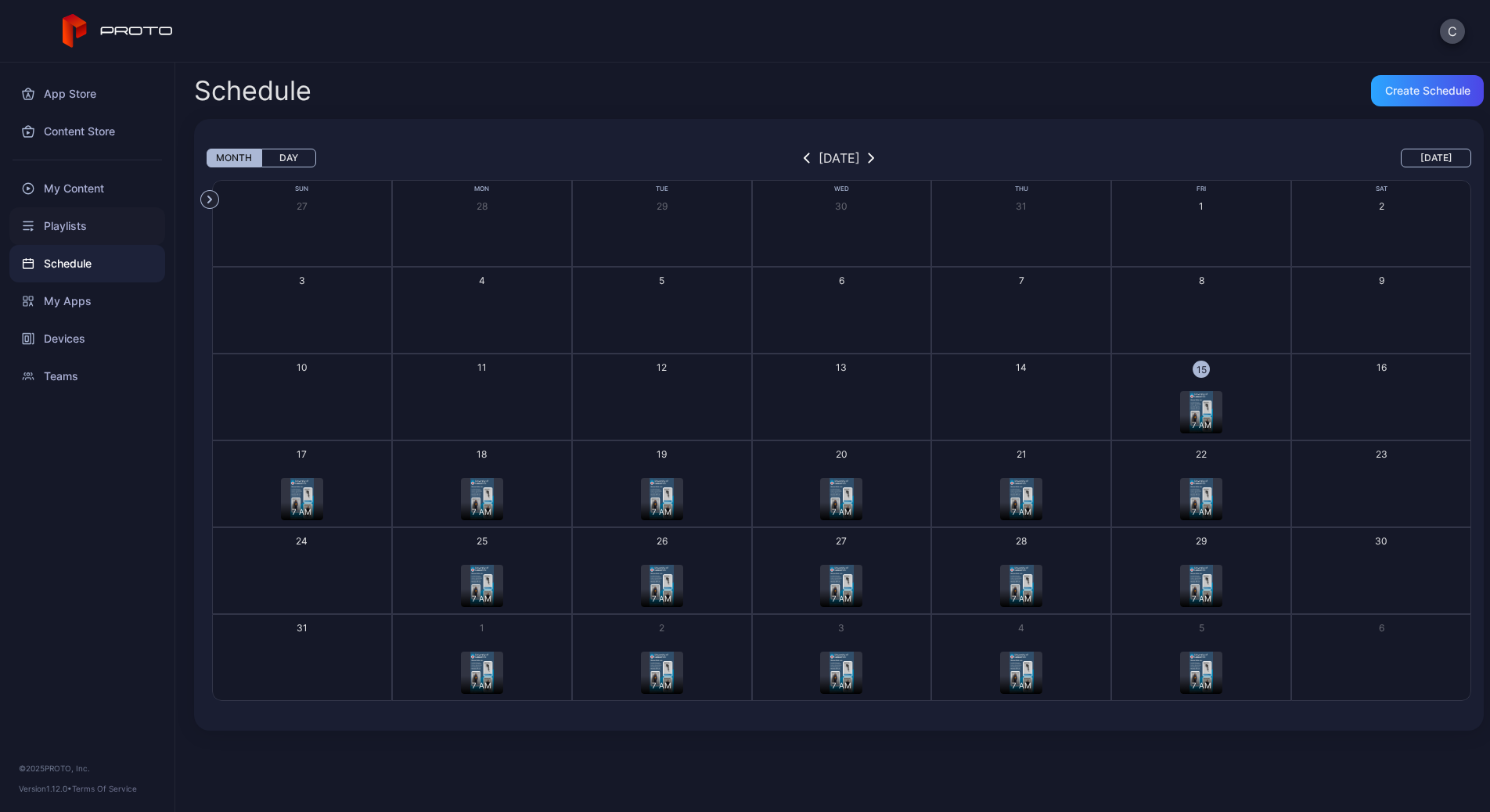
click at [80, 239] on div "Playlists" at bounding box center [87, 226] width 156 height 38
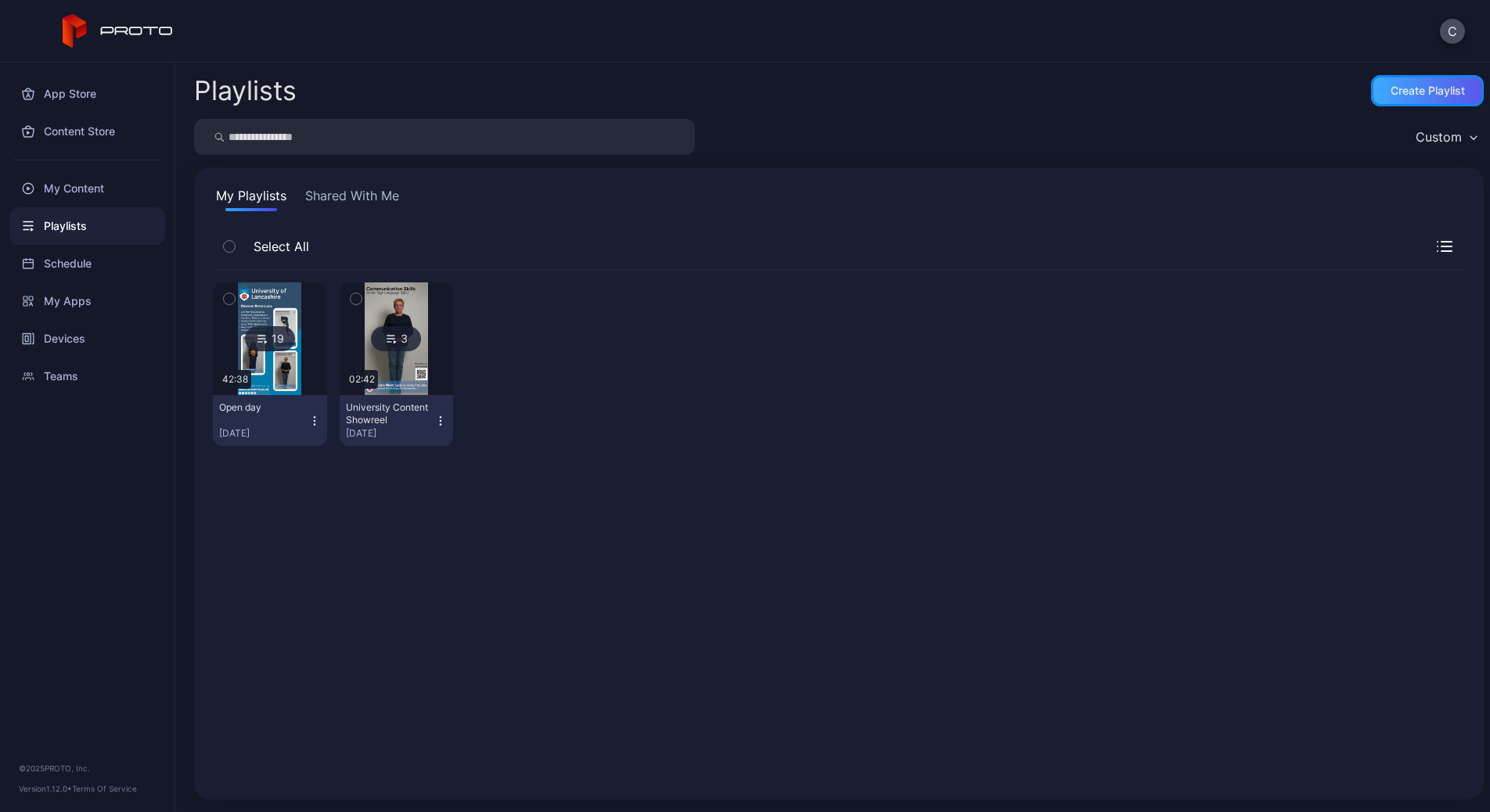
click at [1425, 102] on div "Create Playlist" at bounding box center [1428, 91] width 113 height 32
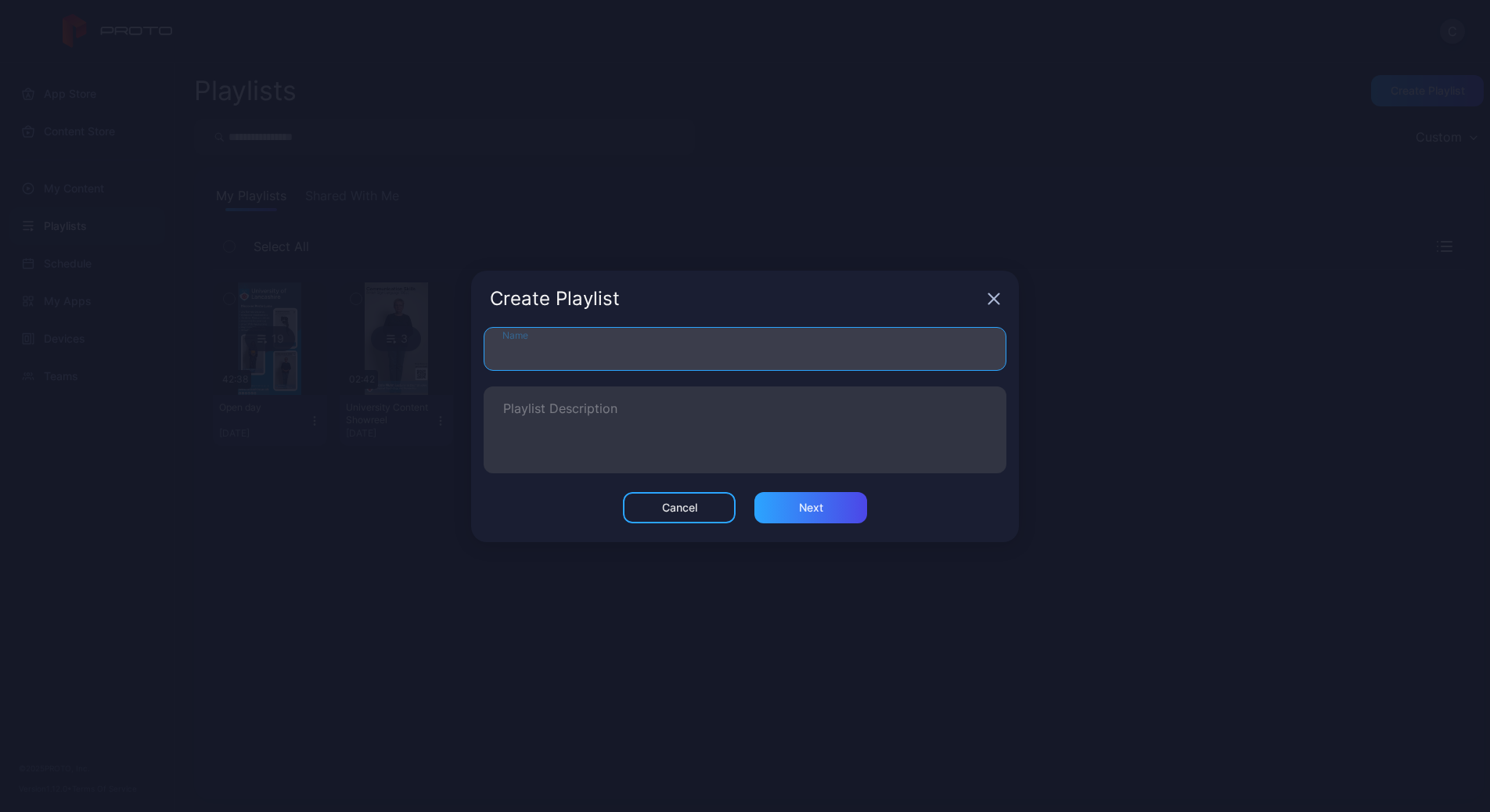
click at [600, 362] on input "Name" at bounding box center [745, 349] width 523 height 44
type input "**********"
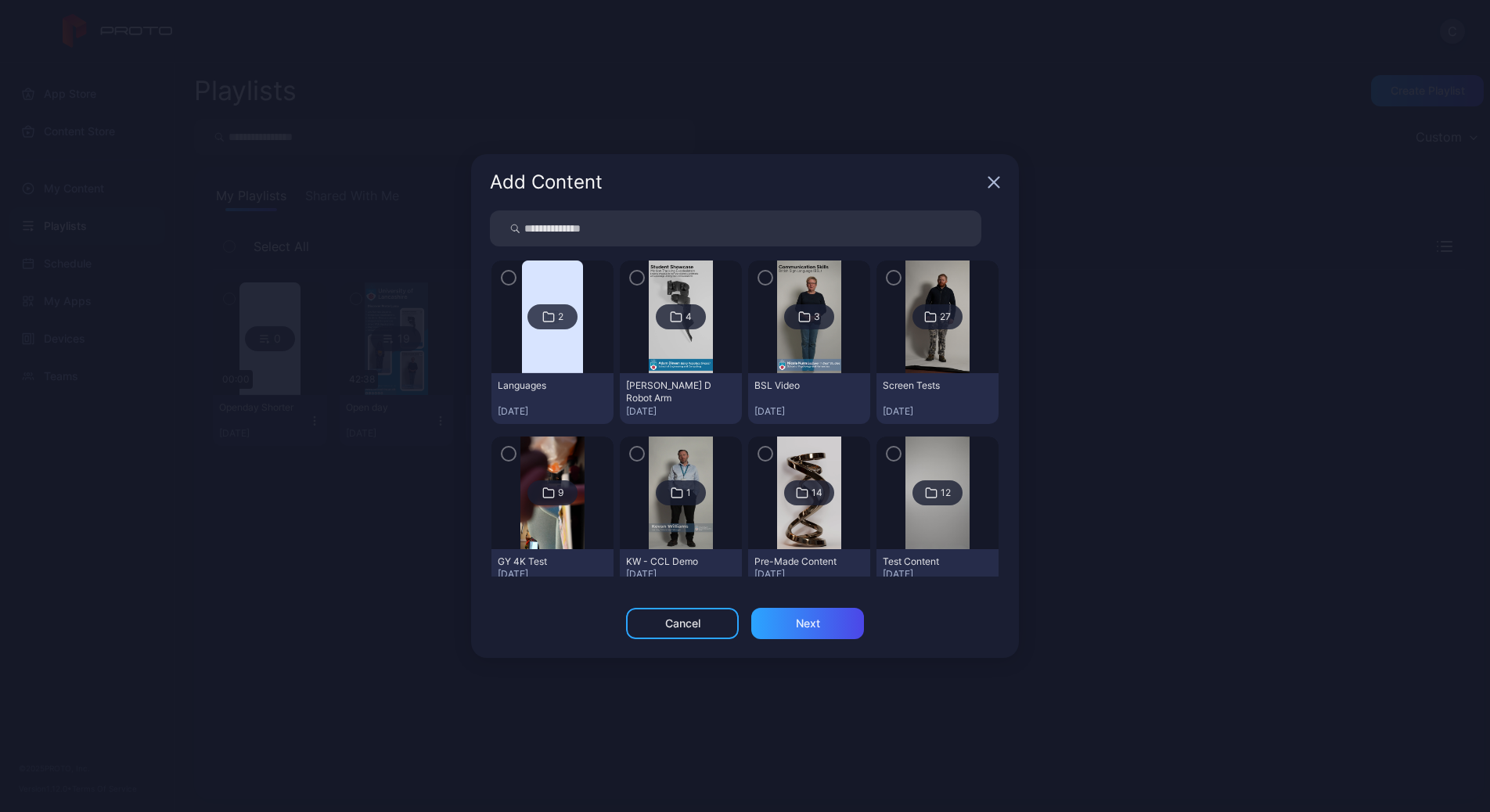
click at [576, 359] on img at bounding box center [552, 316] width 61 height 112
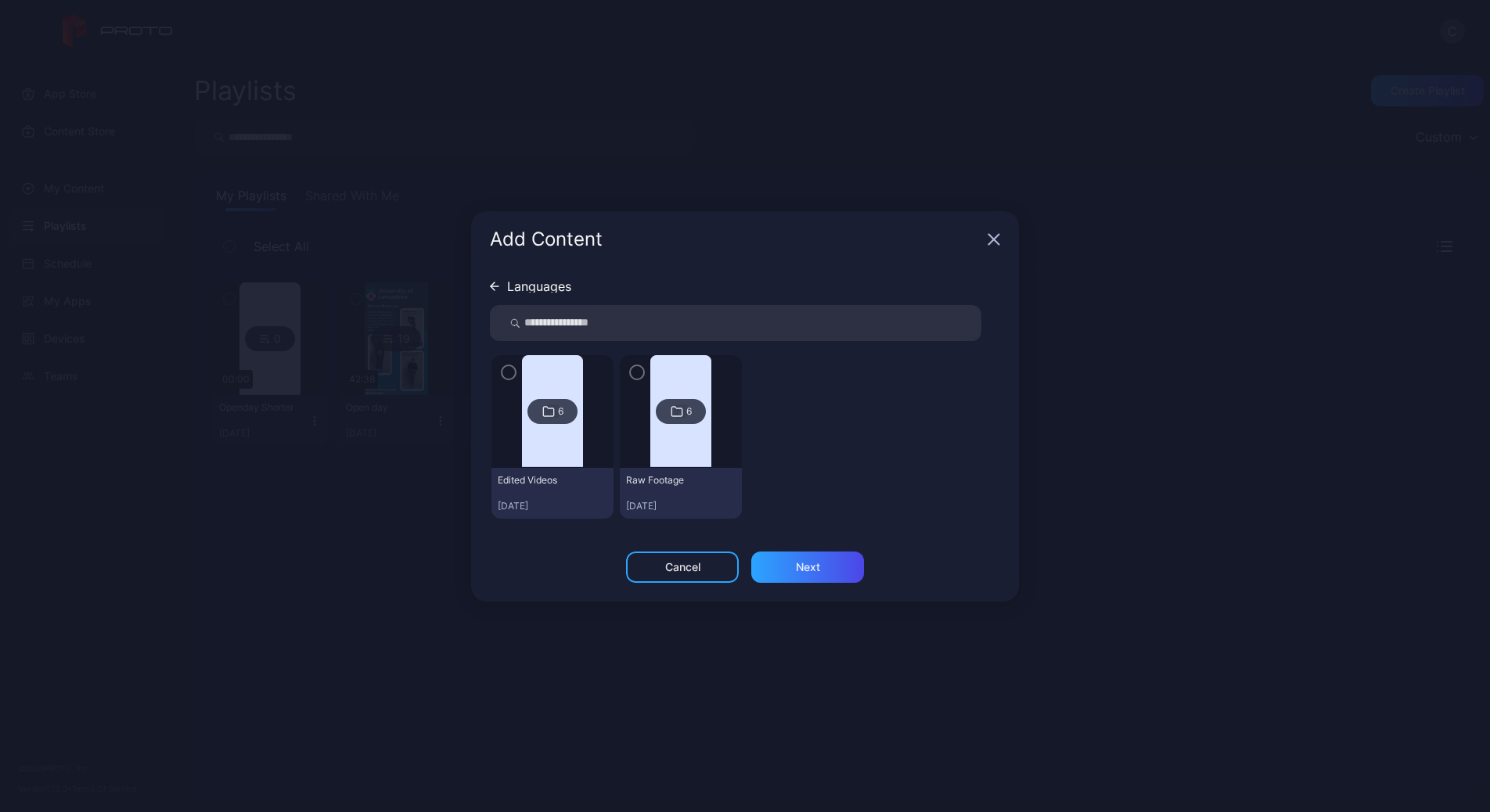
click at [567, 428] on img at bounding box center [552, 411] width 61 height 112
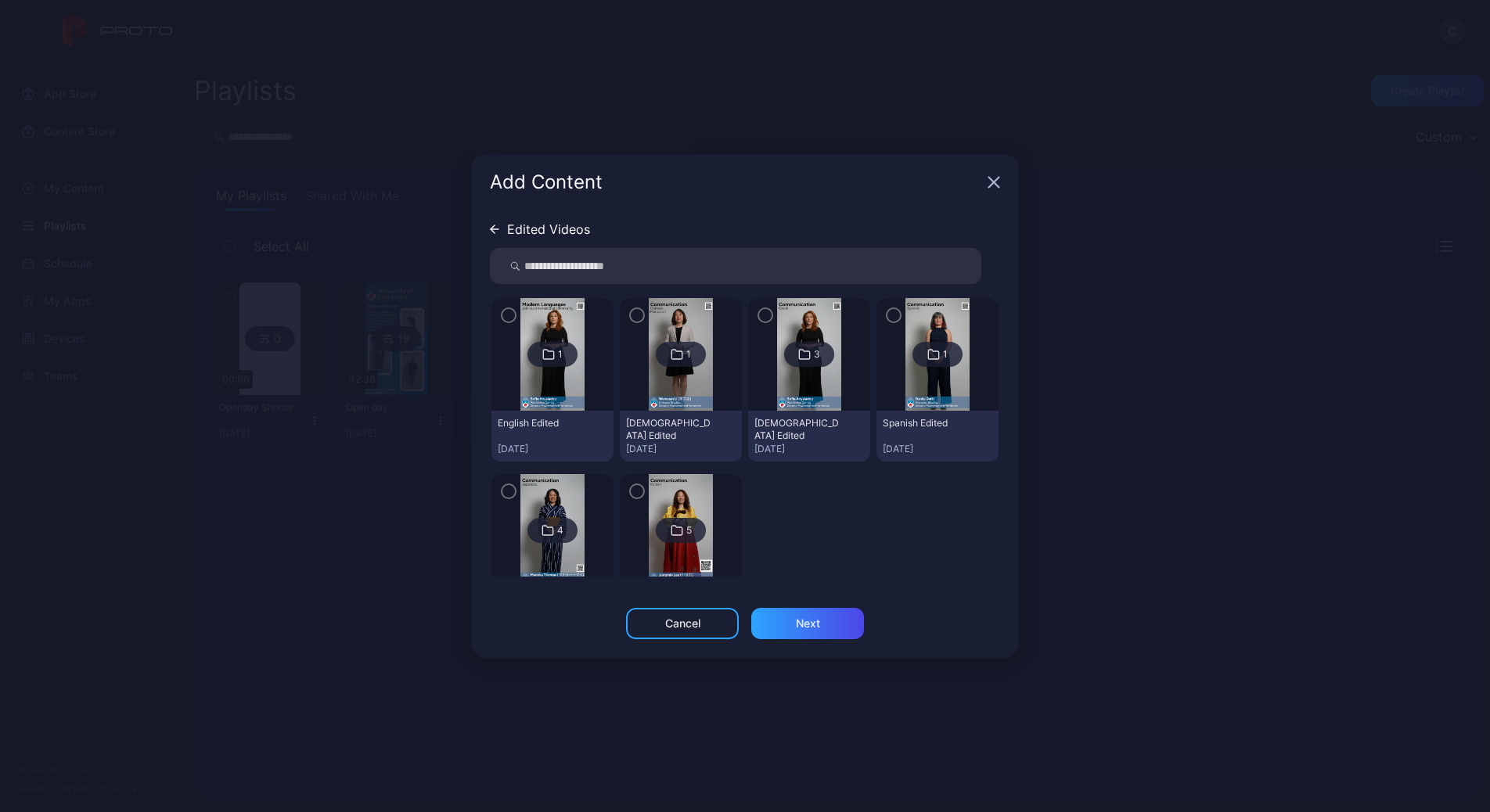
click at [577, 405] on img at bounding box center [552, 354] width 63 height 112
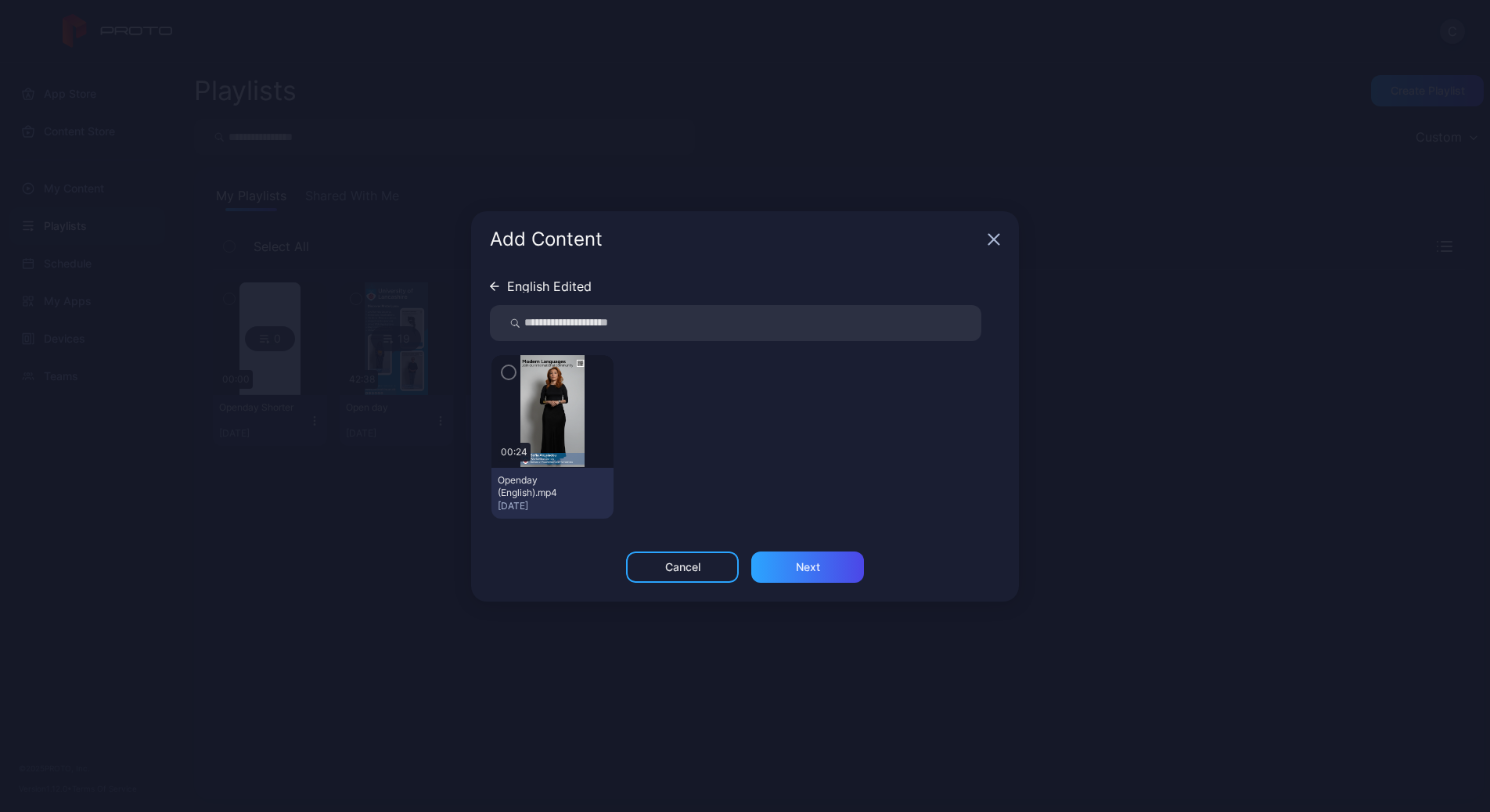
click at [544, 400] on img at bounding box center [552, 411] width 63 height 112
click at [515, 372] on div "button" at bounding box center [509, 373] width 16 height 16
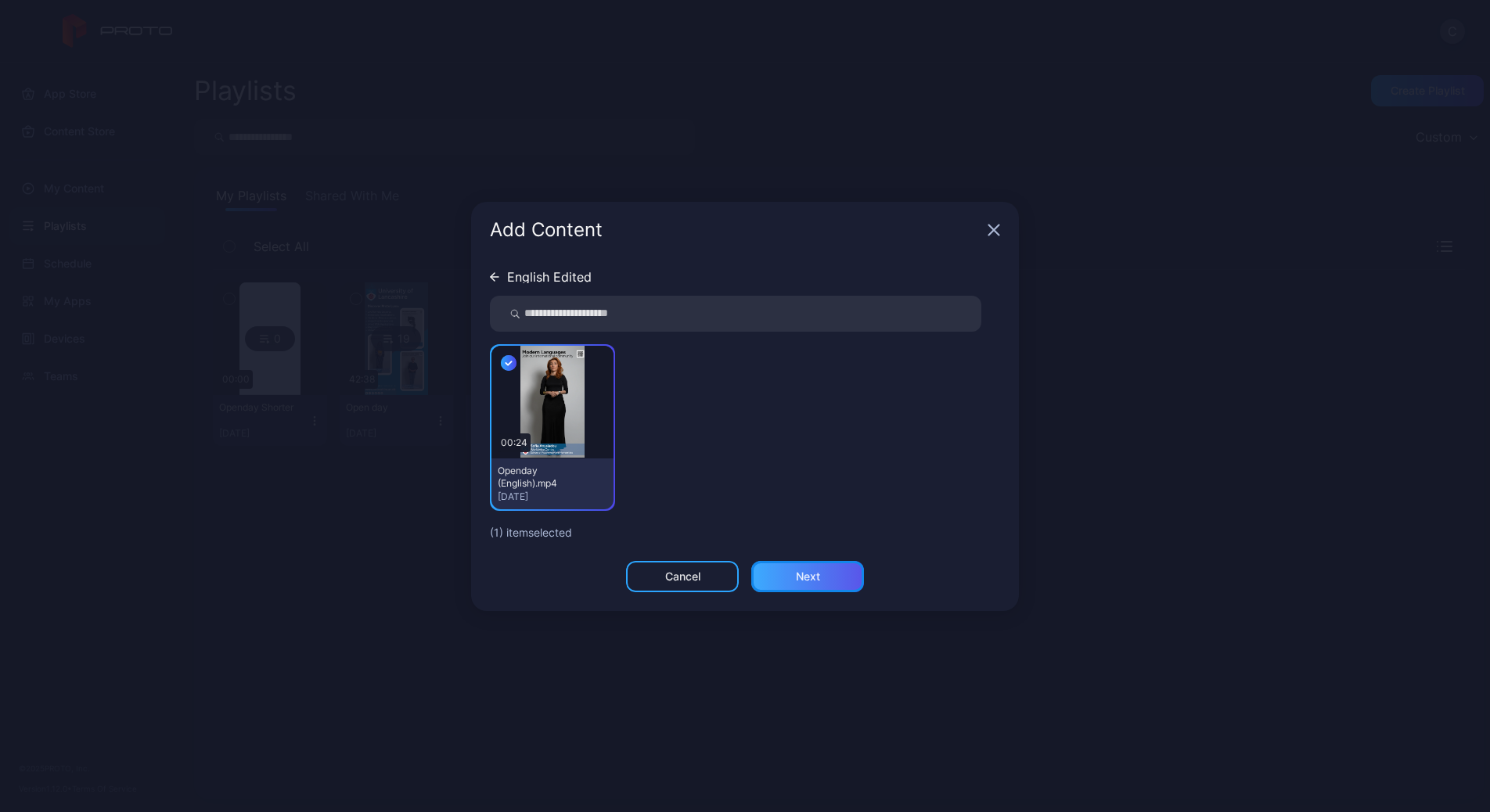
click at [832, 579] on div "Next" at bounding box center [808, 576] width 113 height 32
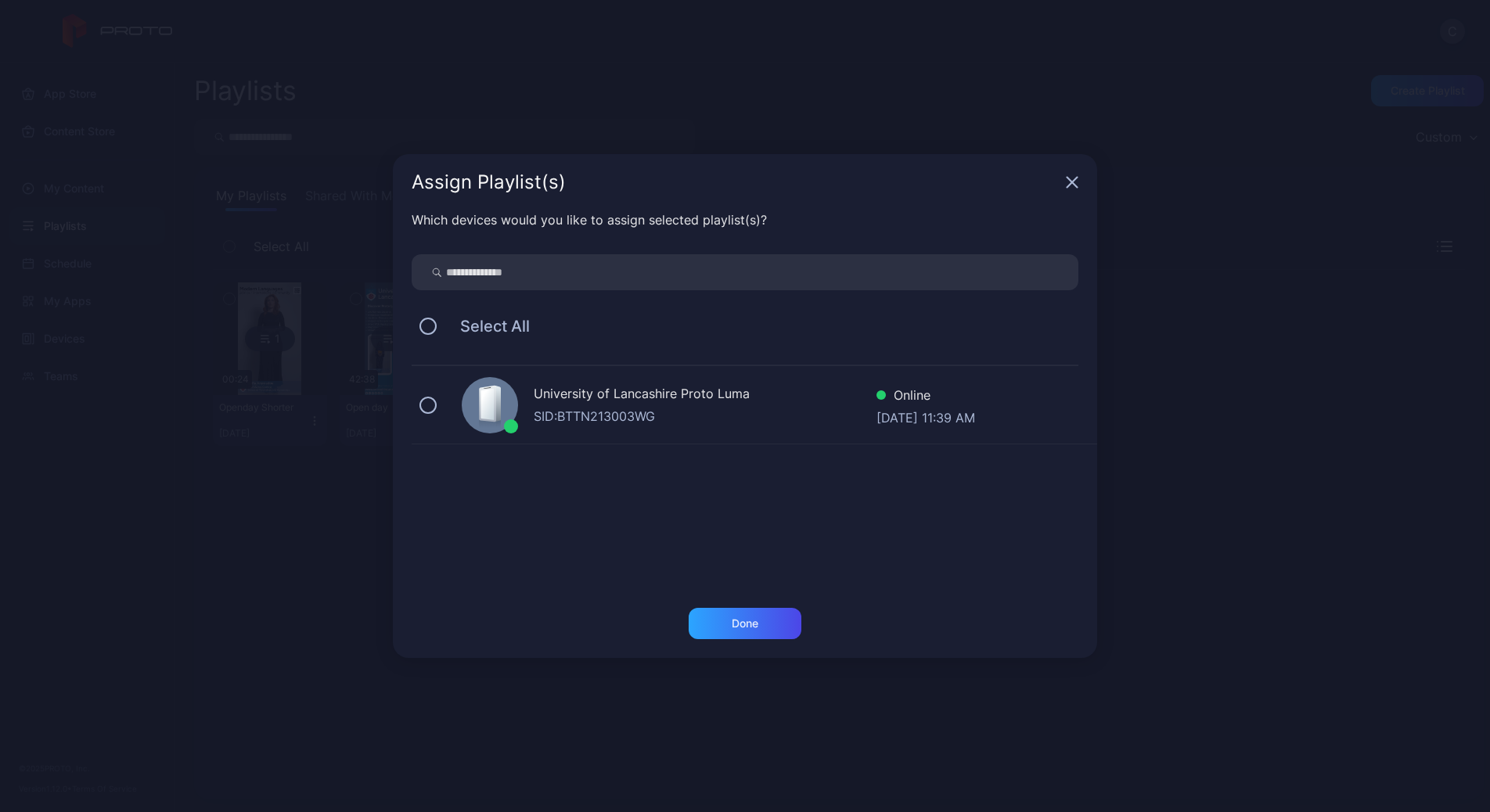
click at [790, 414] on div "SID: BTTN213003WG" at bounding box center [705, 416] width 343 height 18
click at [463, 418] on div "University of Lancashire Proto [PERSON_NAME]: BTTN213003WG Online [DATE] 11:39 …" at bounding box center [754, 405] width 686 height 78
click at [1079, 182] on div "Assign Playlist(s)" at bounding box center [745, 182] width 704 height 56
click at [1072, 183] on icon "button" at bounding box center [1072, 183] width 11 height 11
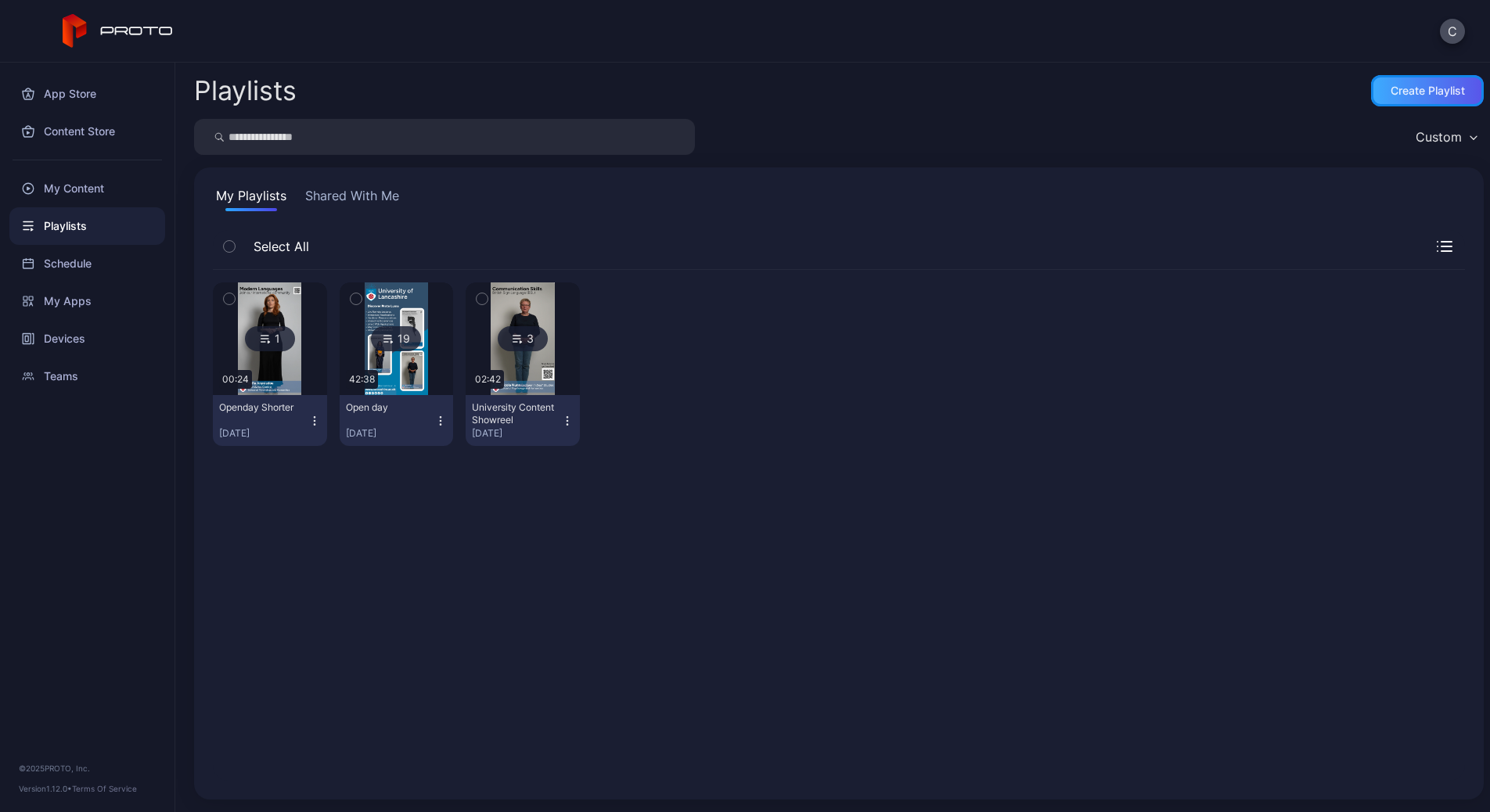
click at [1411, 84] on div "Create Playlist" at bounding box center [1428, 91] width 75 height 12
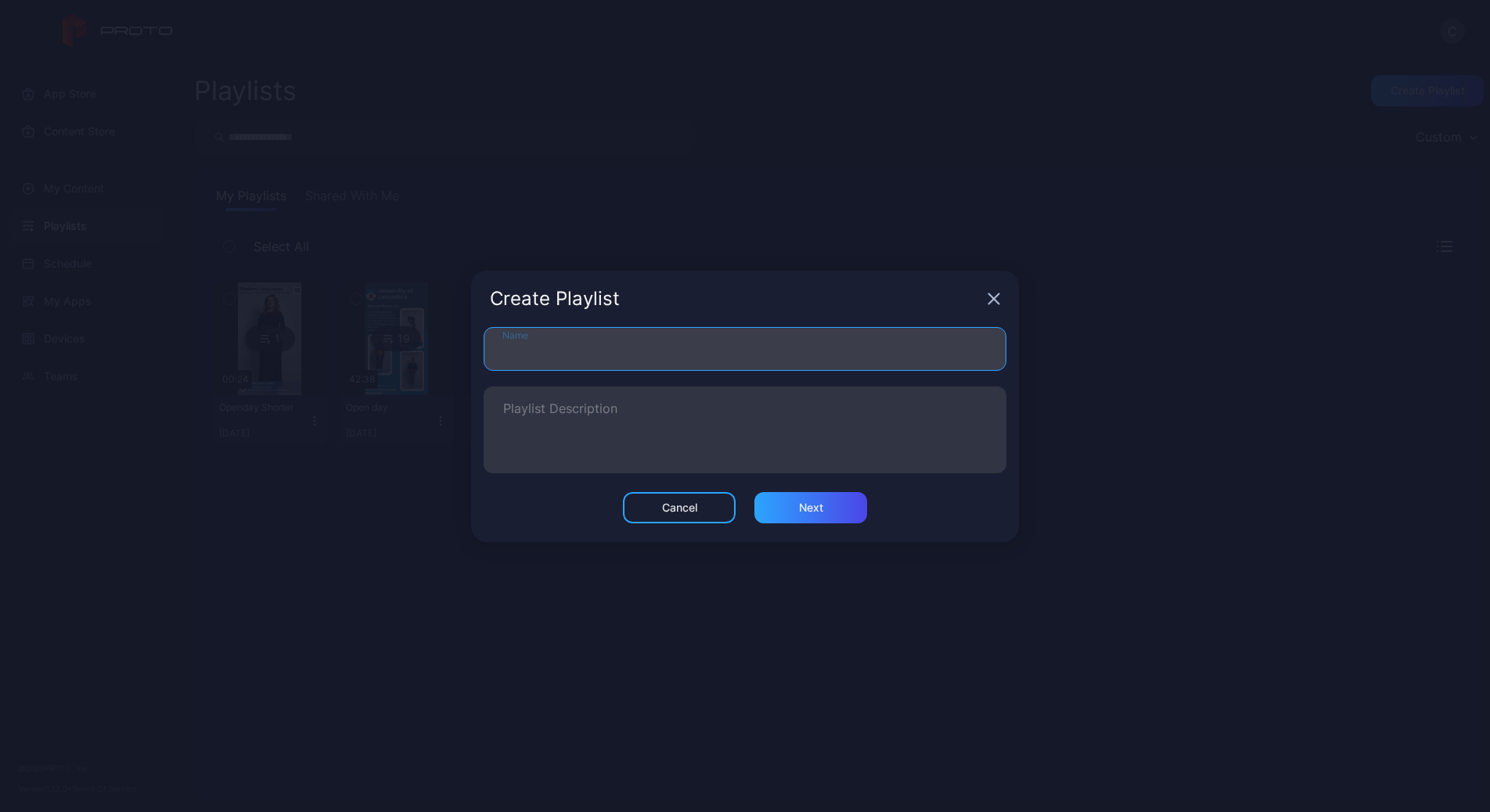
click at [701, 359] on input "Name" at bounding box center [745, 349] width 523 height 44
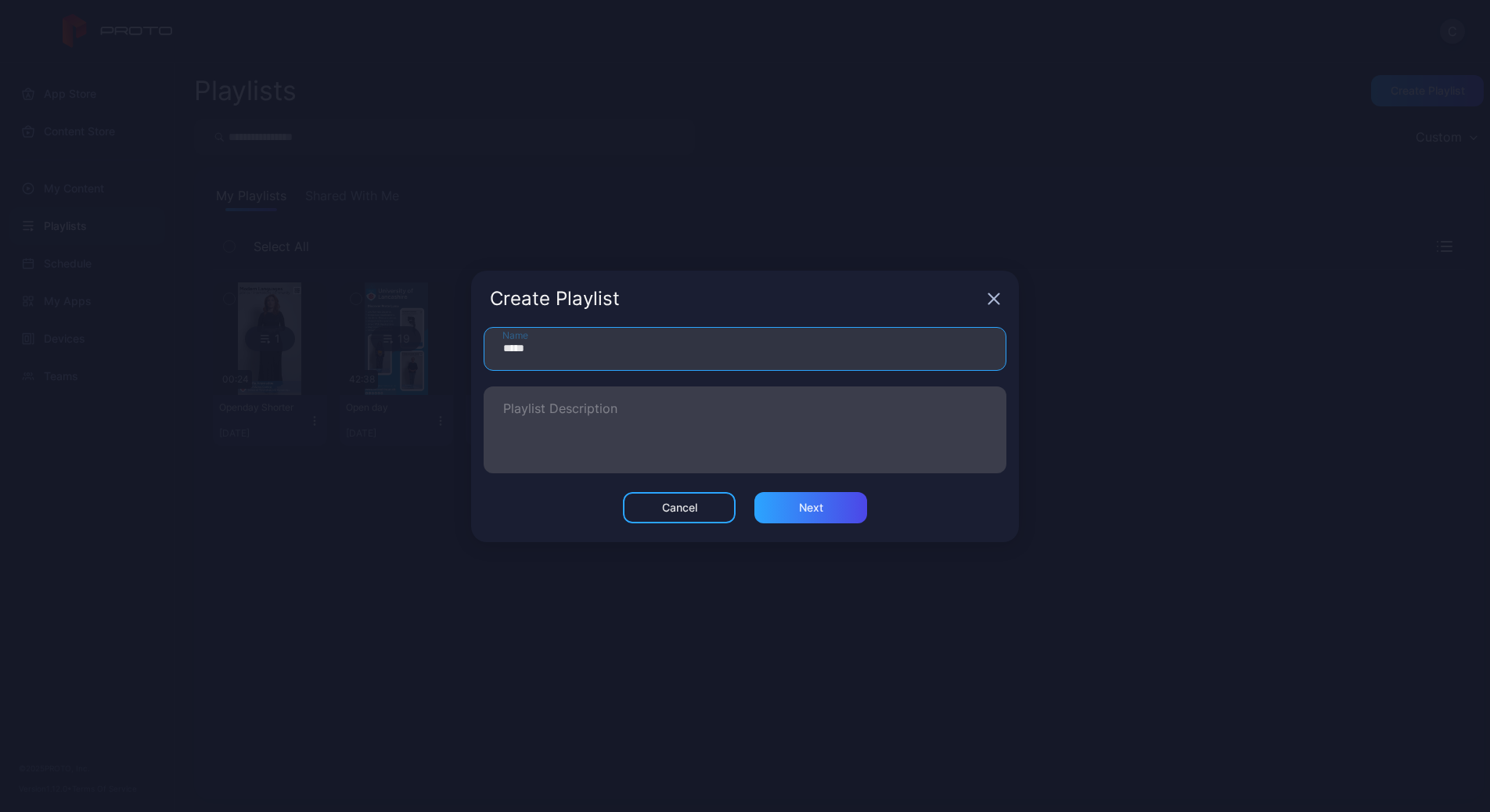
type input "**********"
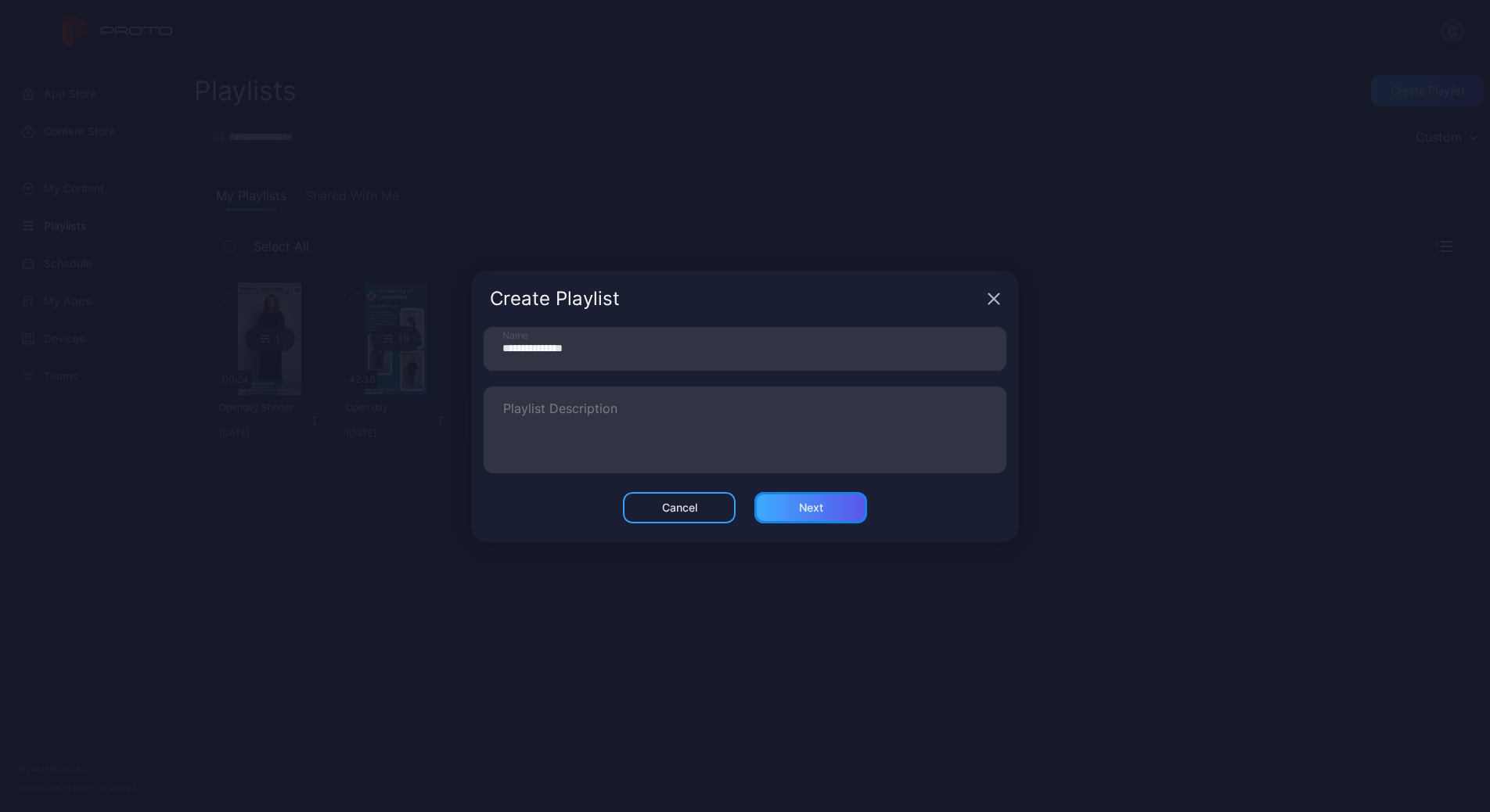
click at [832, 503] on div "Next" at bounding box center [810, 508] width 113 height 32
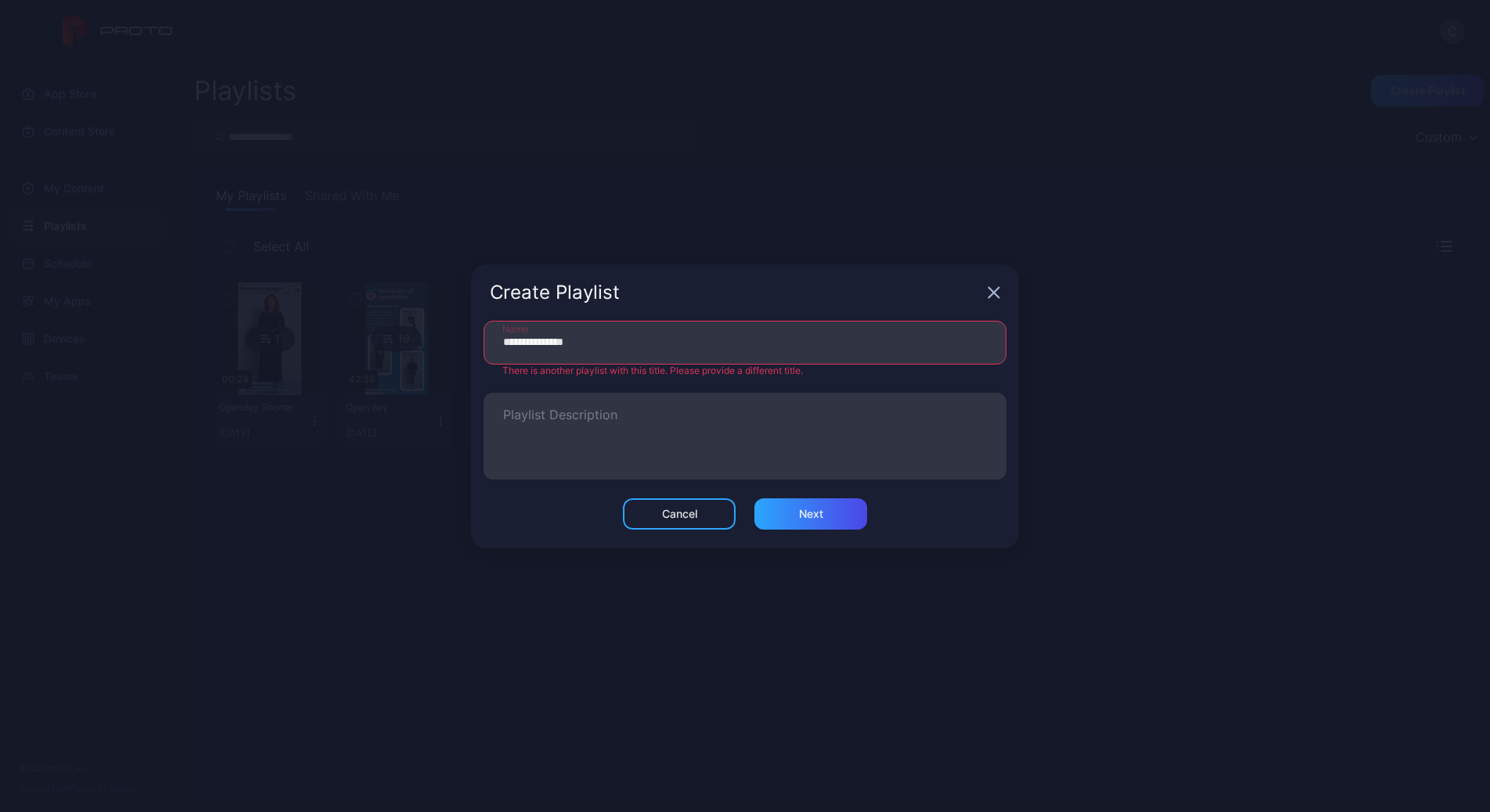
drag, startPoint x: 989, startPoint y: 291, endPoint x: 979, endPoint y: 295, distance: 10.8
click at [989, 291] on icon "button" at bounding box center [993, 293] width 12 height 12
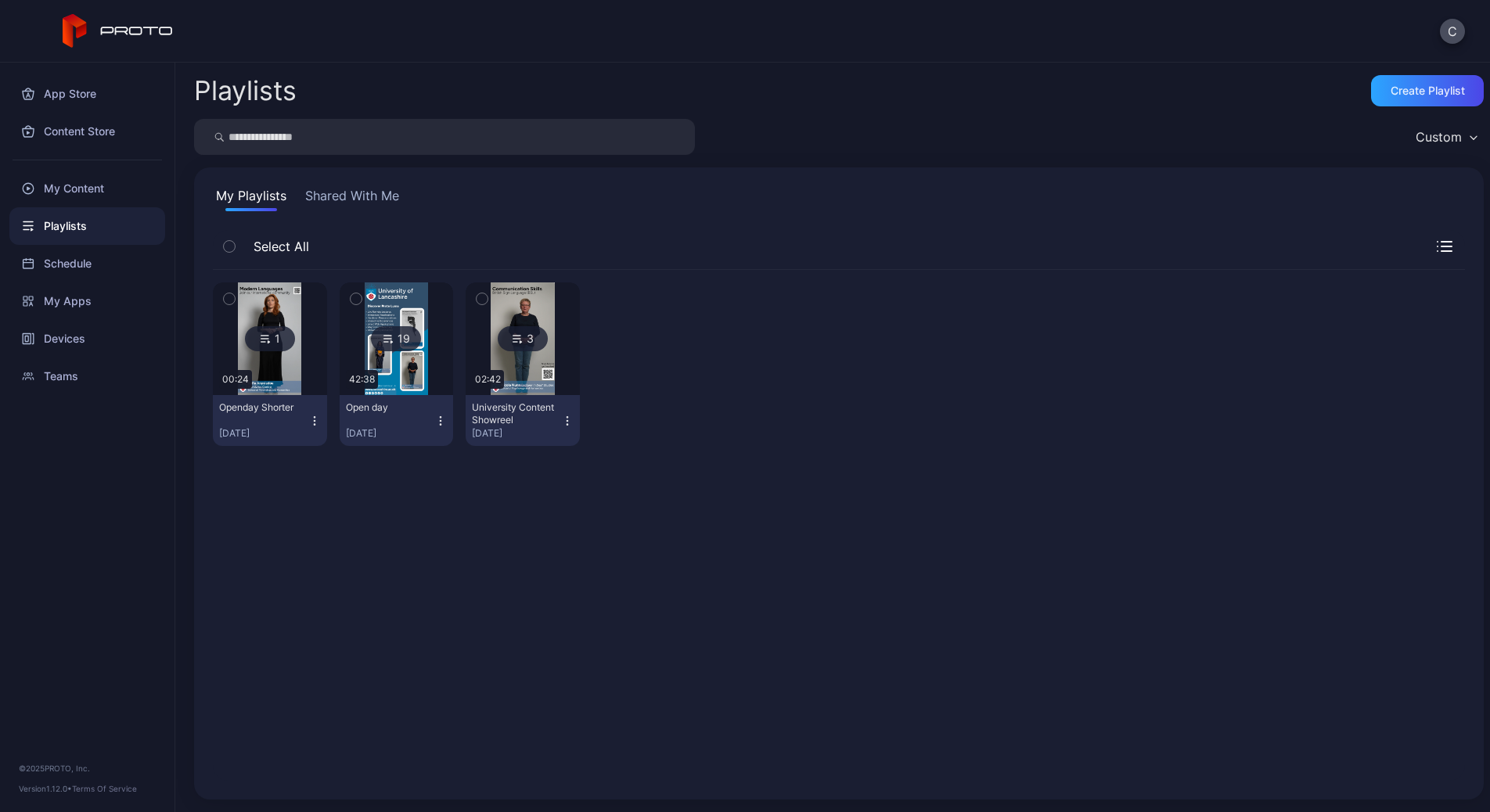
click at [278, 392] on img at bounding box center [270, 338] width 63 height 112
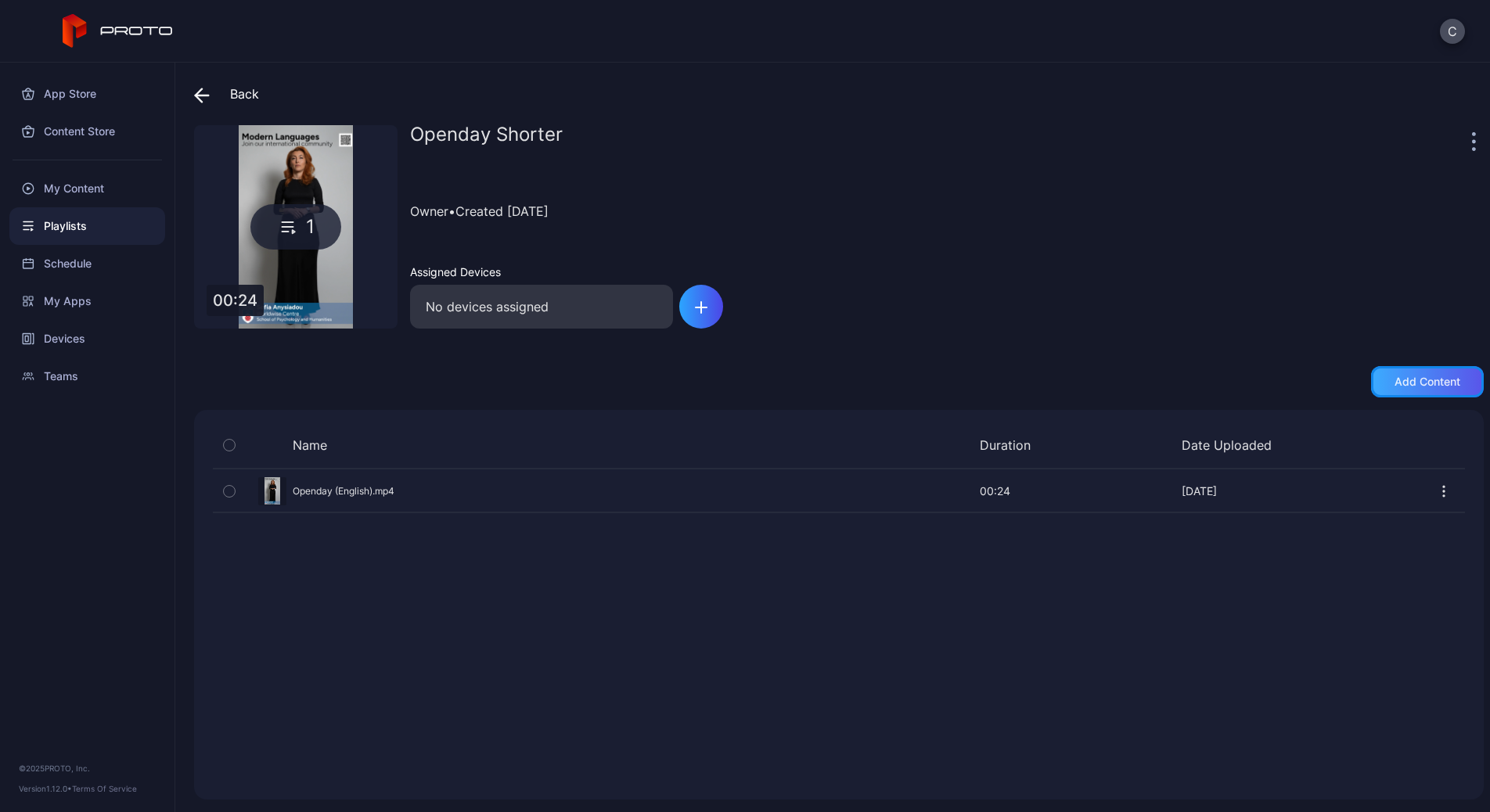
click at [1414, 386] on div "Add content" at bounding box center [1427, 381] width 66 height 12
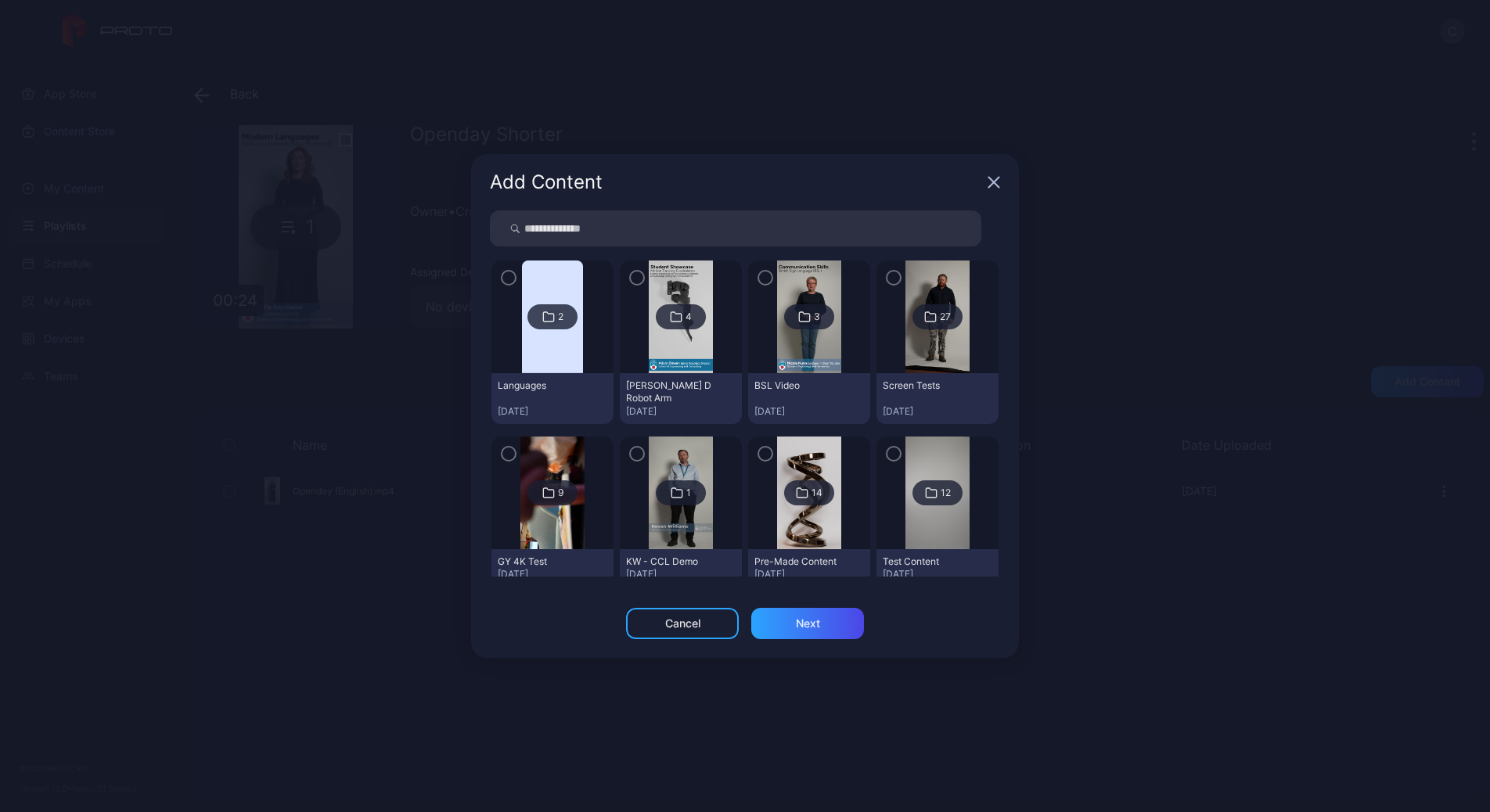
click at [536, 365] on img at bounding box center [552, 316] width 61 height 112
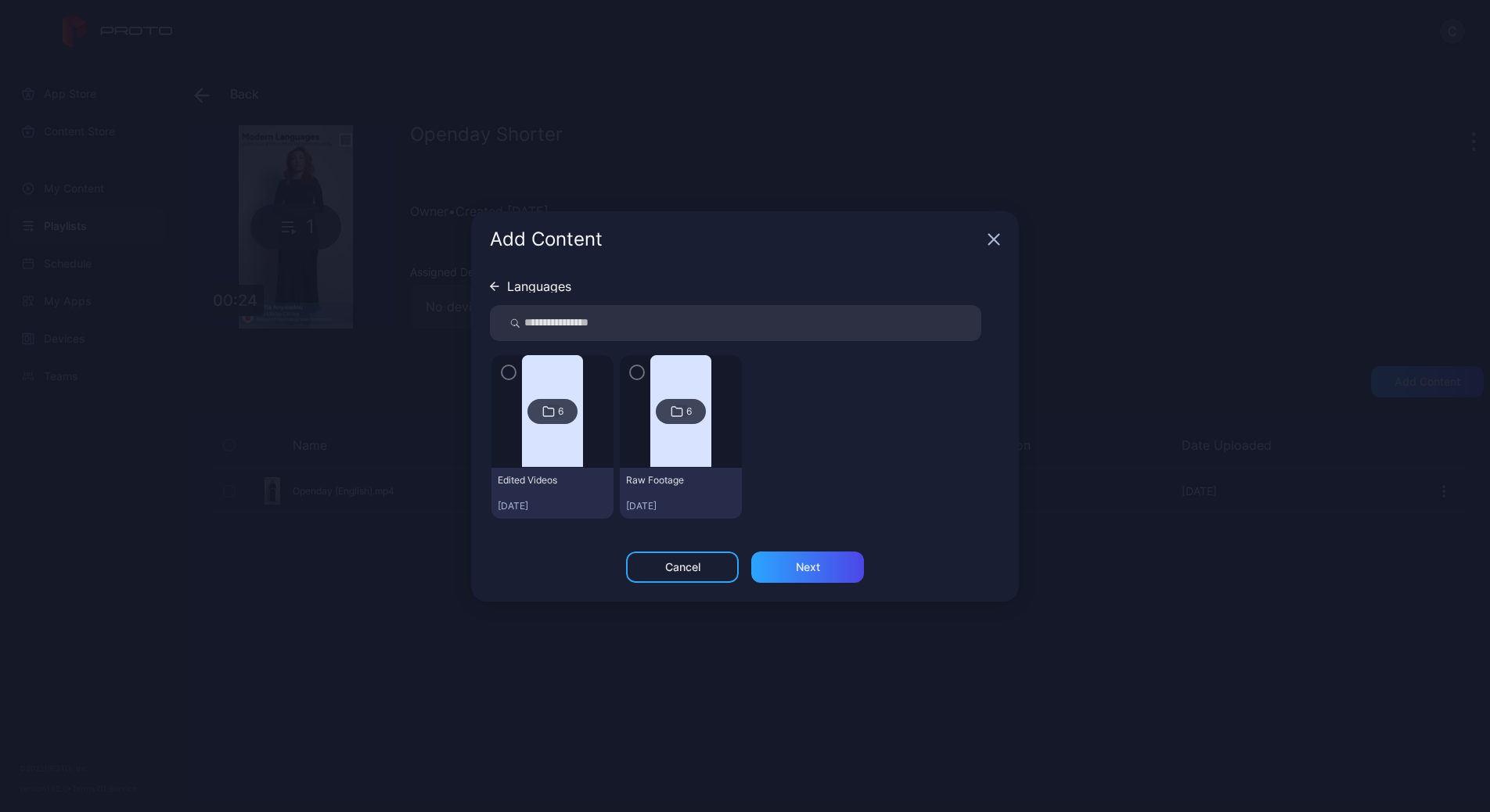
click at [547, 423] on div "6" at bounding box center [552, 411] width 50 height 25
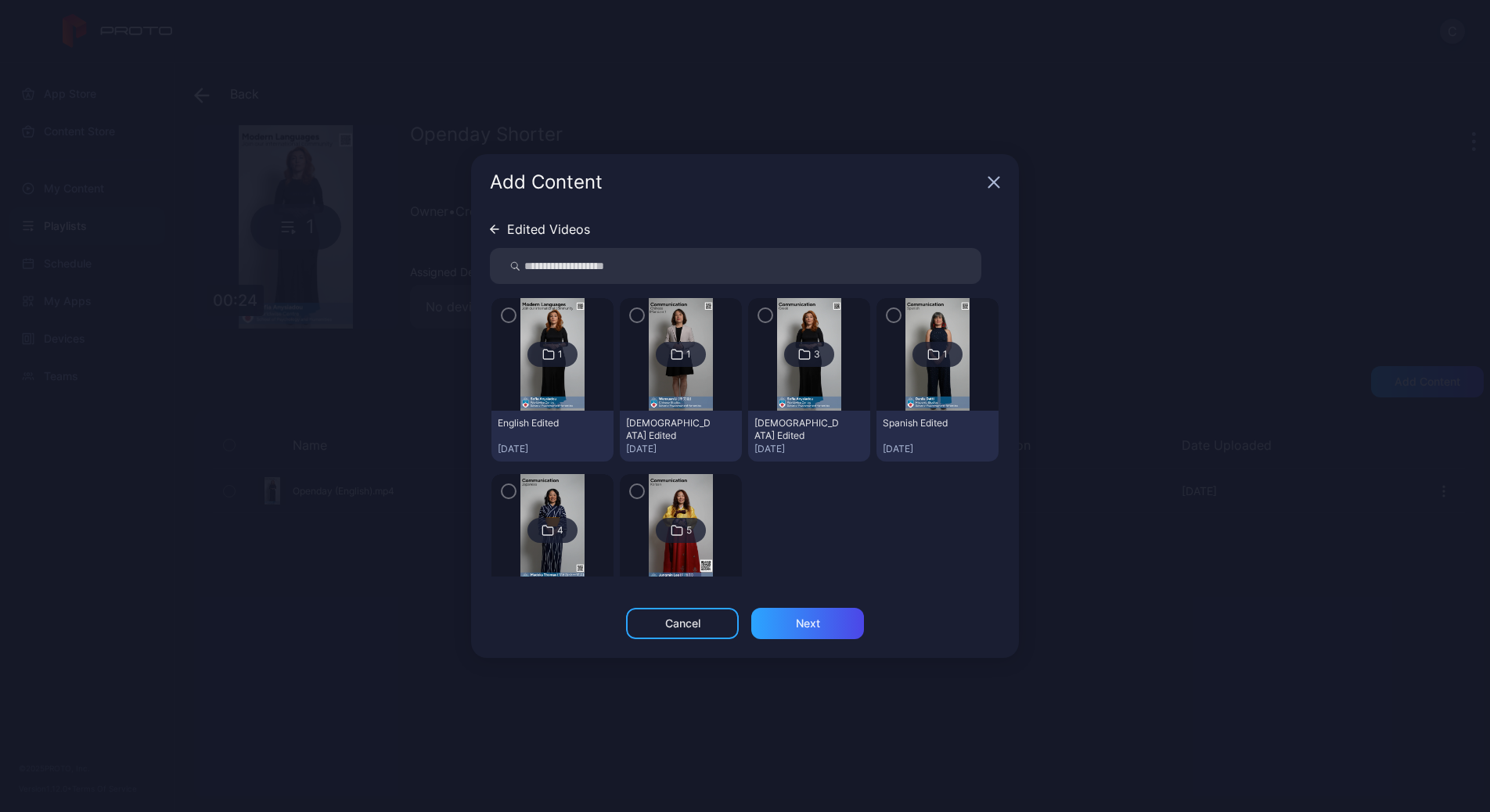
click at [681, 390] on img at bounding box center [680, 354] width 63 height 112
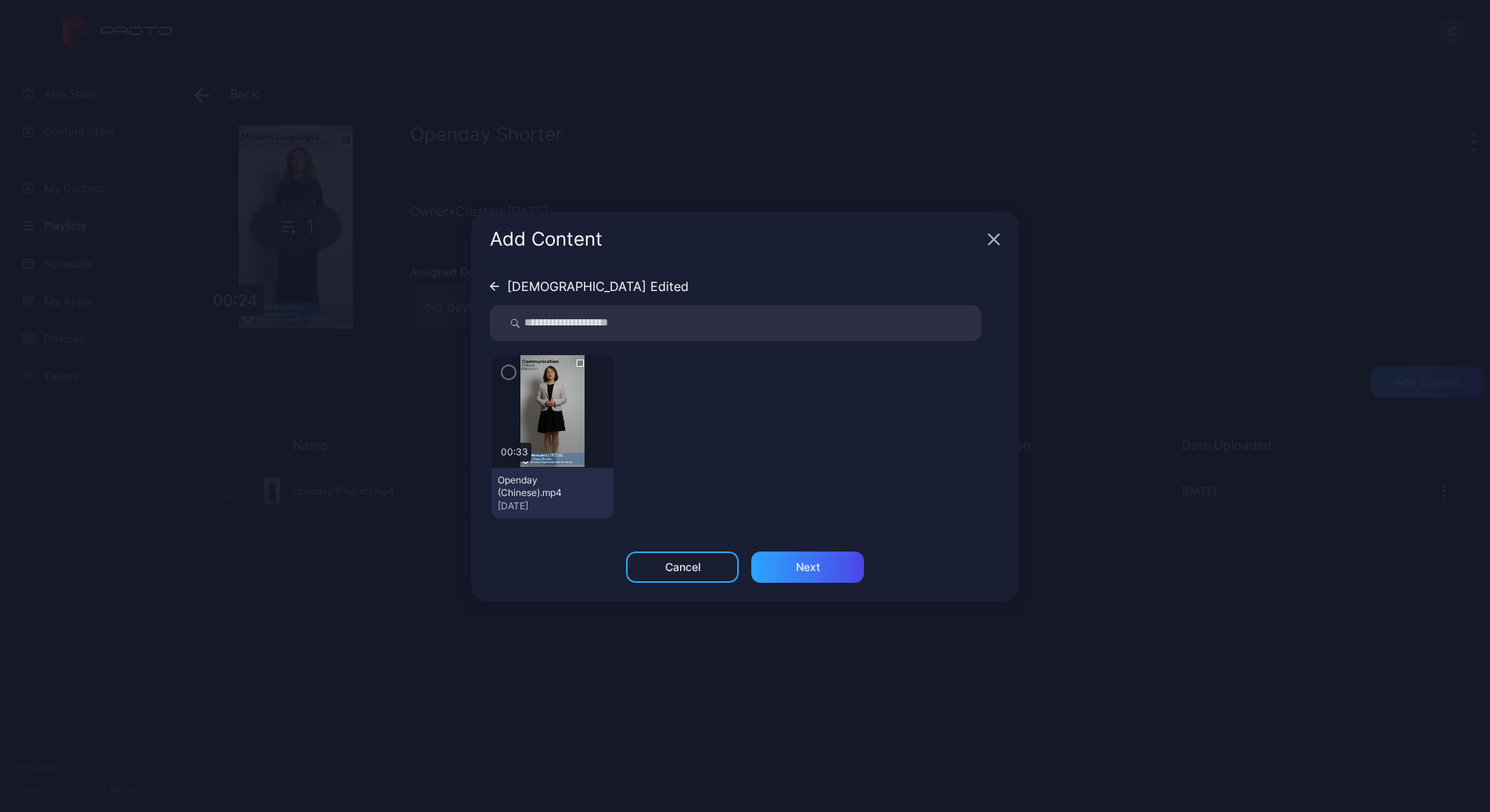
click at [509, 373] on icon "button" at bounding box center [508, 373] width 4 height 4
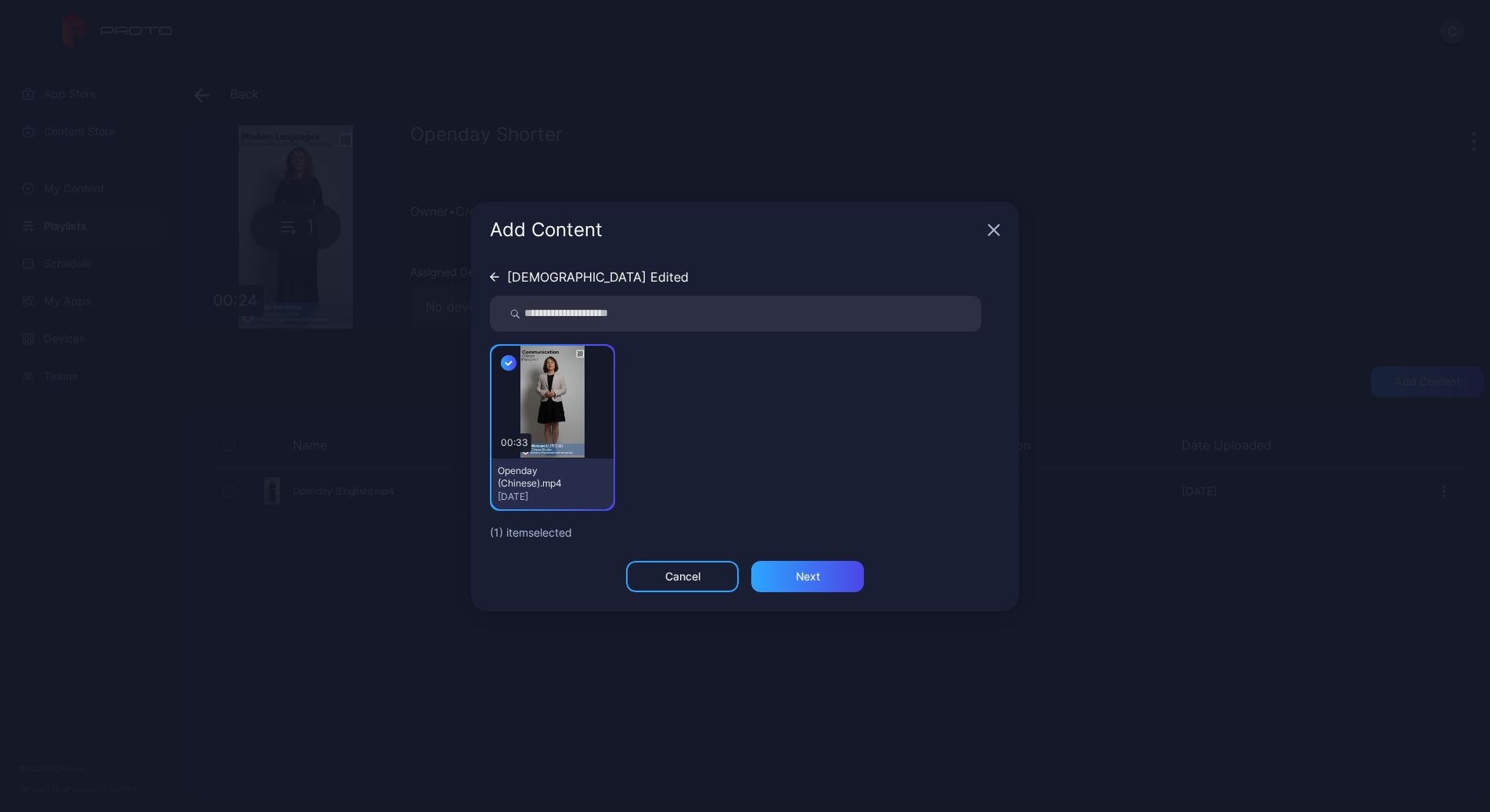
click at [532, 273] on div "[DEMOGRAPHIC_DATA] Edited" at bounding box center [598, 277] width 182 height 12
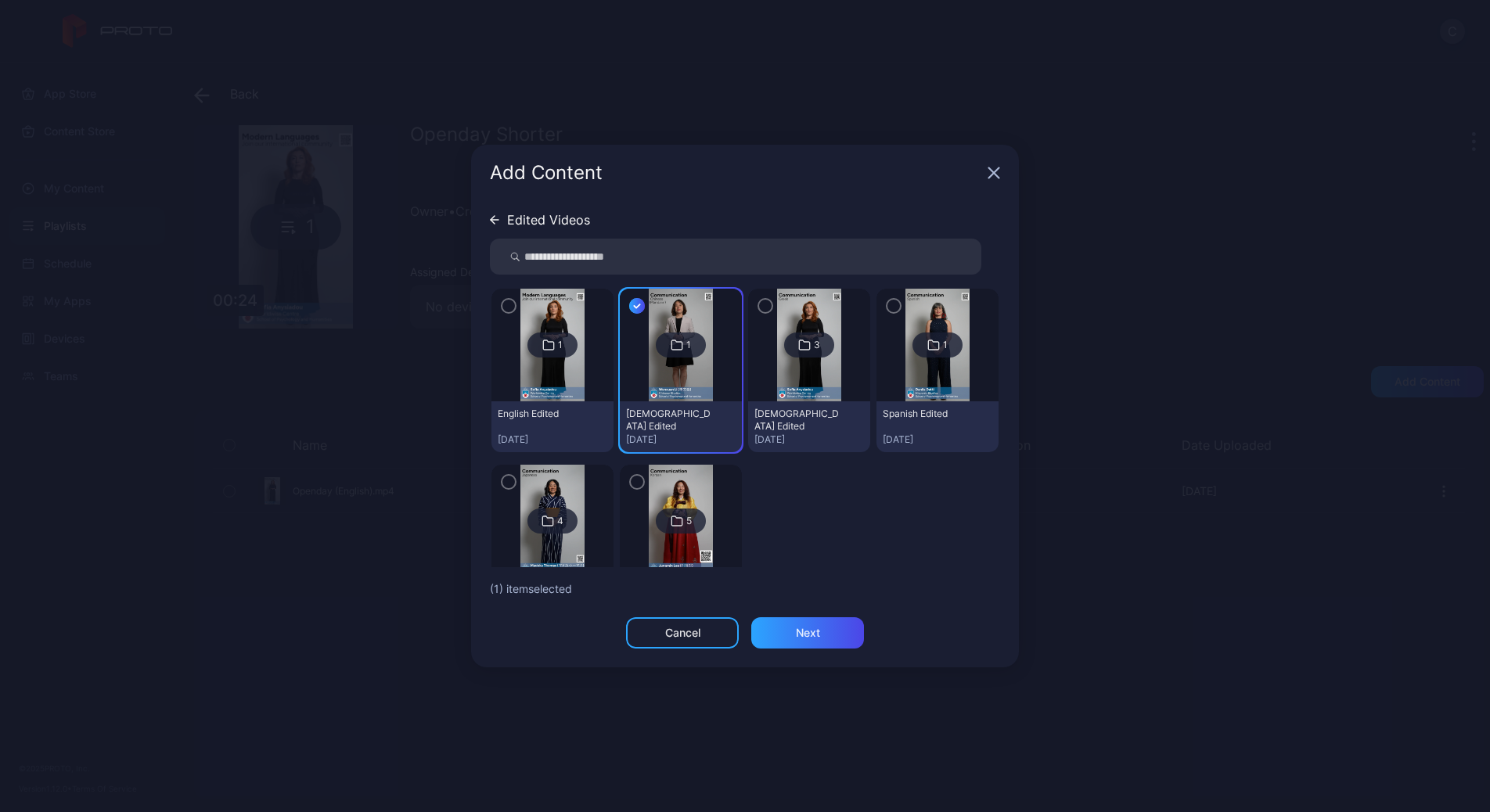
click at [804, 389] on img at bounding box center [809, 344] width 63 height 112
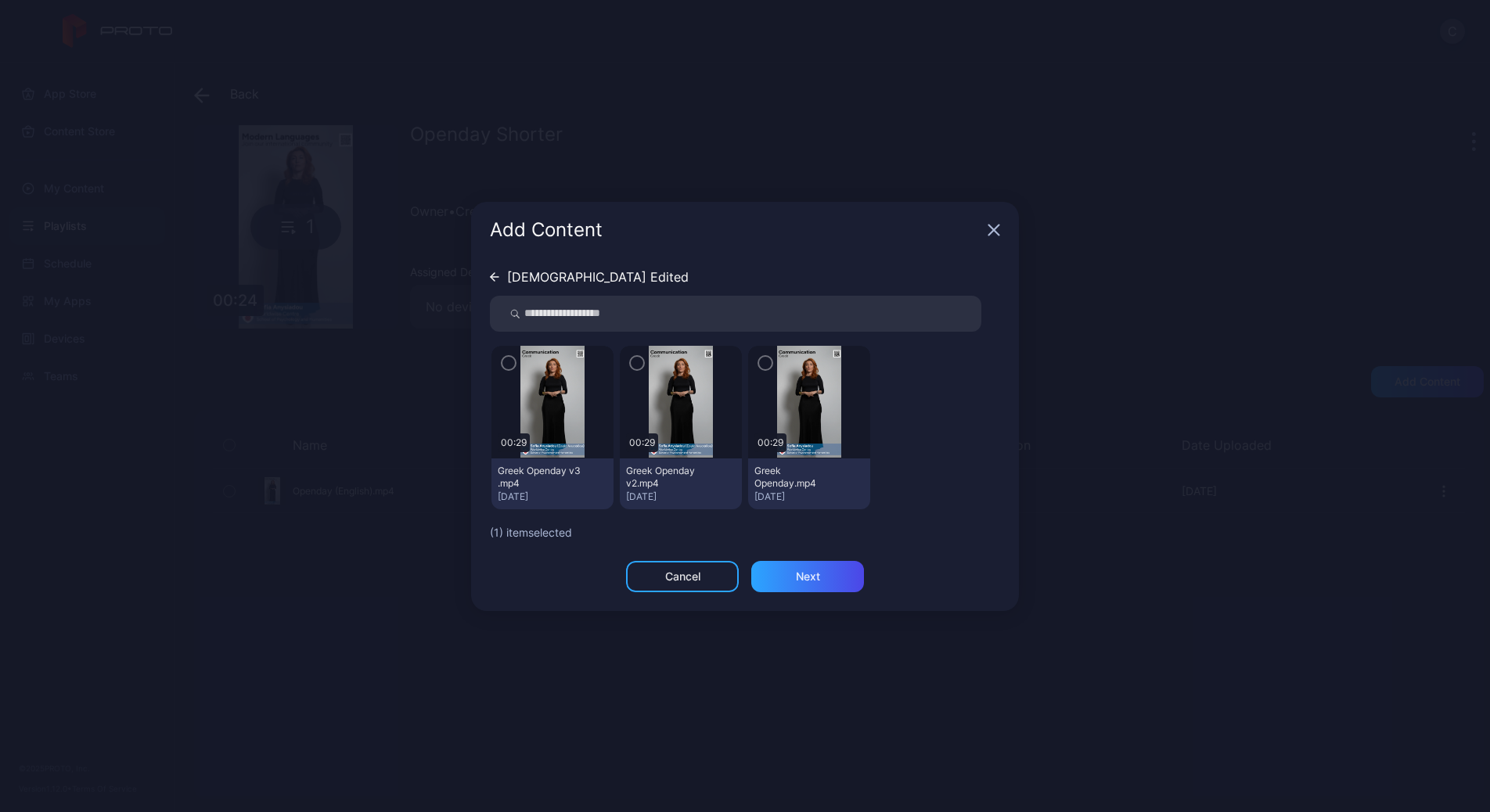
click at [507, 366] on icon "button" at bounding box center [508, 363] width 12 height 18
click at [505, 366] on icon "button" at bounding box center [509, 363] width 16 height 18
click at [540, 262] on div "Greek Edited 00:29 Greek Openday v3 .mp4 [DATE] 00:29 Greek Openday v2.mp4 [DAT…" at bounding box center [745, 385] width 510 height 253
click at [539, 274] on div "[DEMOGRAPHIC_DATA] Edited" at bounding box center [598, 277] width 182 height 12
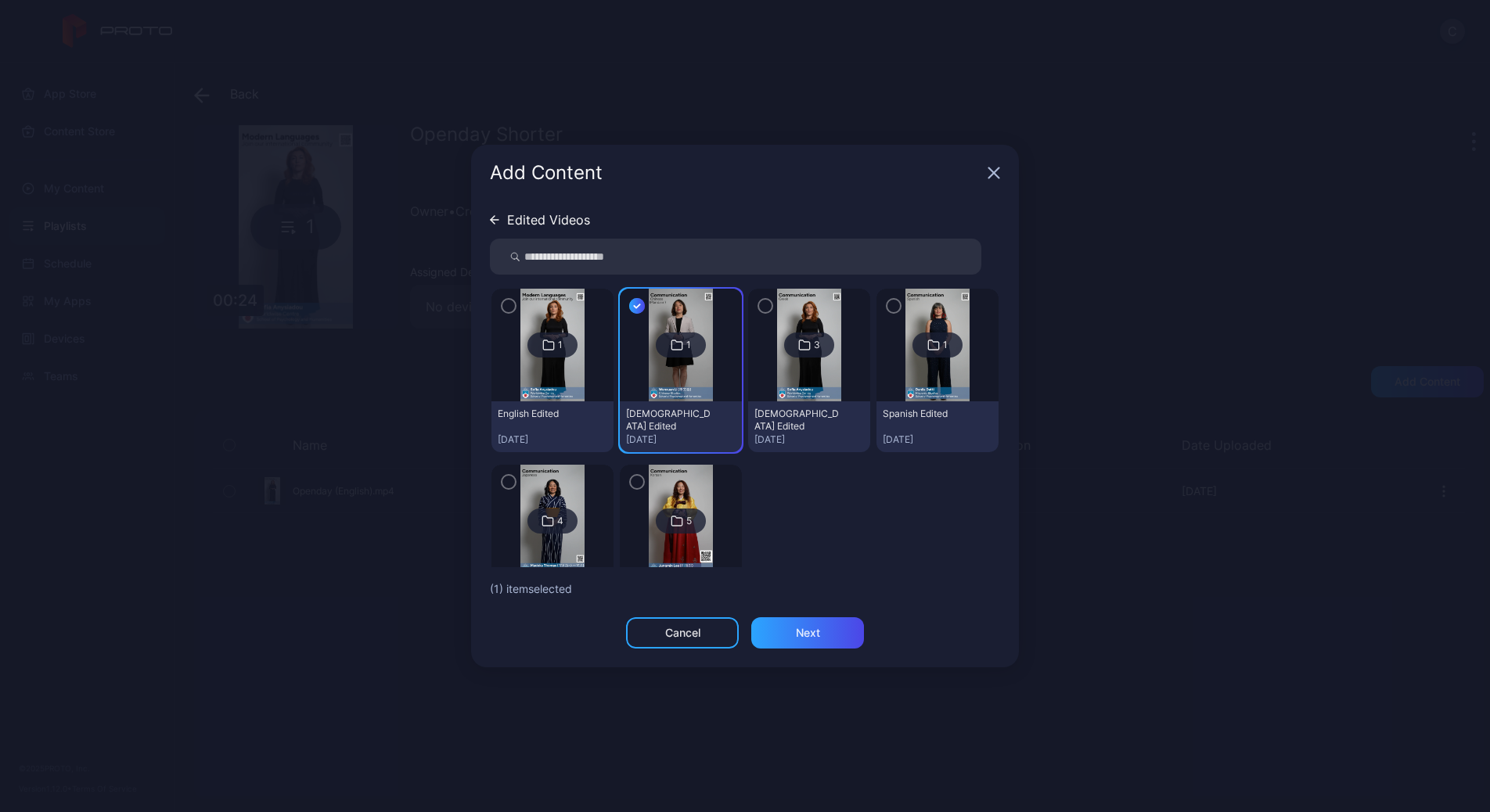
click at [905, 323] on img at bounding box center [937, 344] width 63 height 112
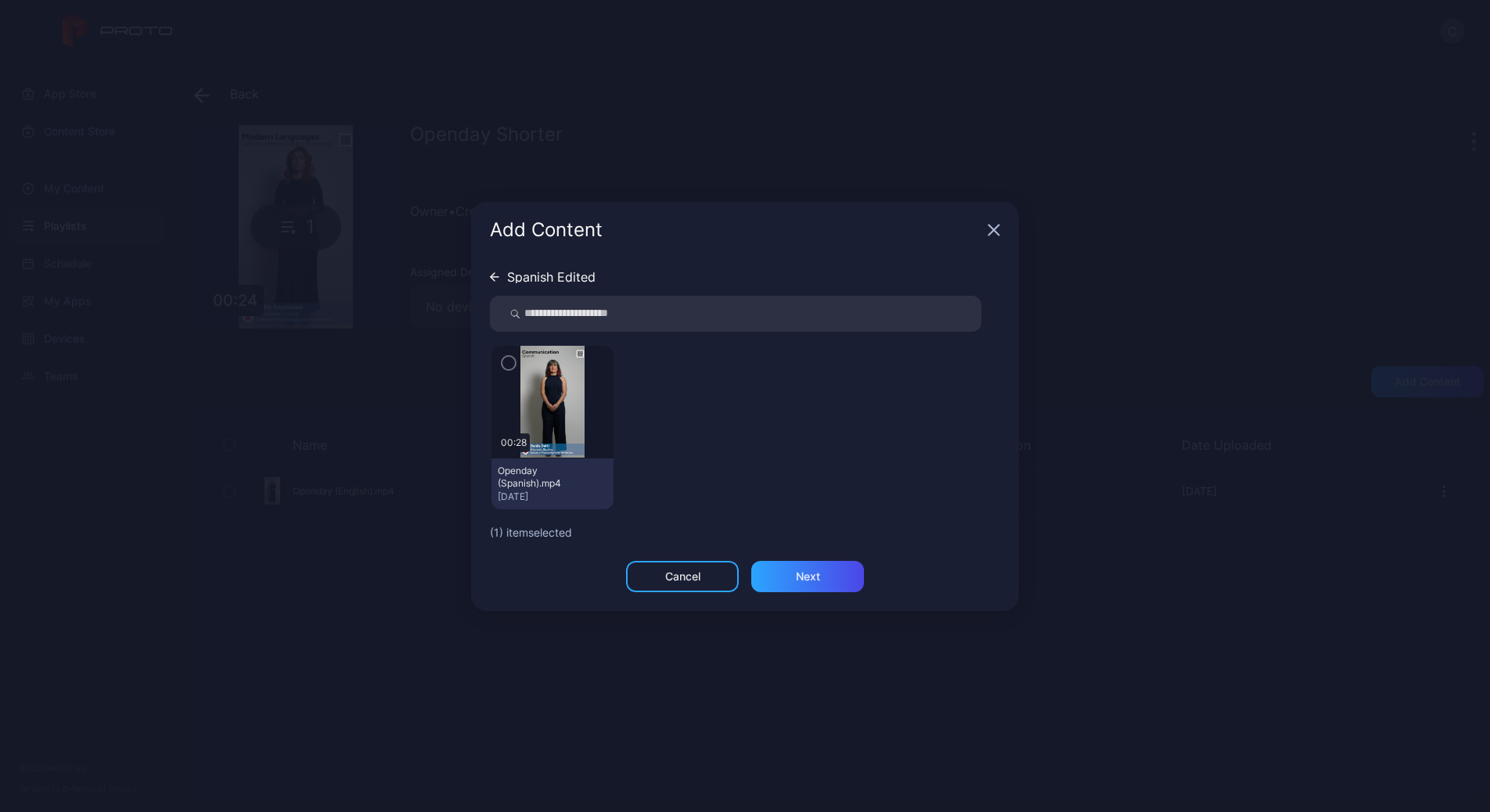
click at [510, 364] on icon "button" at bounding box center [508, 363] width 12 height 18
click at [557, 275] on div "Spanish Edited" at bounding box center [551, 277] width 89 height 12
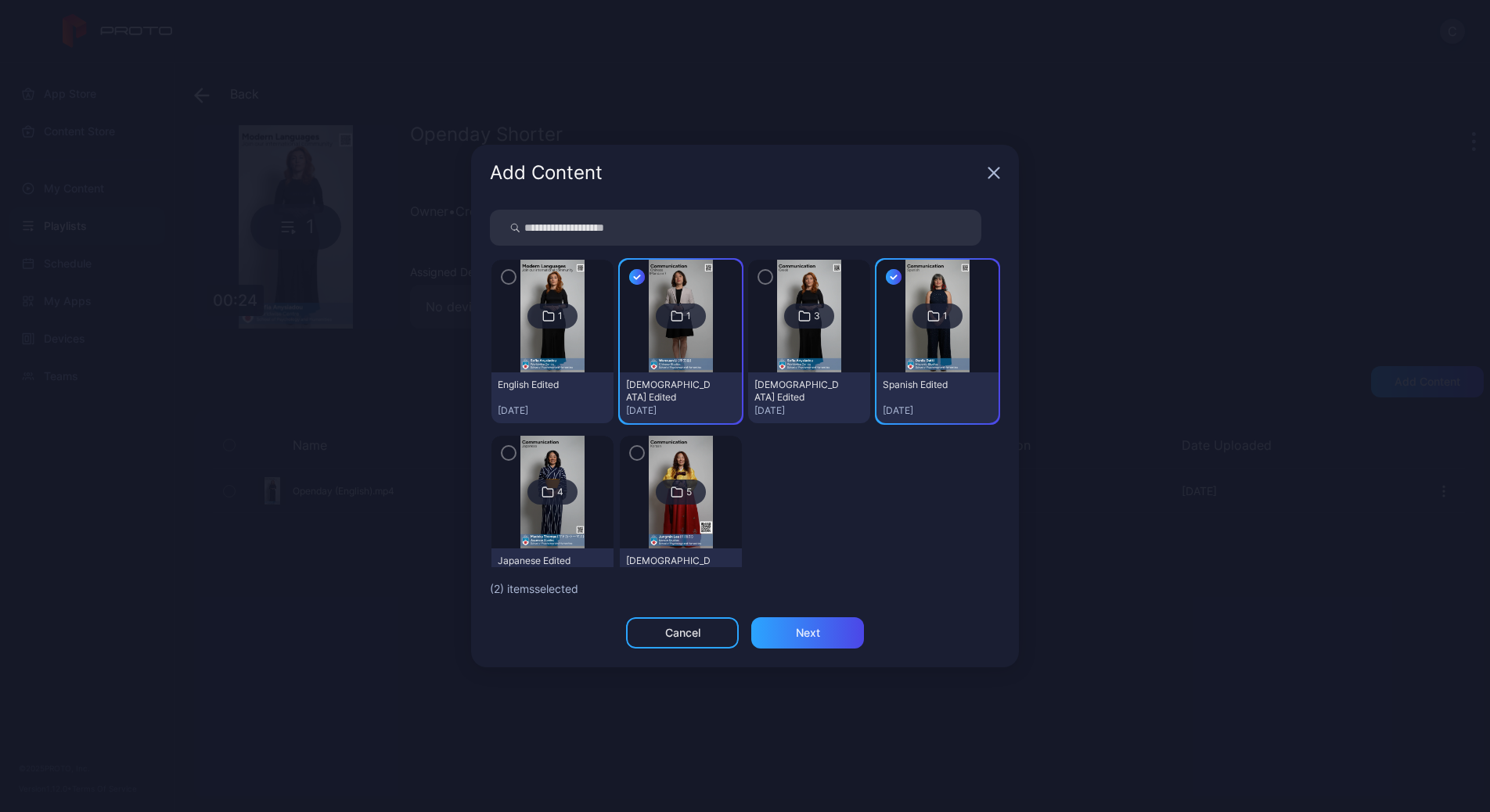
scroll to position [49, 0]
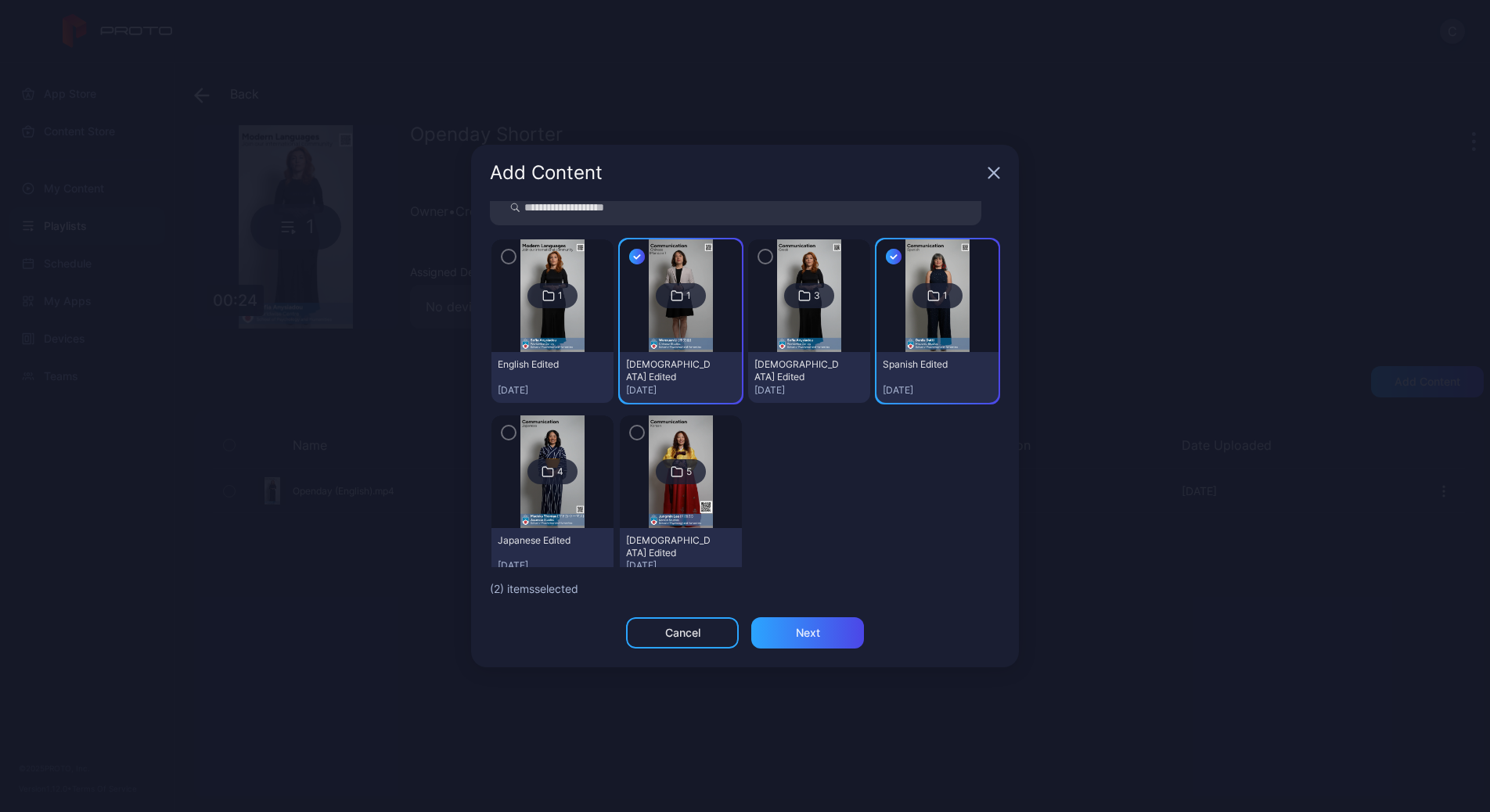
click at [544, 502] on img at bounding box center [552, 472] width 63 height 112
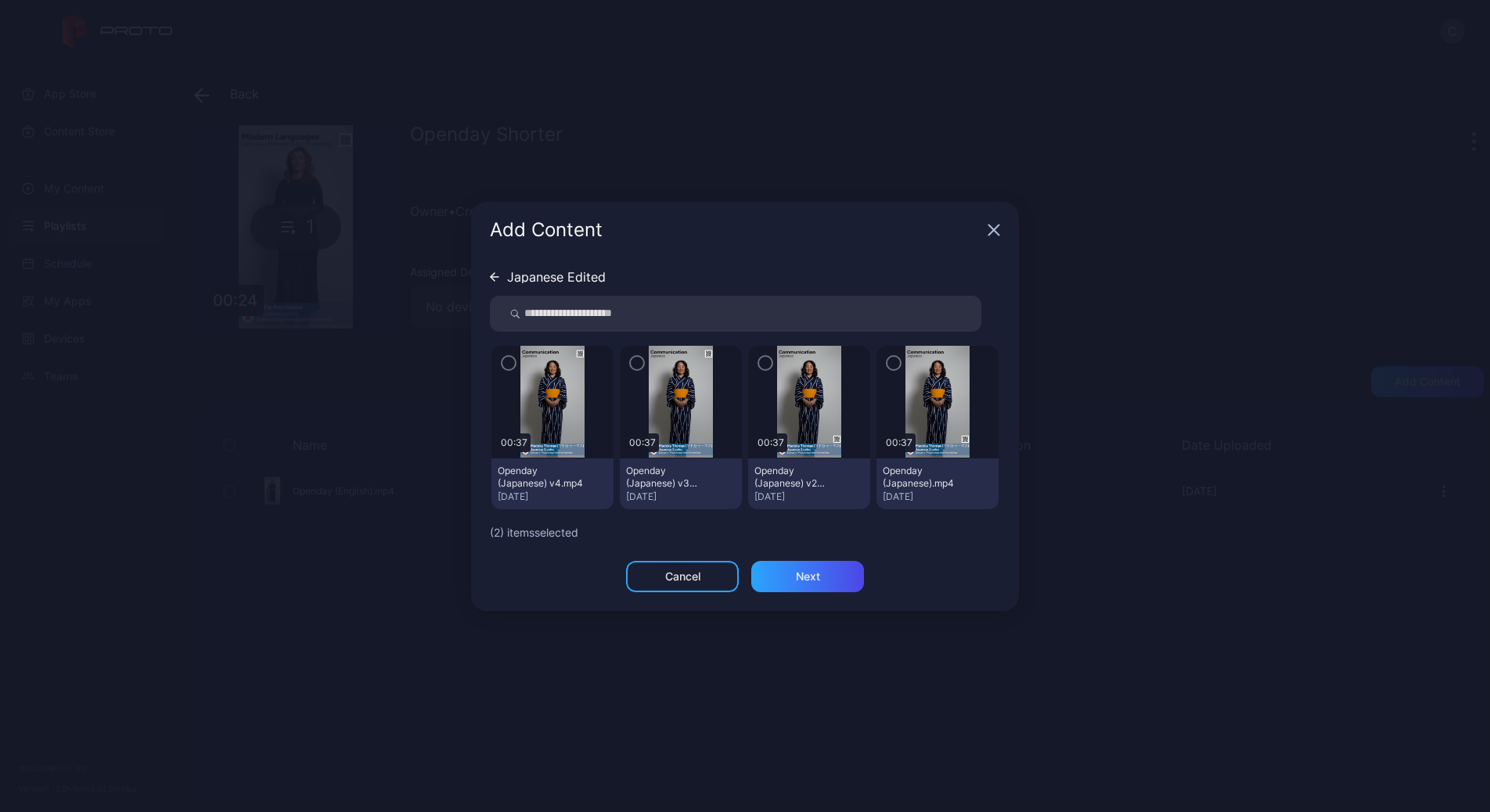
click at [509, 366] on icon "button" at bounding box center [508, 363] width 12 height 18
click at [568, 281] on div "Japanese Edited" at bounding box center [556, 277] width 98 height 12
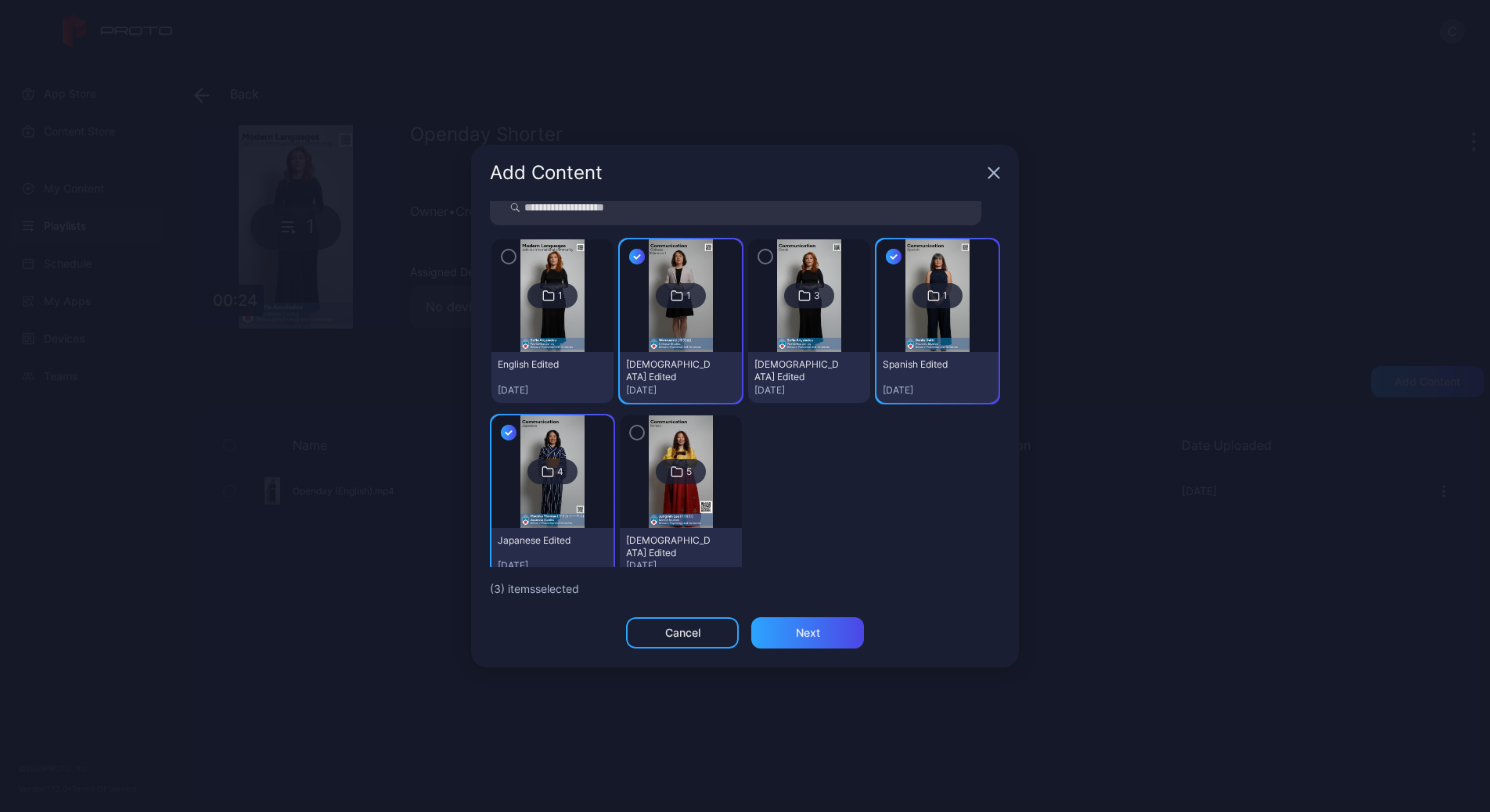
click at [661, 518] on img at bounding box center [680, 472] width 63 height 112
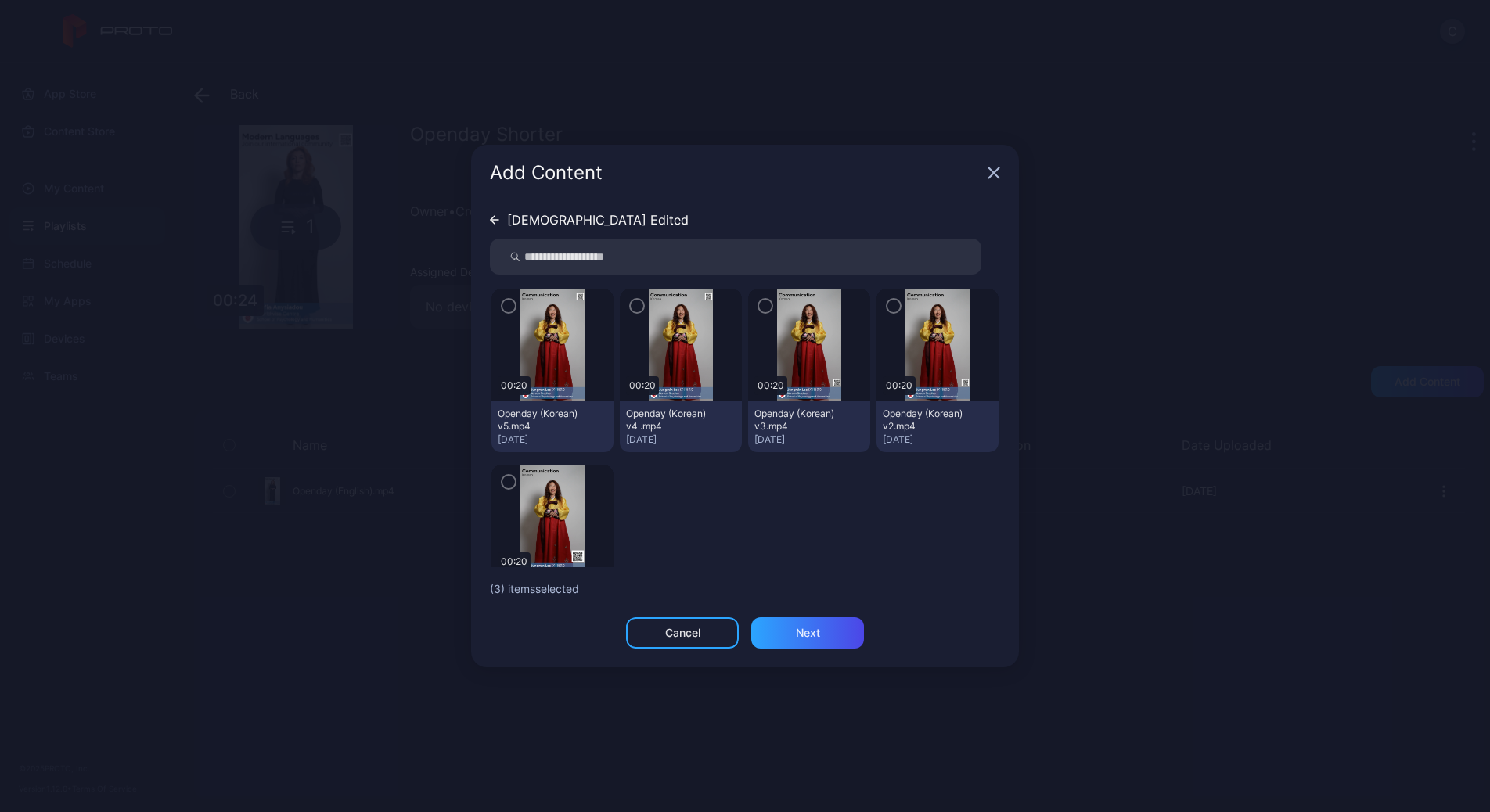
scroll to position [27, 0]
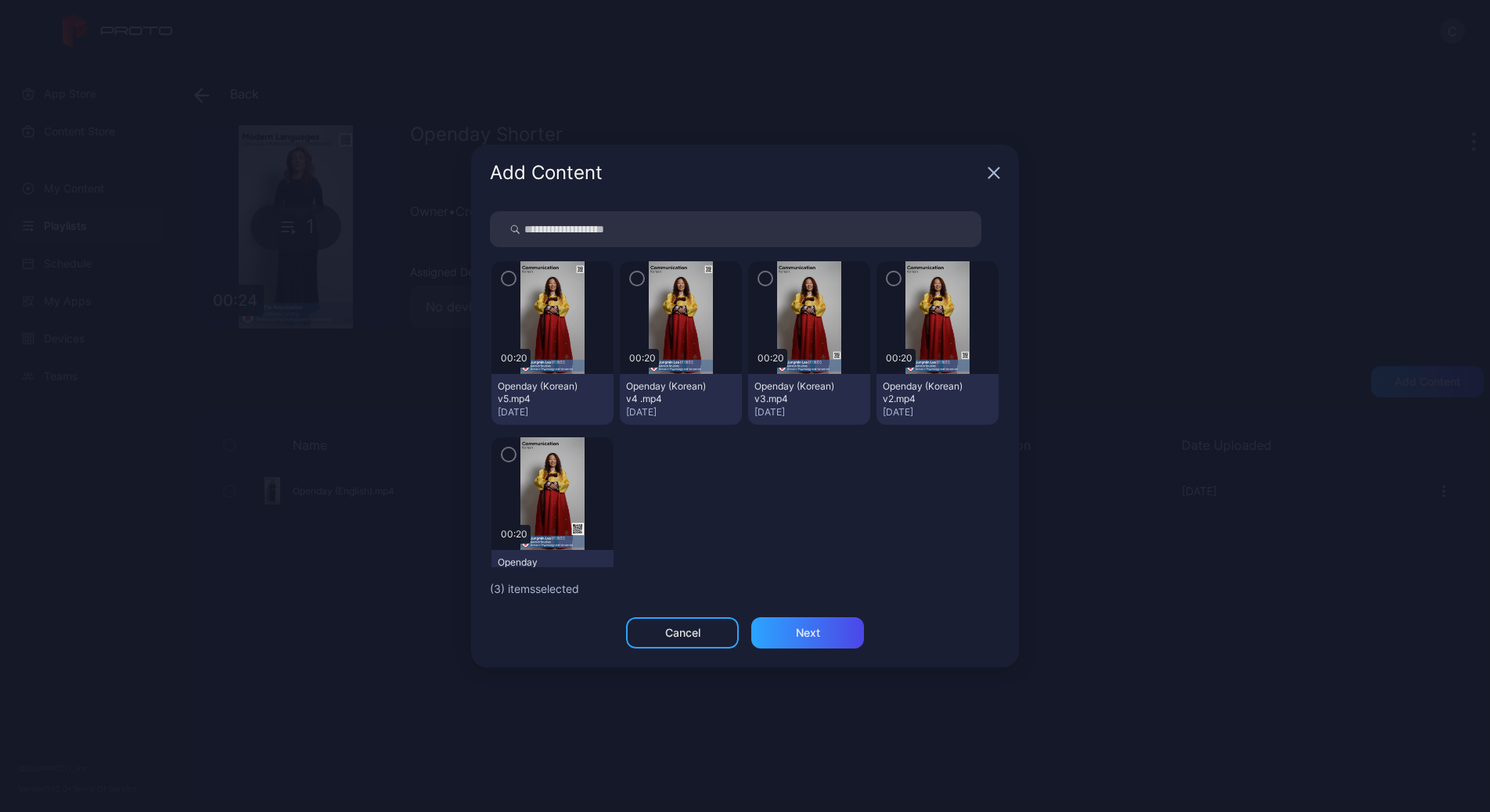
click at [505, 286] on icon "button" at bounding box center [508, 279] width 12 height 18
click at [787, 623] on div "Next" at bounding box center [808, 633] width 113 height 32
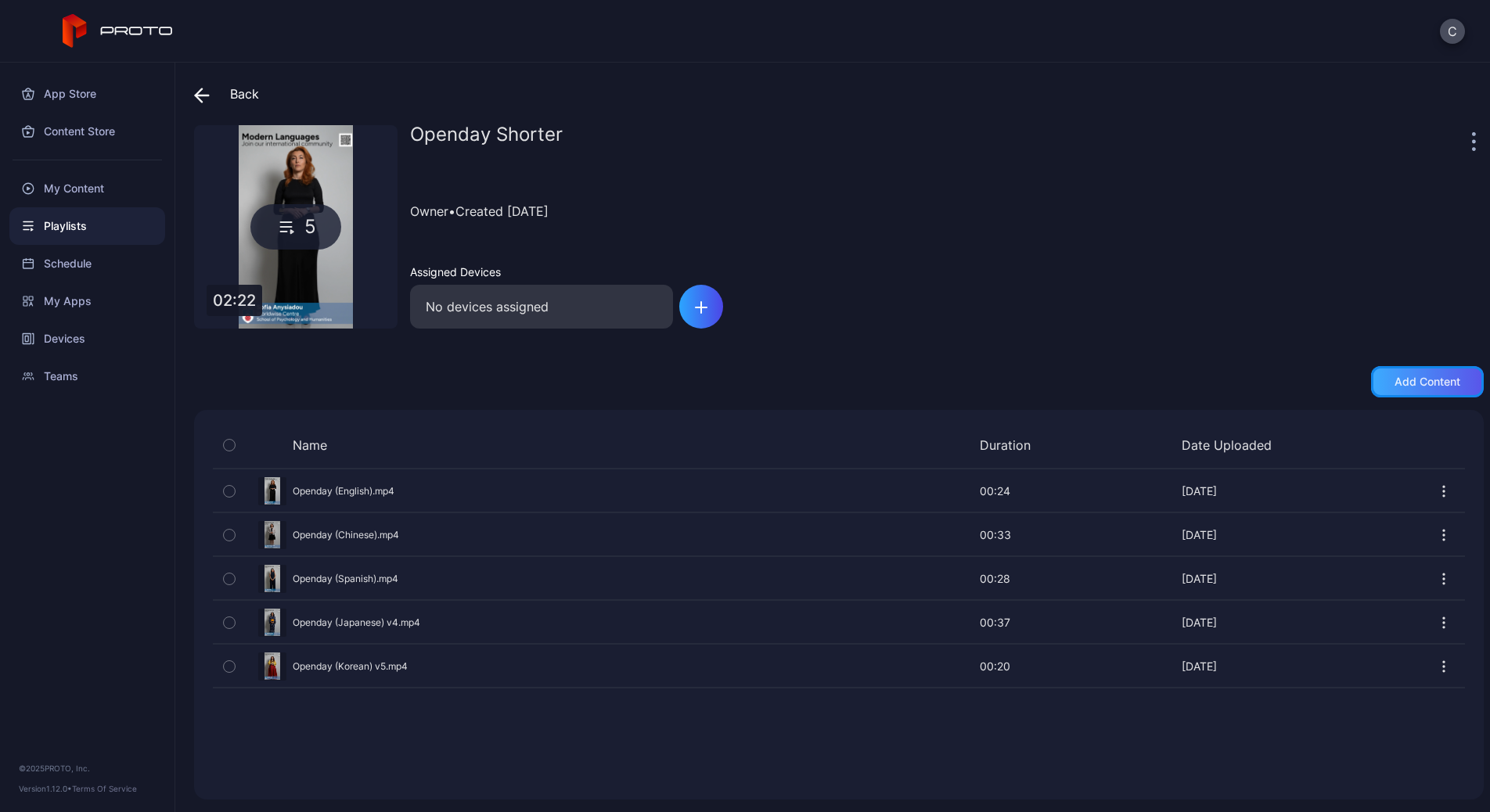
click at [1424, 392] on div "Add content" at bounding box center [1428, 382] width 113 height 32
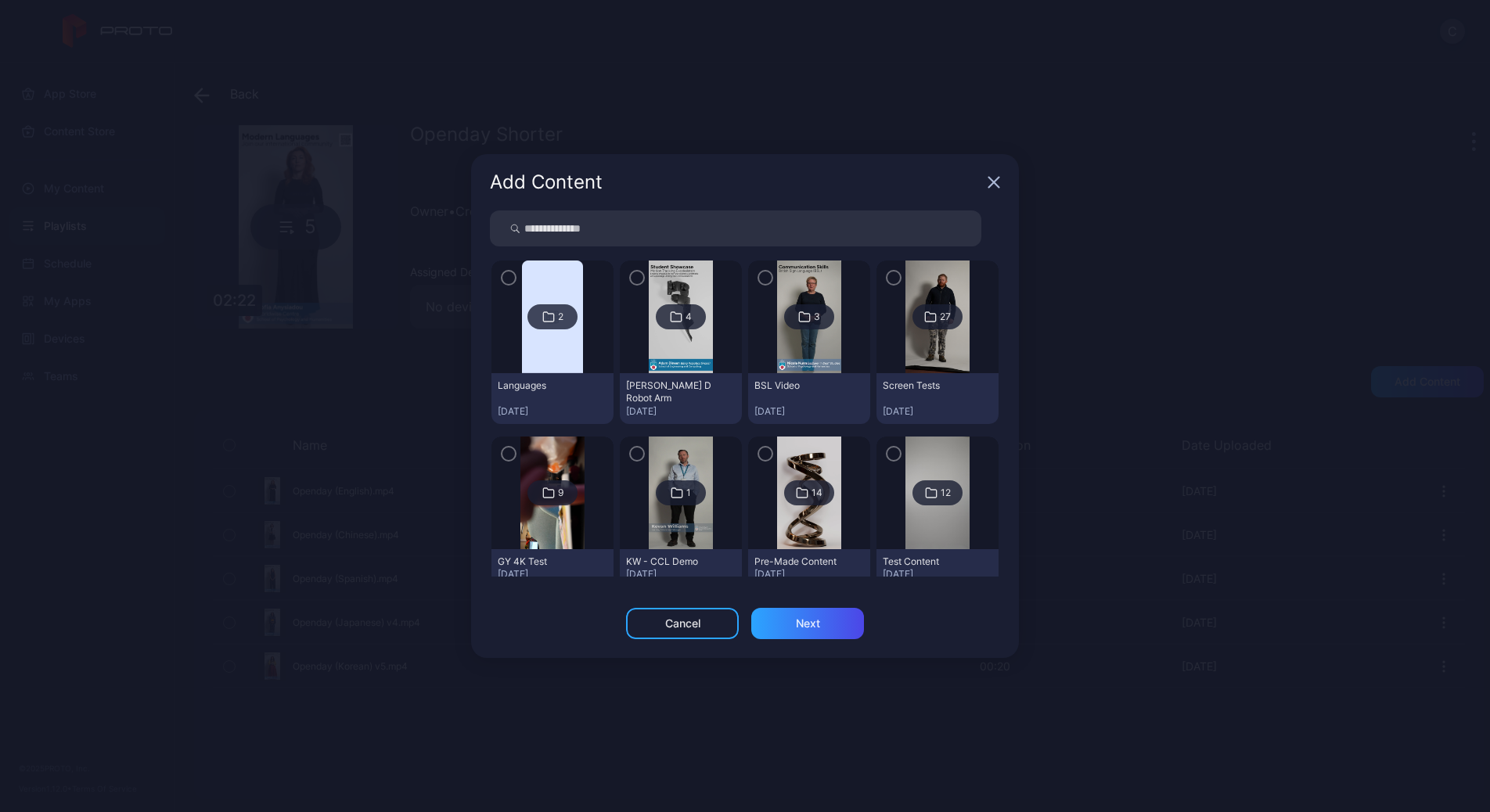
click at [589, 359] on div at bounding box center [552, 316] width 122 height 112
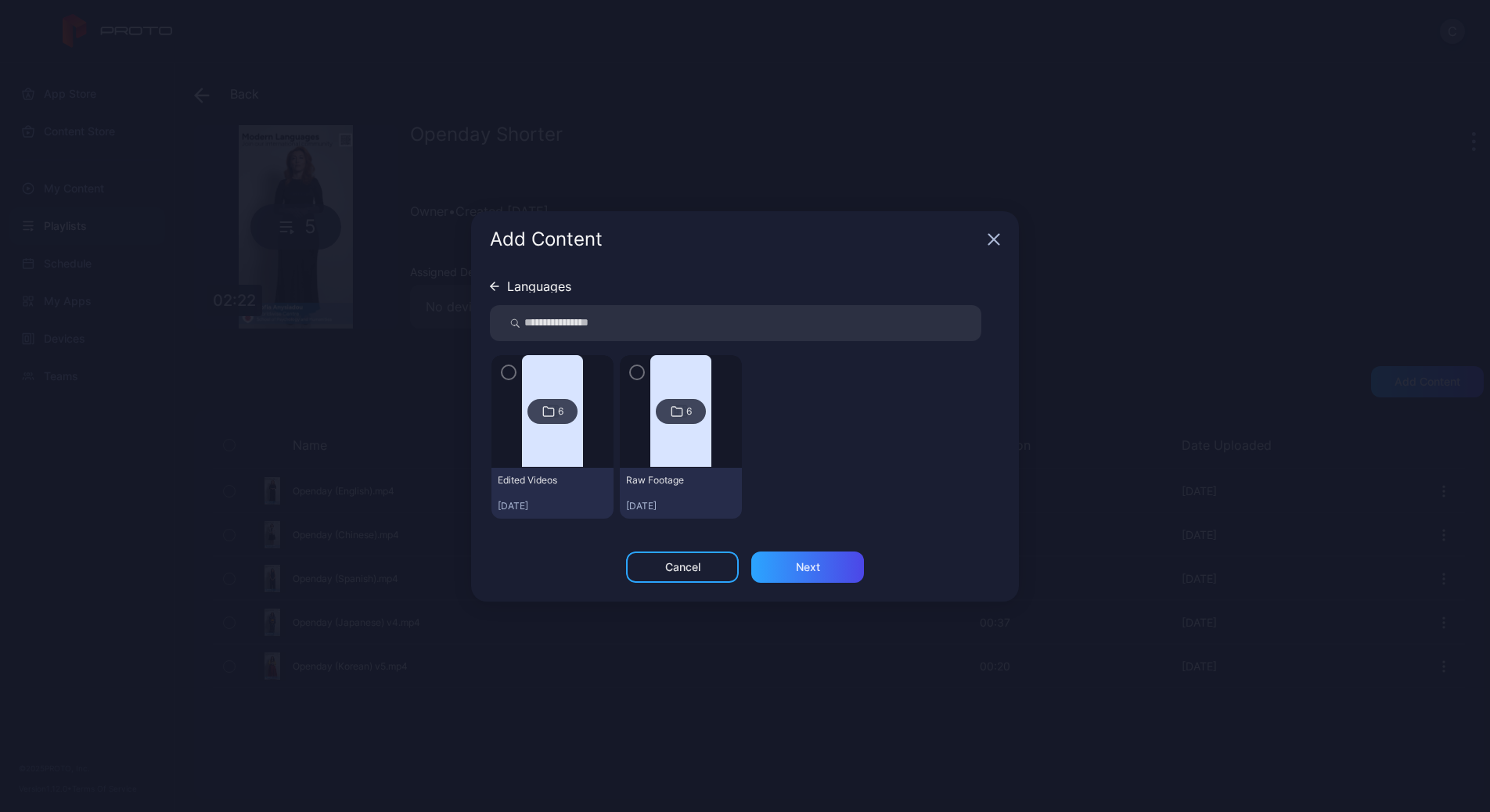
click at [556, 439] on img at bounding box center [552, 411] width 61 height 112
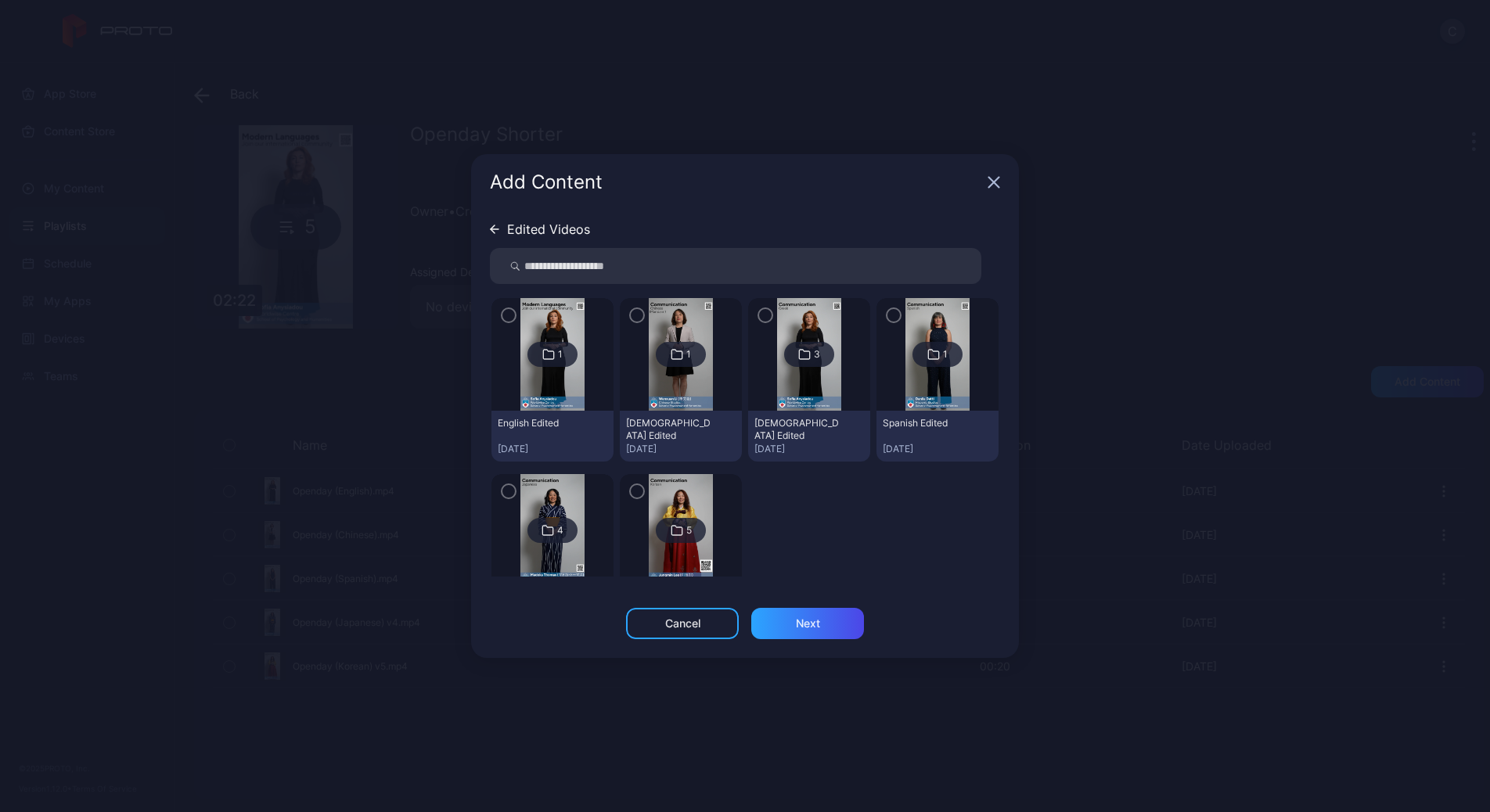
click at [788, 395] on img at bounding box center [809, 354] width 63 height 112
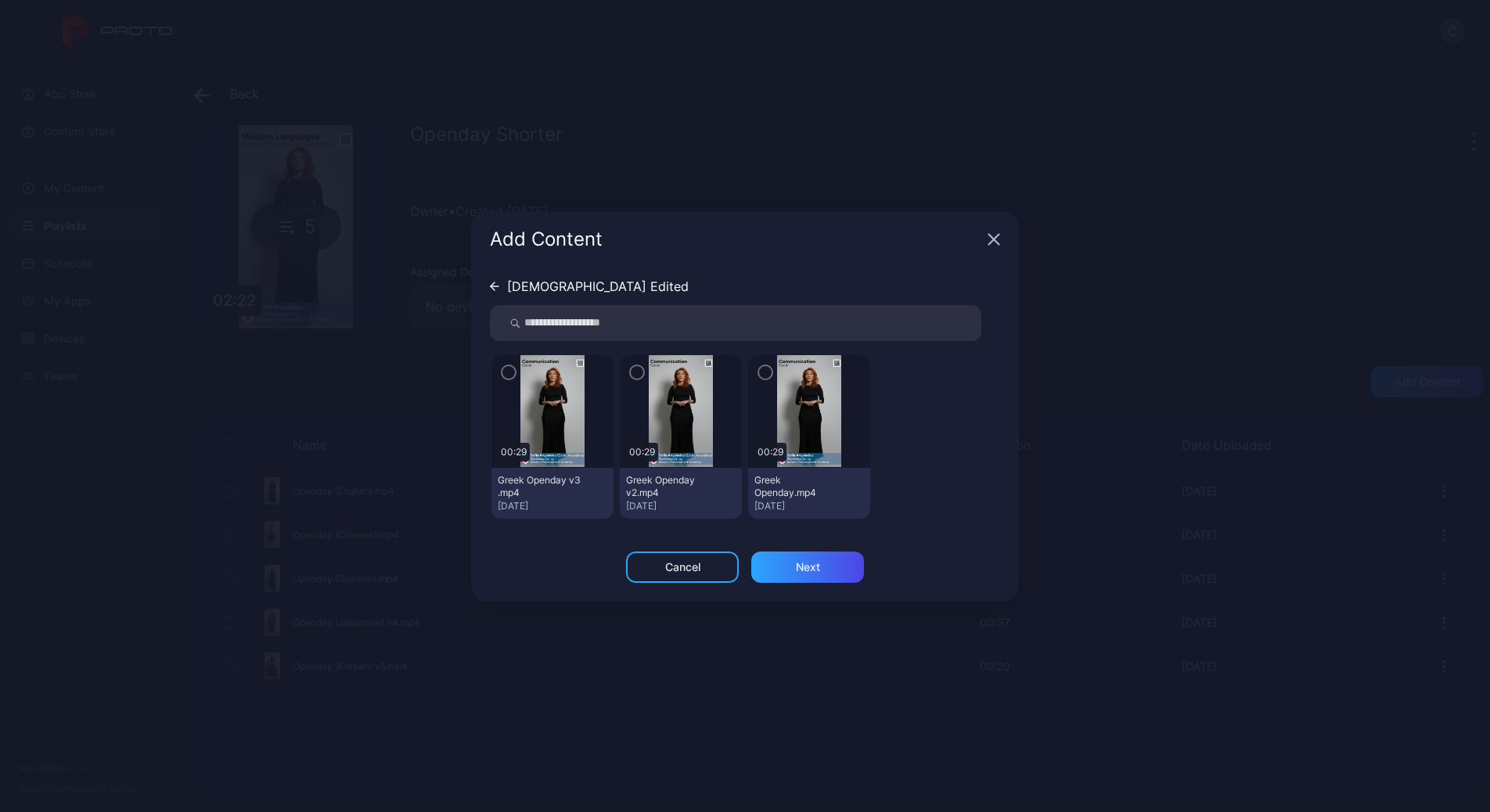
click at [514, 373] on icon "button" at bounding box center [508, 373] width 12 height 18
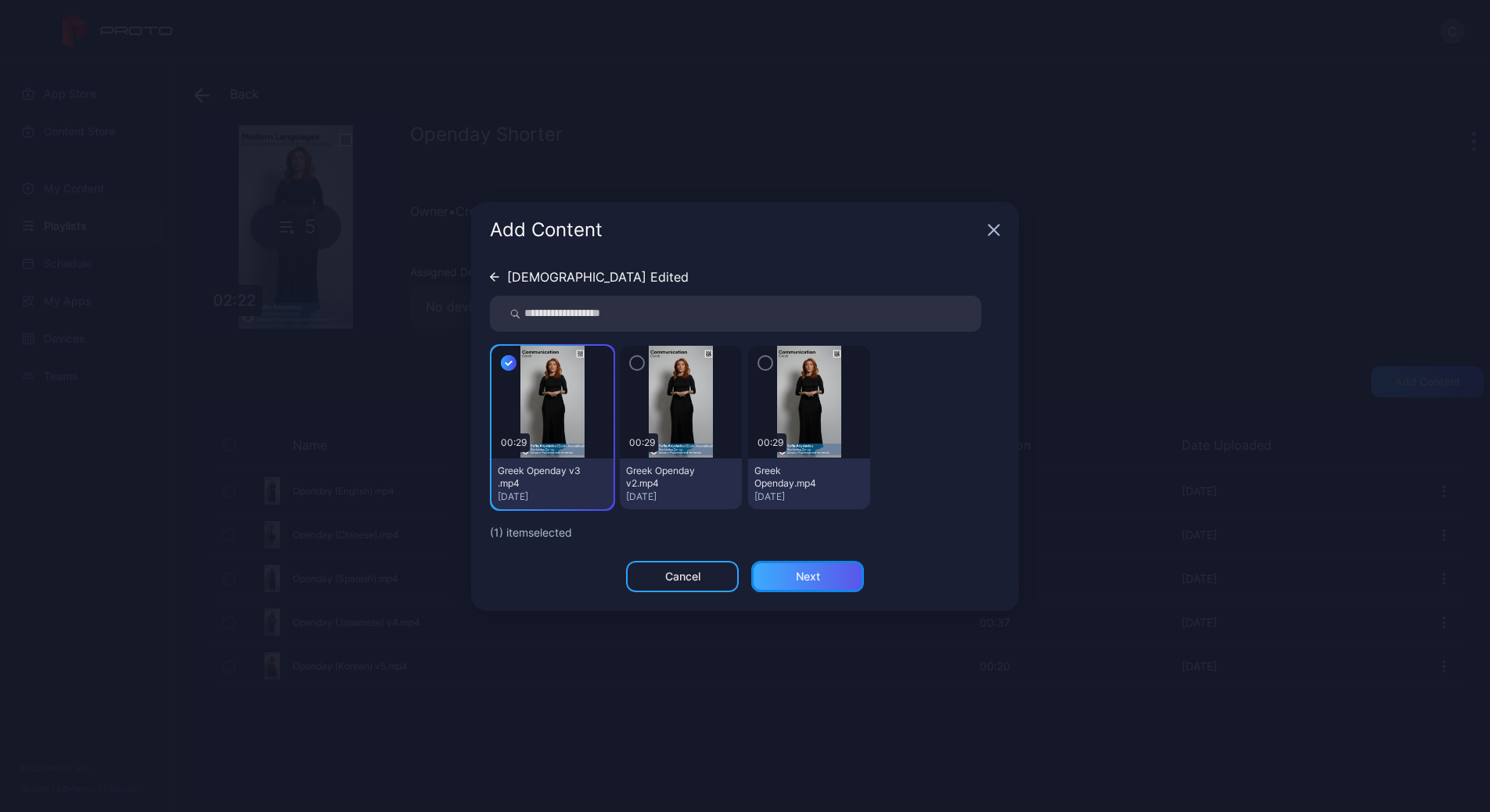
click at [785, 562] on div "Next" at bounding box center [808, 576] width 113 height 32
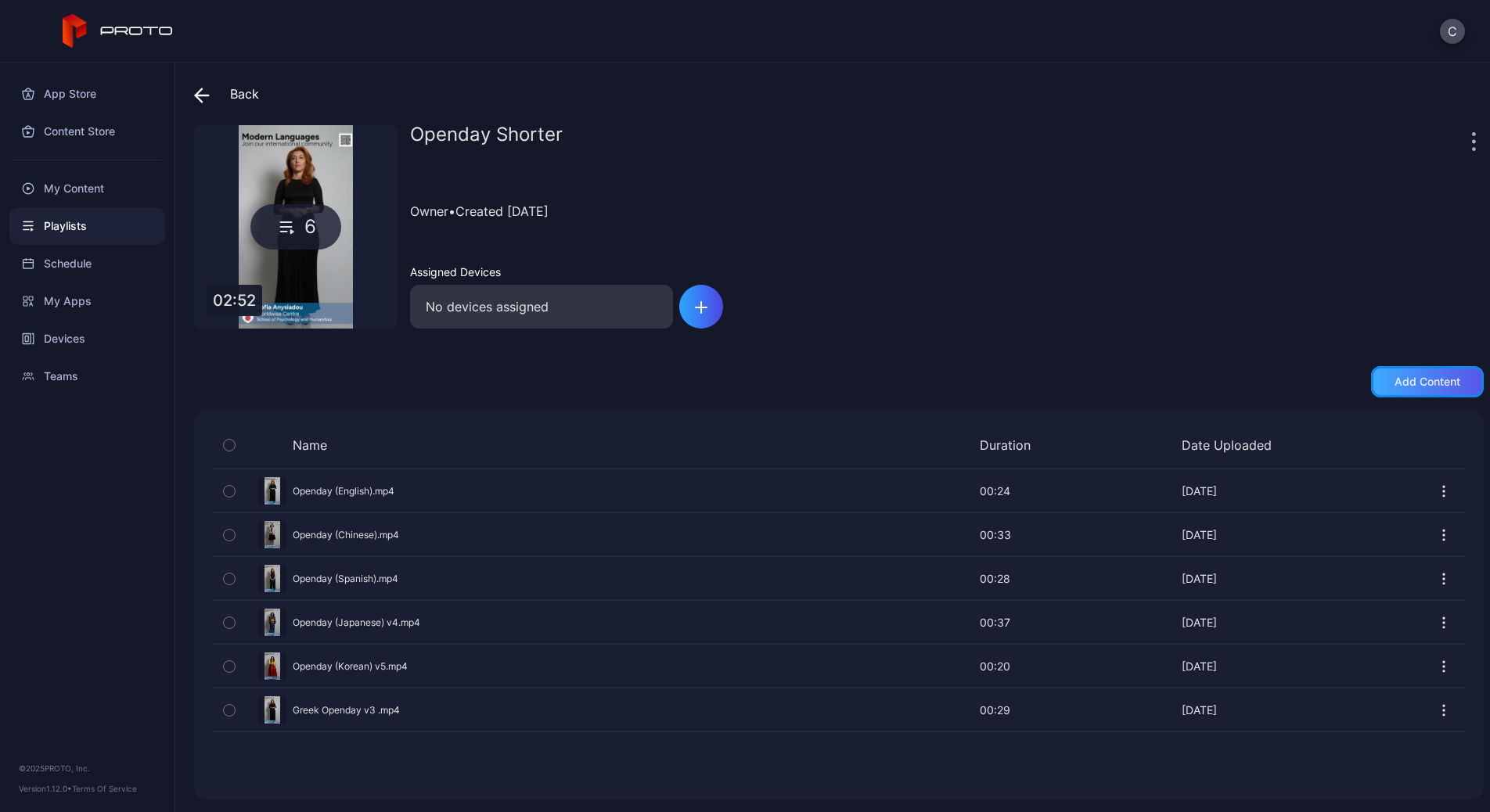
click at [1407, 376] on div "Add content" at bounding box center [1427, 381] width 66 height 12
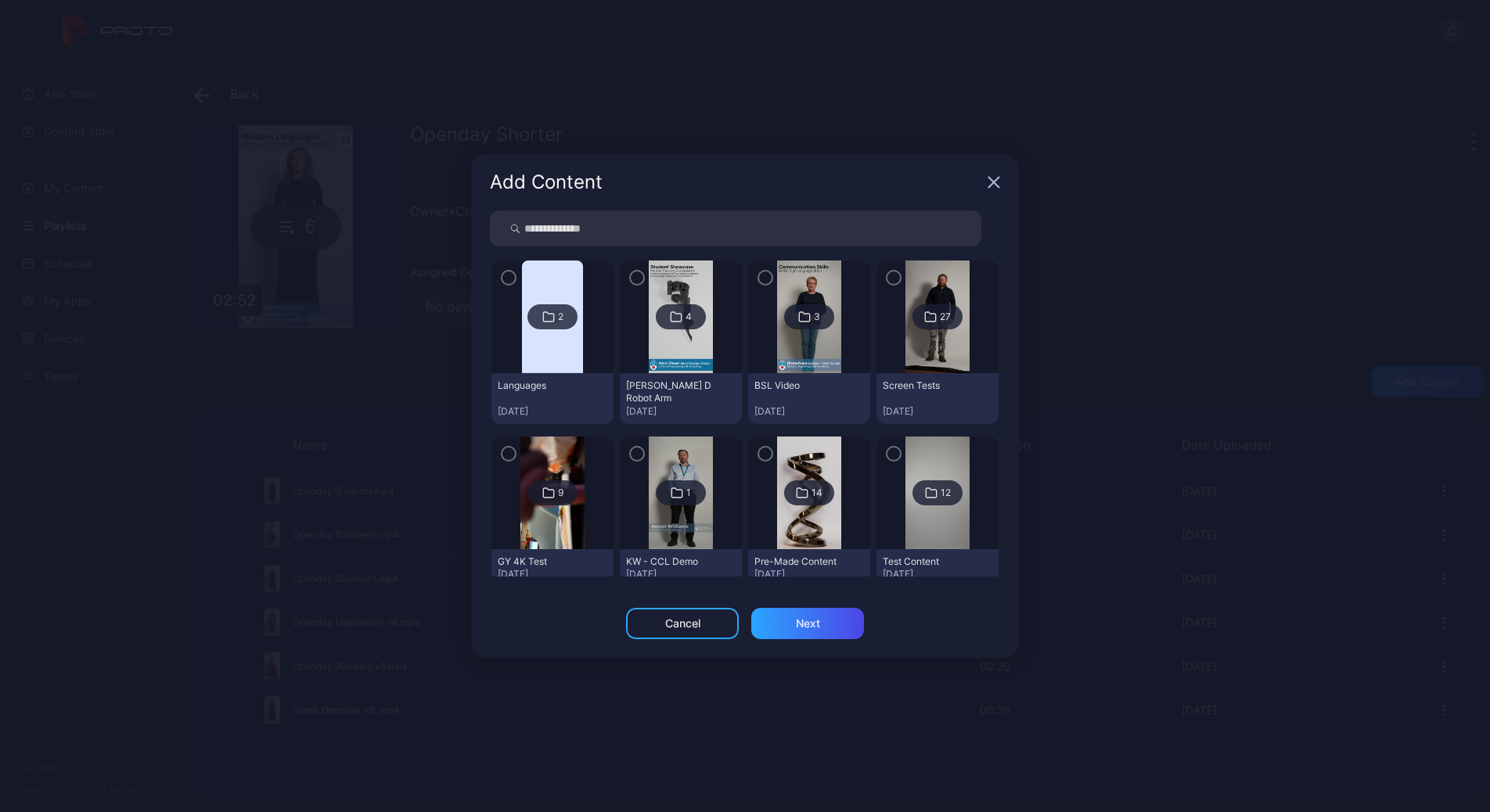
scroll to position [187, 0]
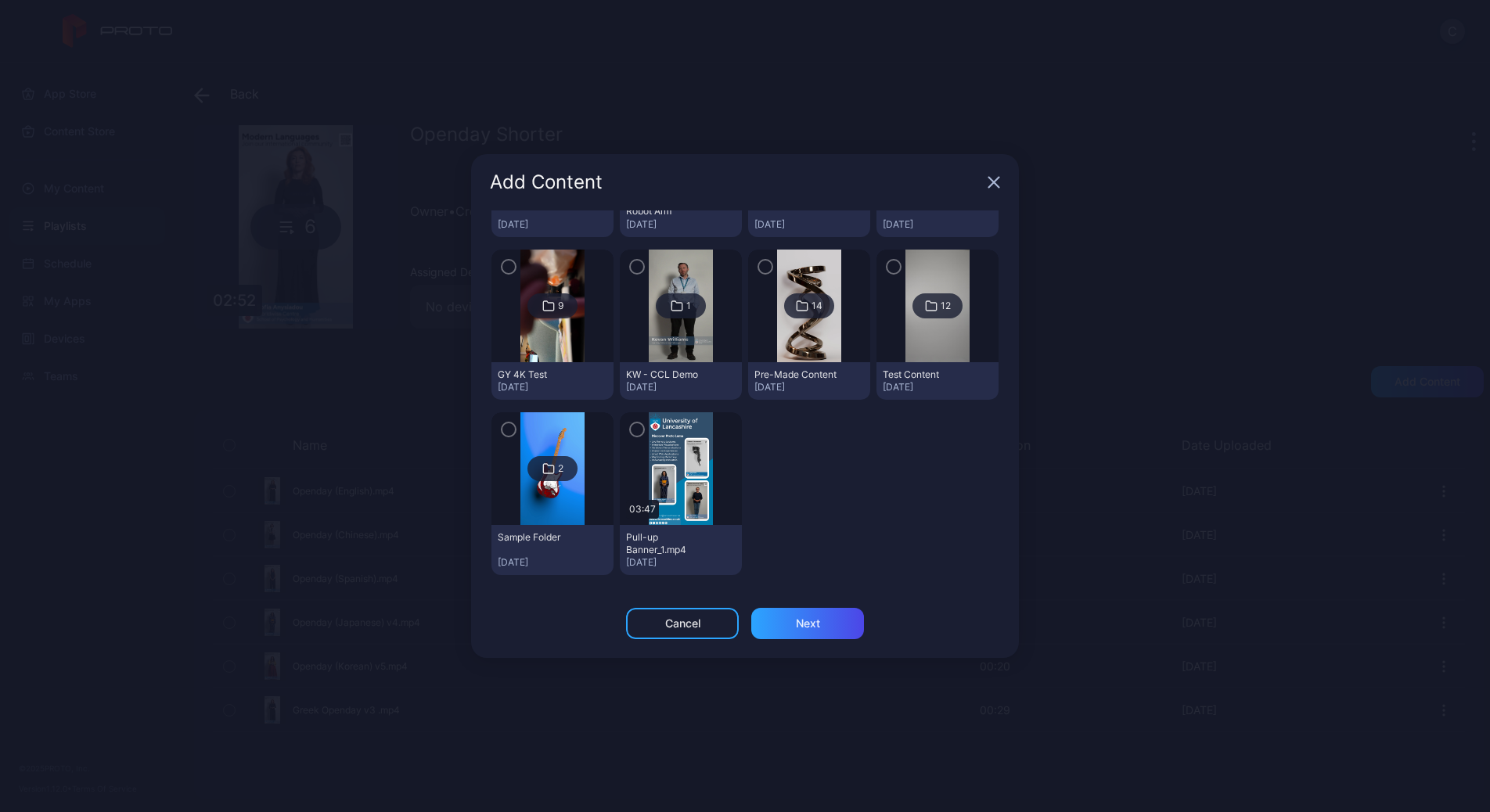
click at [667, 493] on img at bounding box center [680, 468] width 63 height 112
click at [637, 427] on div "button" at bounding box center [637, 430] width 16 height 16
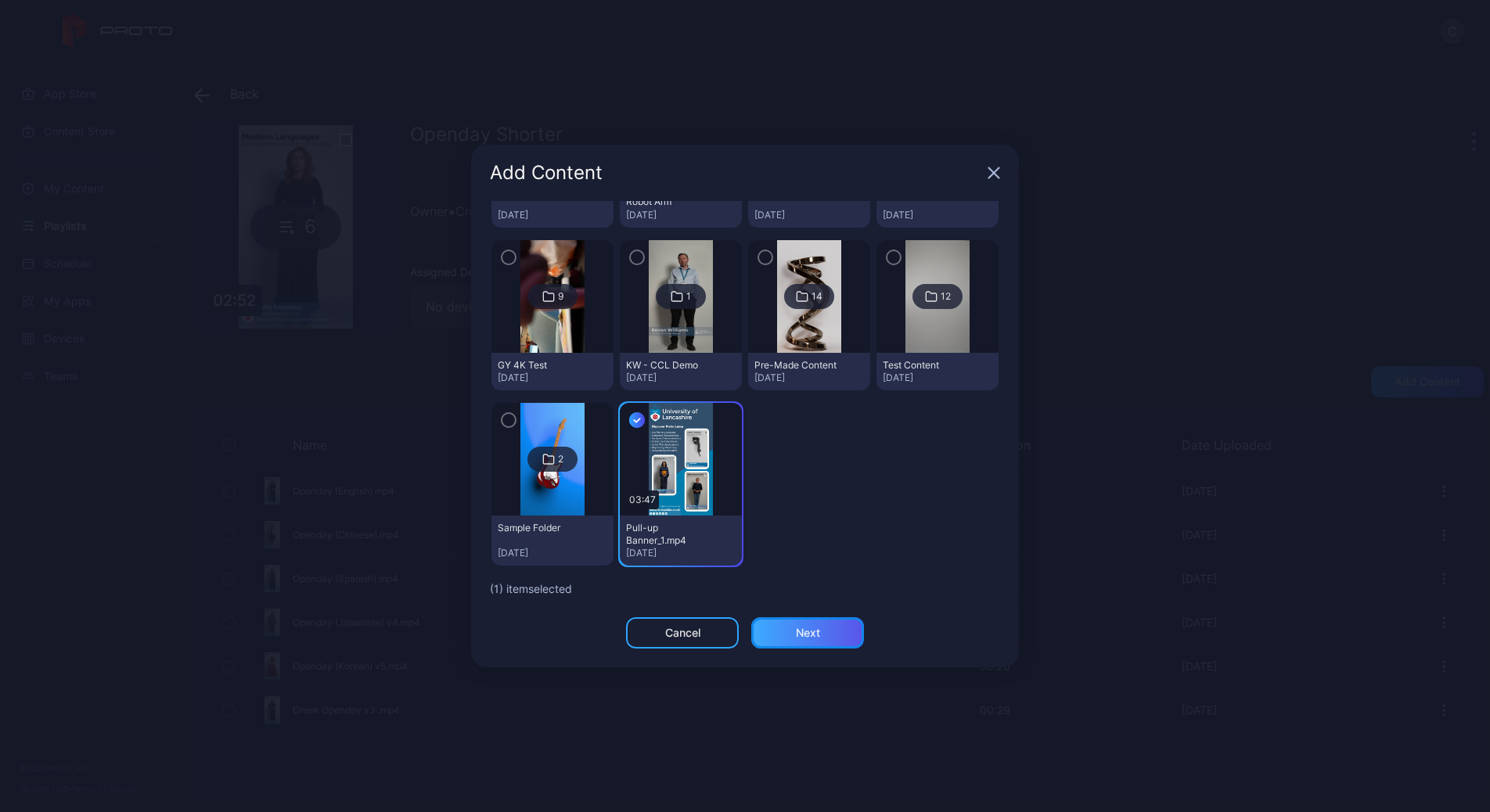
click at [785, 632] on div "Next" at bounding box center [808, 633] width 113 height 32
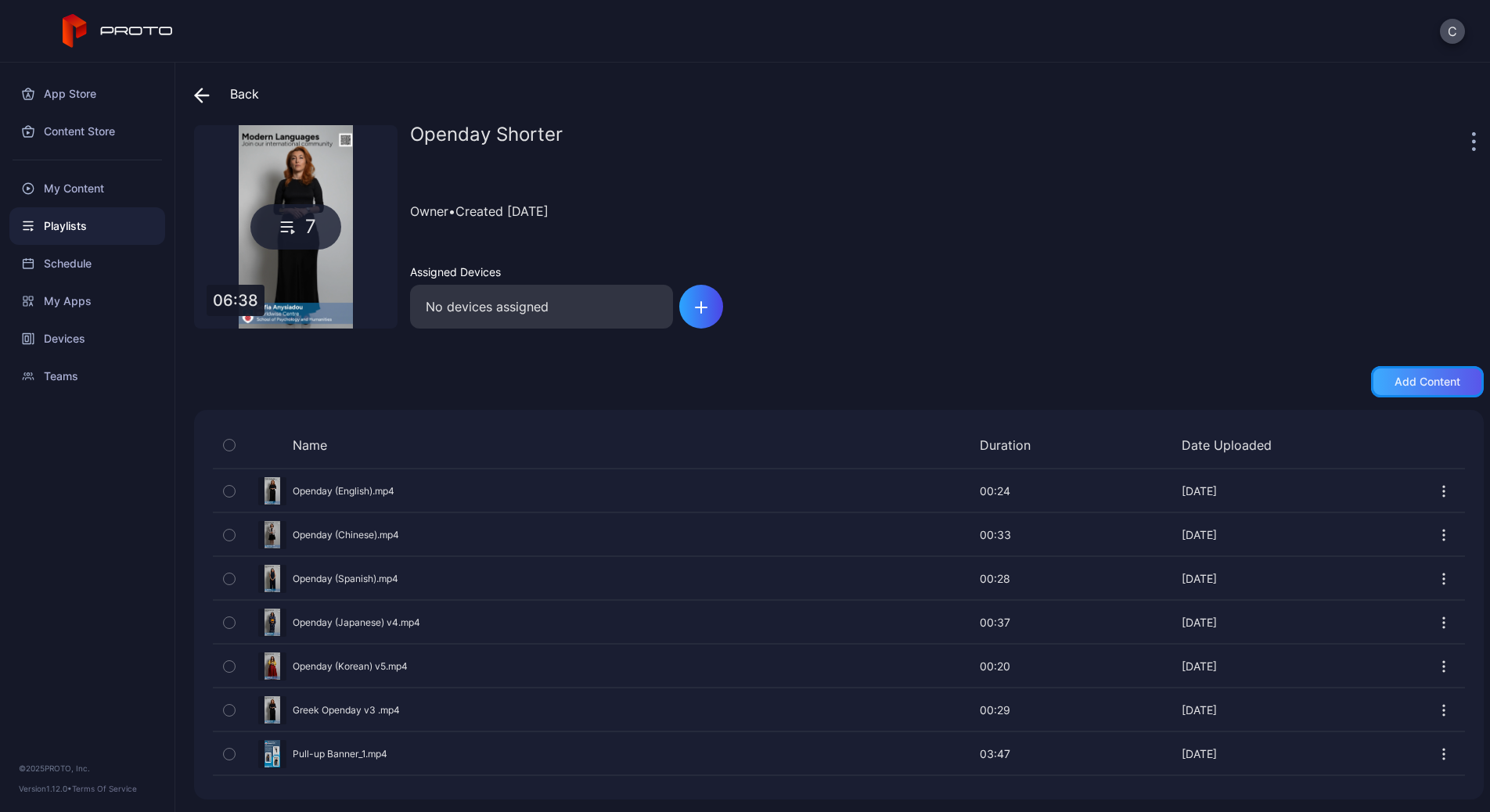
click at [1420, 389] on div "Add content" at bounding box center [1428, 382] width 113 height 32
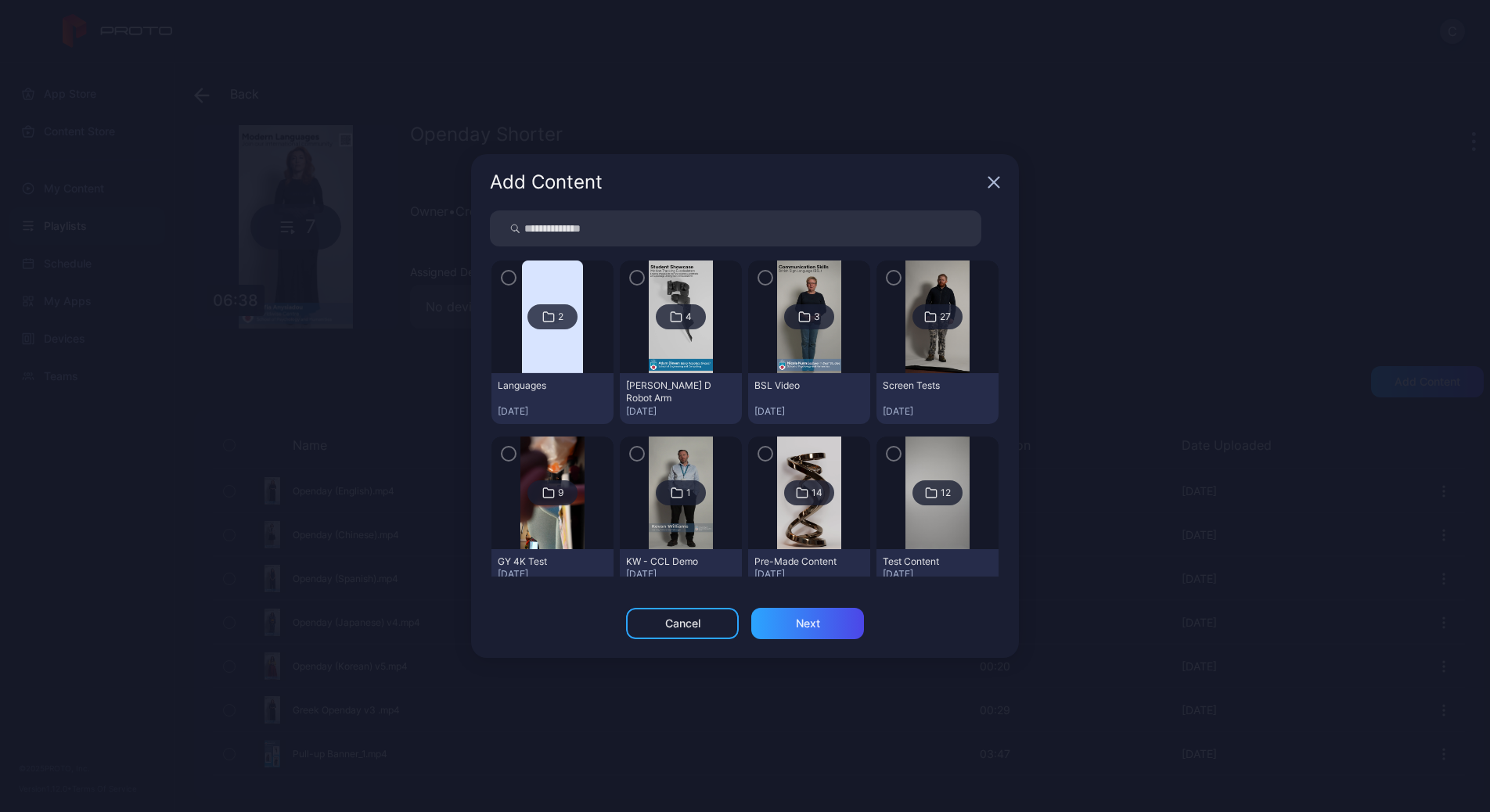
click at [785, 340] on img at bounding box center [809, 316] width 63 height 112
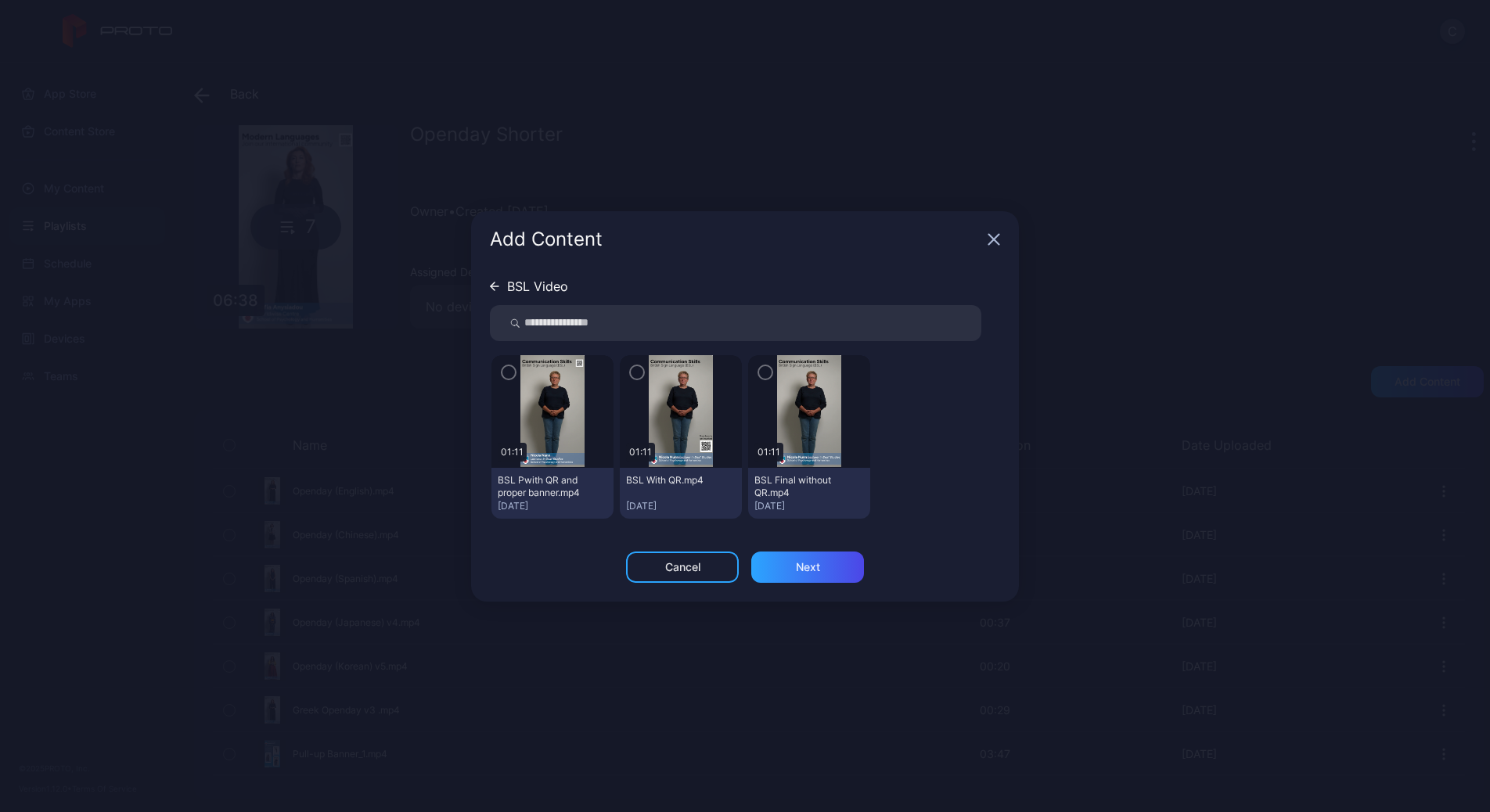
click at [507, 368] on icon "button" at bounding box center [508, 373] width 12 height 18
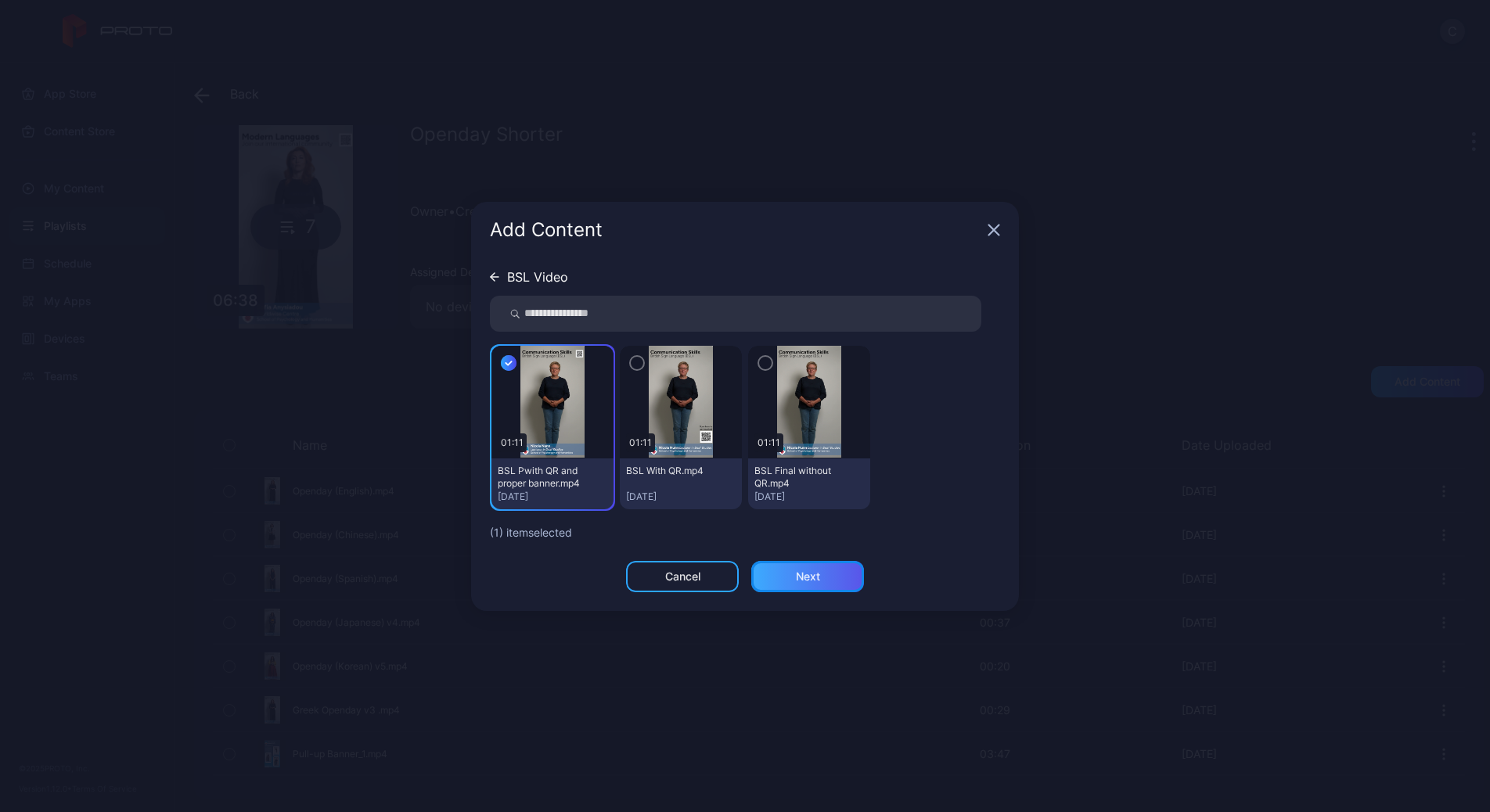
click at [813, 563] on div "Next" at bounding box center [808, 576] width 113 height 32
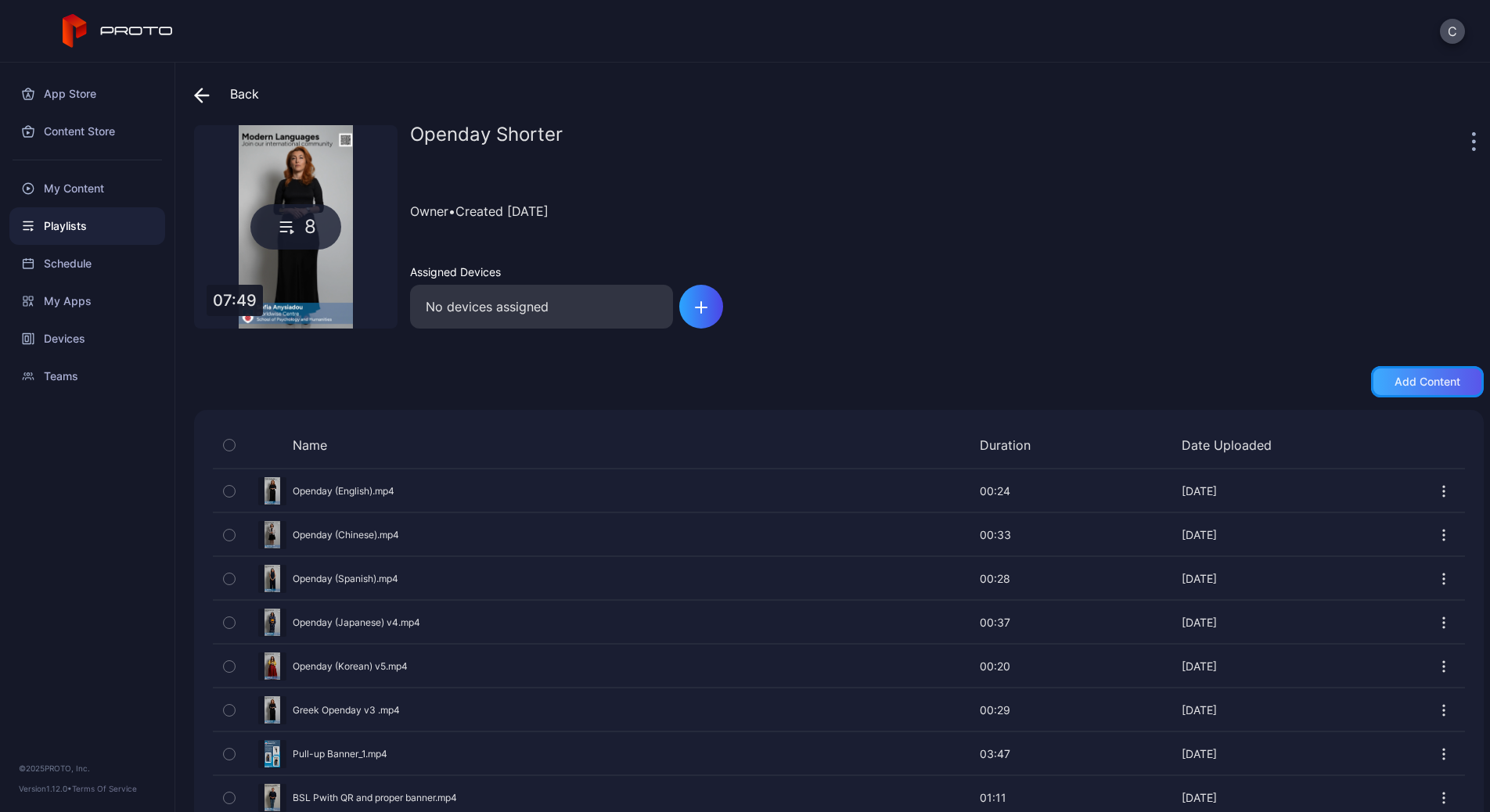
click at [1428, 387] on div "Add content" at bounding box center [1427, 381] width 66 height 12
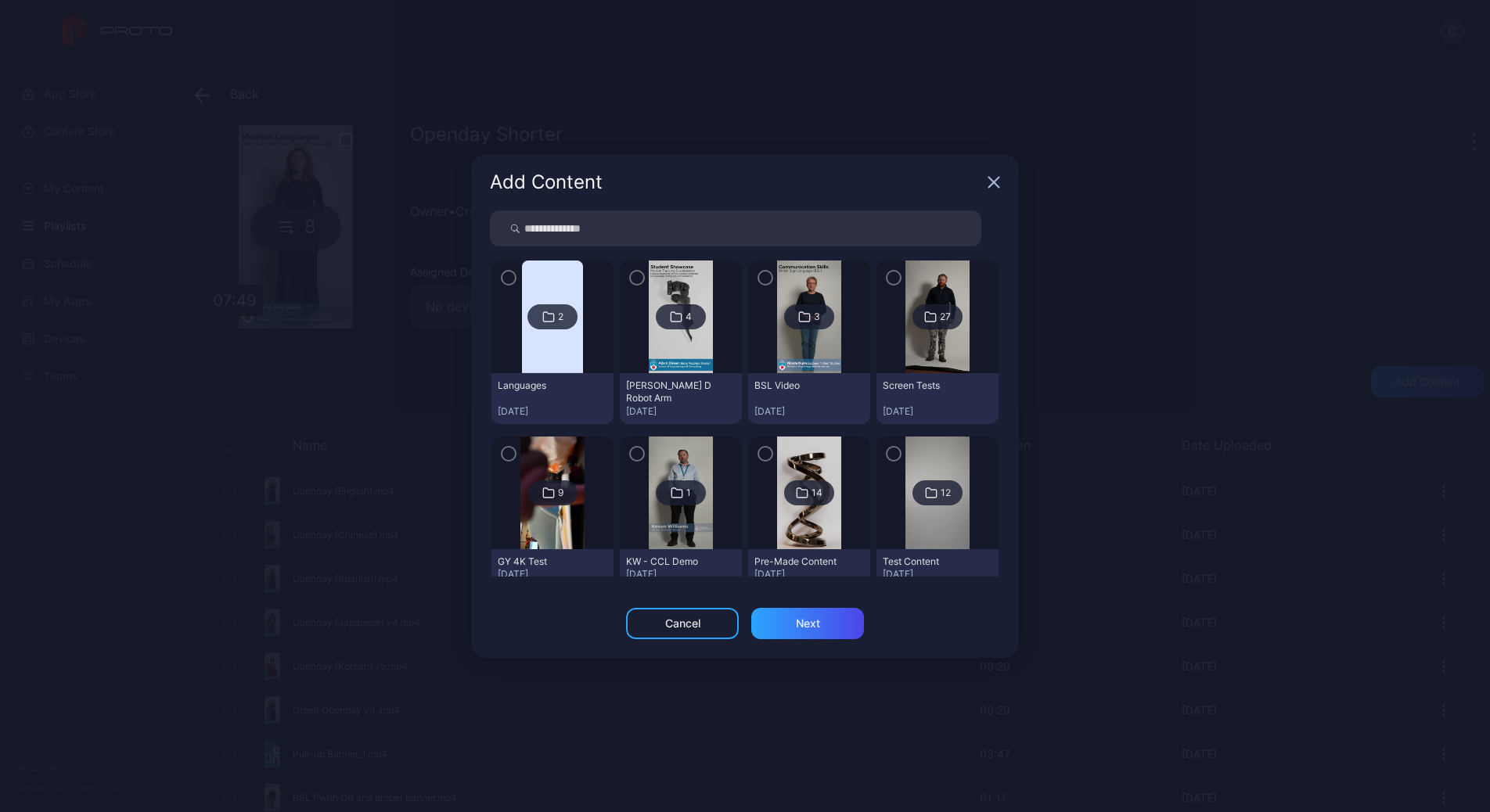
click at [649, 287] on img at bounding box center [680, 316] width 63 height 112
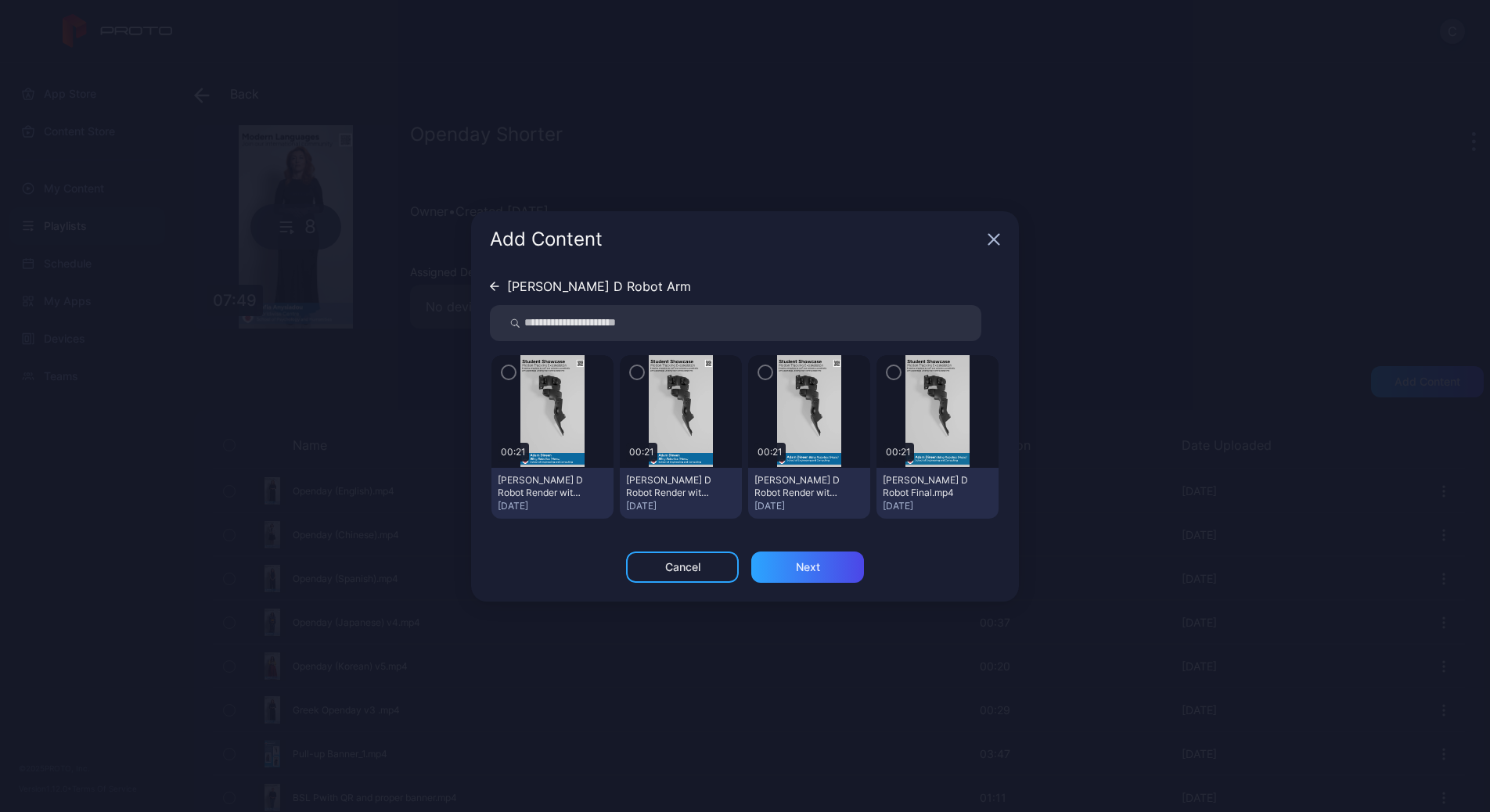
click at [509, 379] on icon "button" at bounding box center [508, 373] width 12 height 18
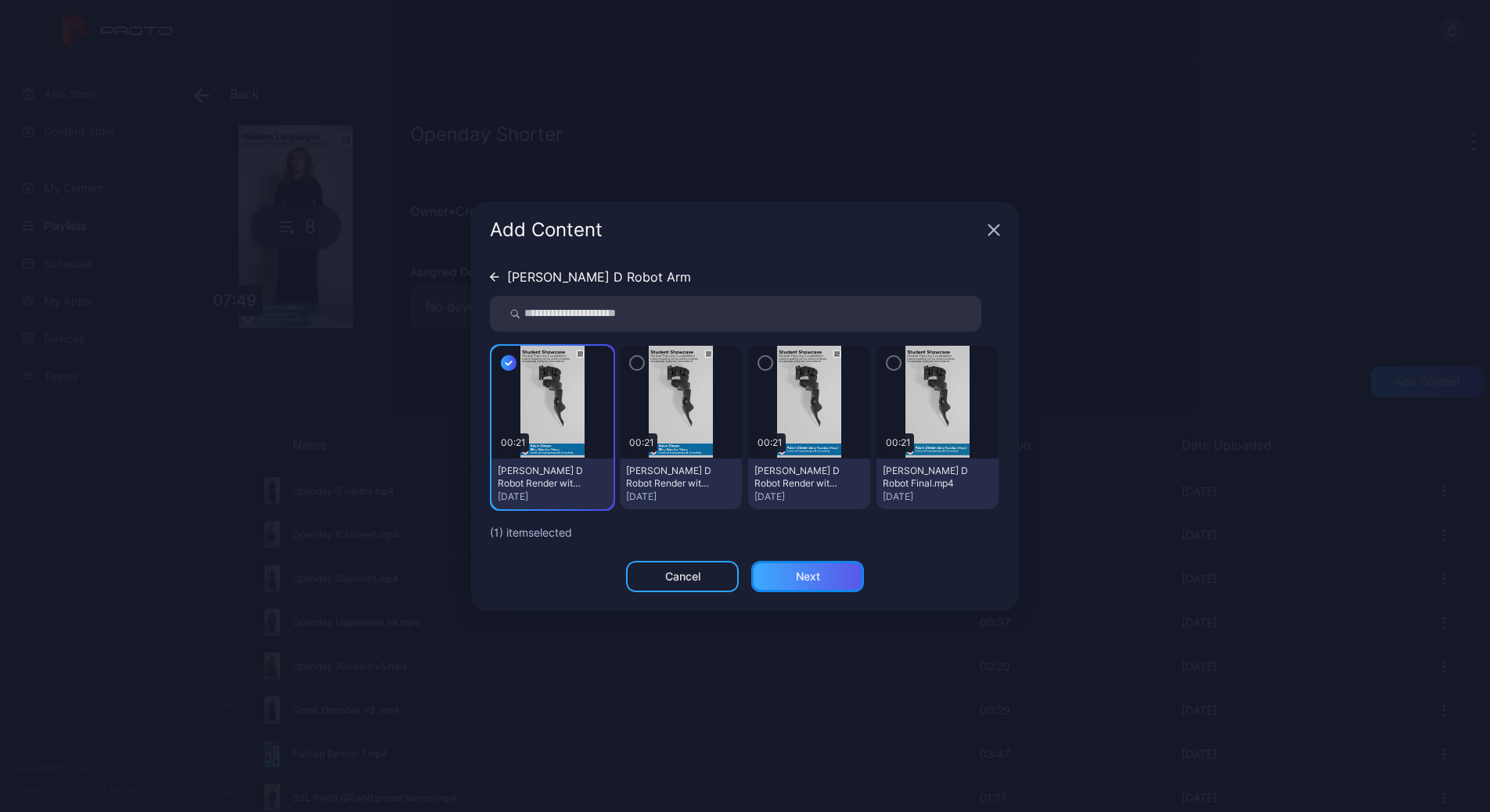
click at [848, 581] on div "Next" at bounding box center [808, 576] width 113 height 32
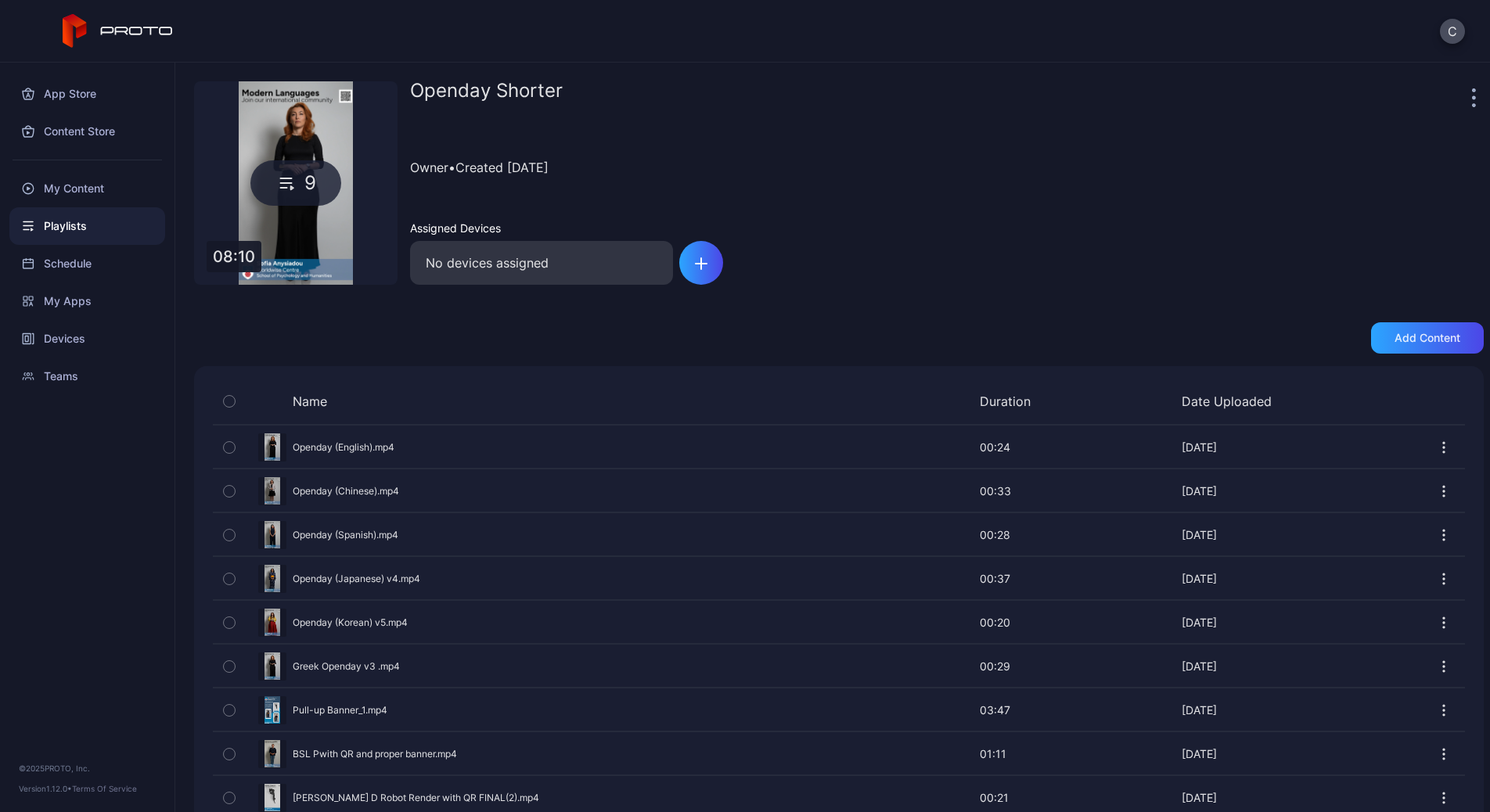
scroll to position [83, 0]
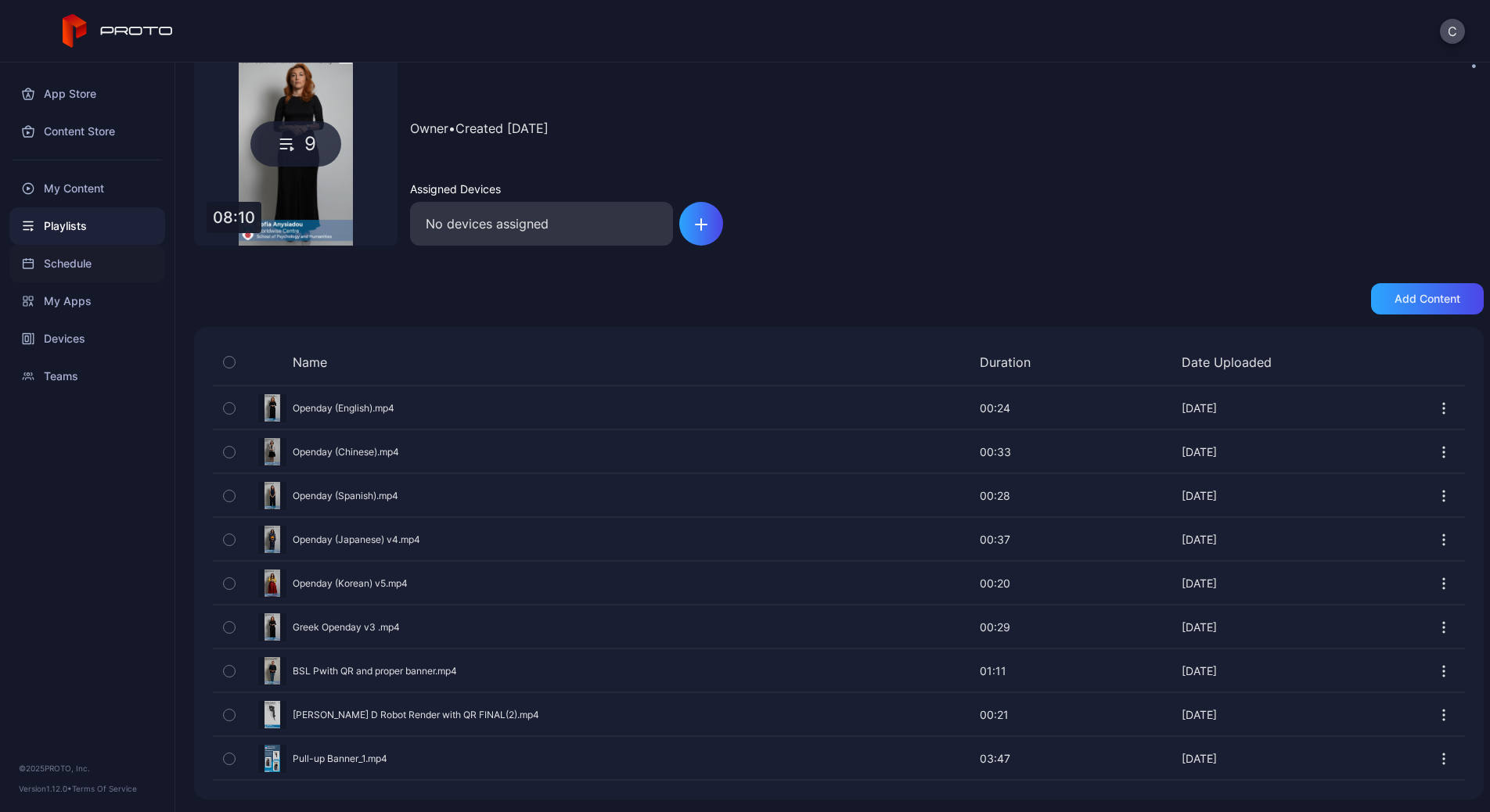
click at [55, 265] on div "Schedule" at bounding box center [87, 264] width 156 height 38
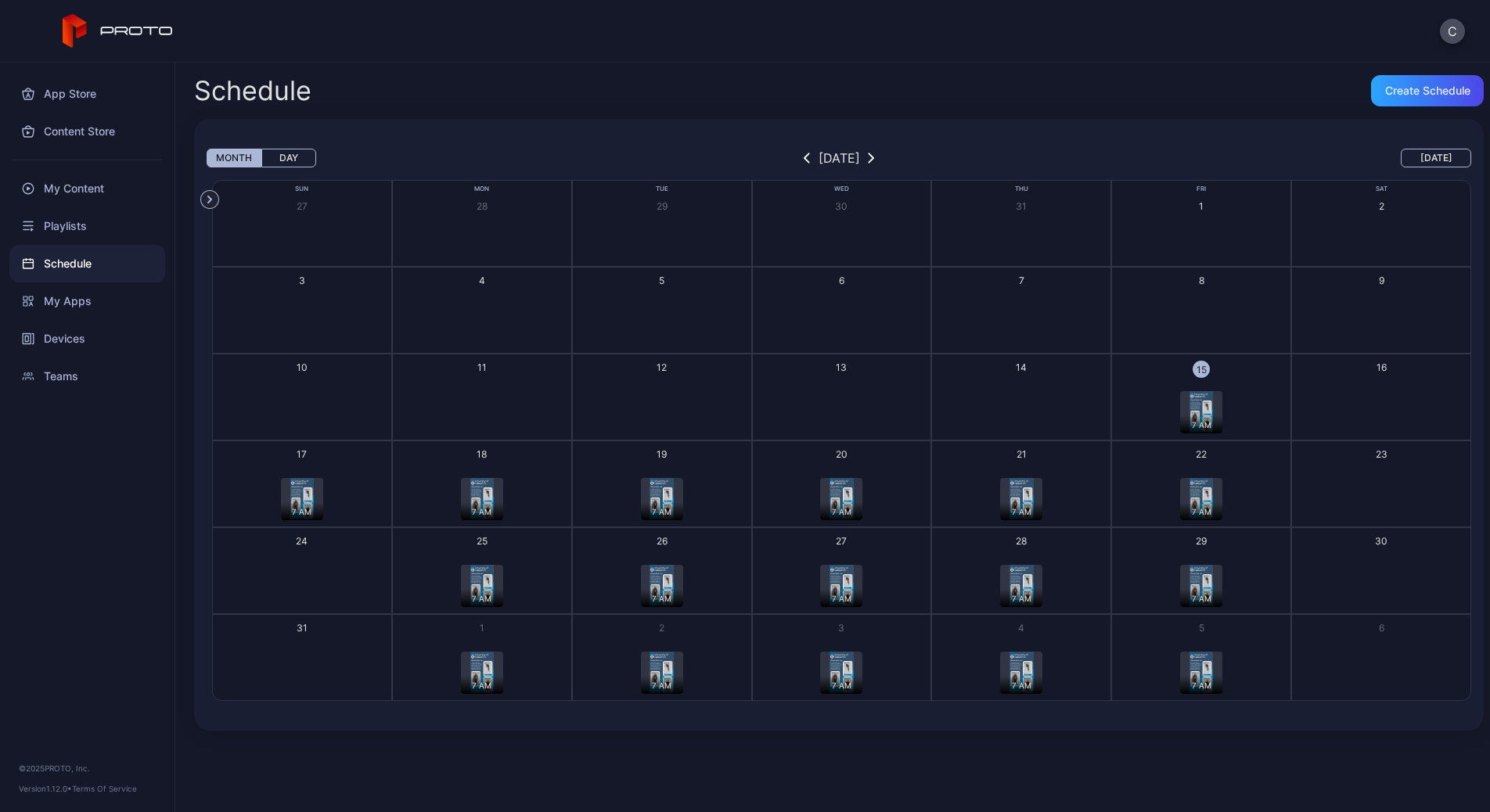
click at [304, 498] on img "button" at bounding box center [302, 499] width 24 height 42
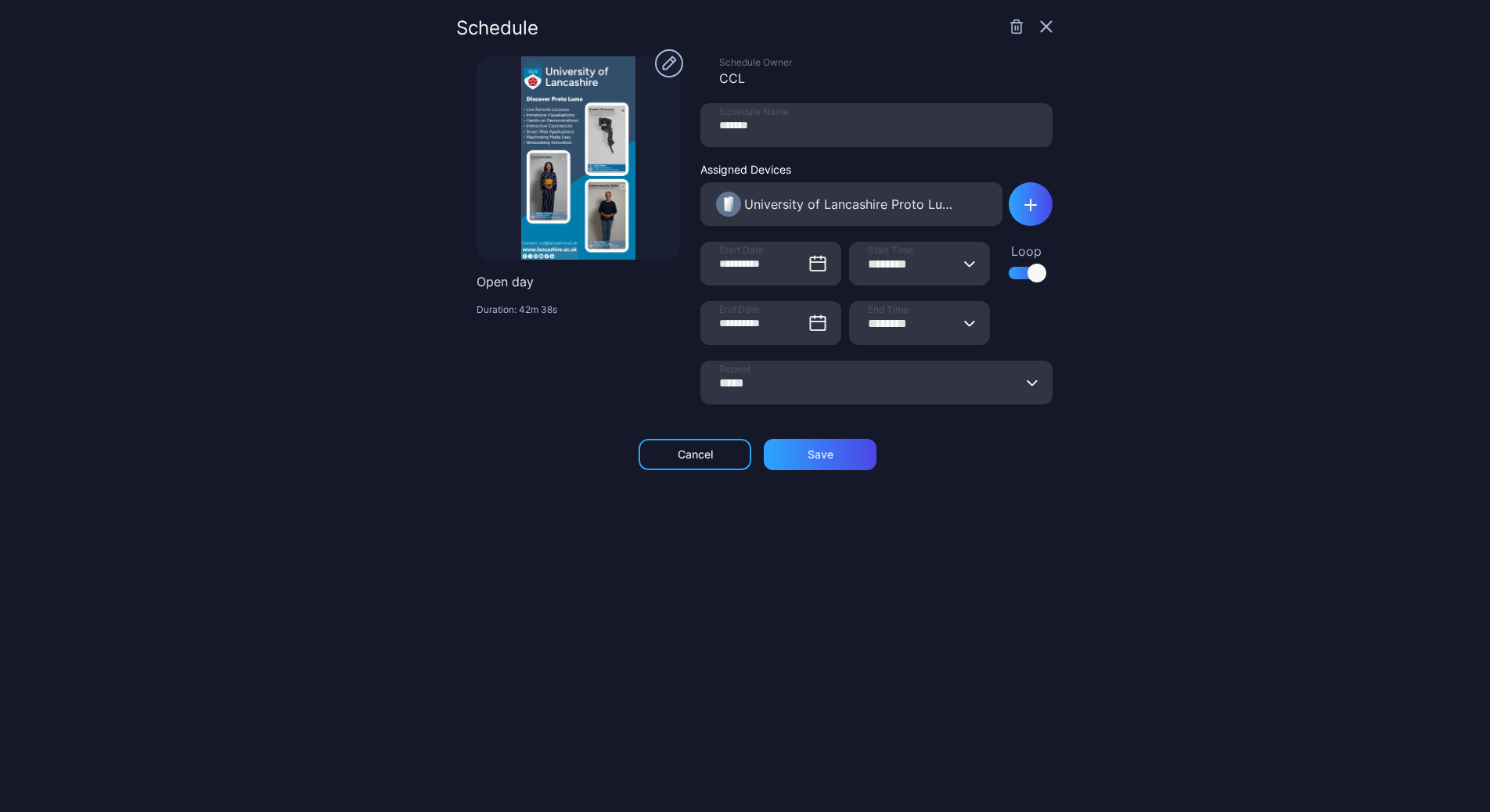
click at [655, 67] on circle "button" at bounding box center [669, 63] width 28 height 28
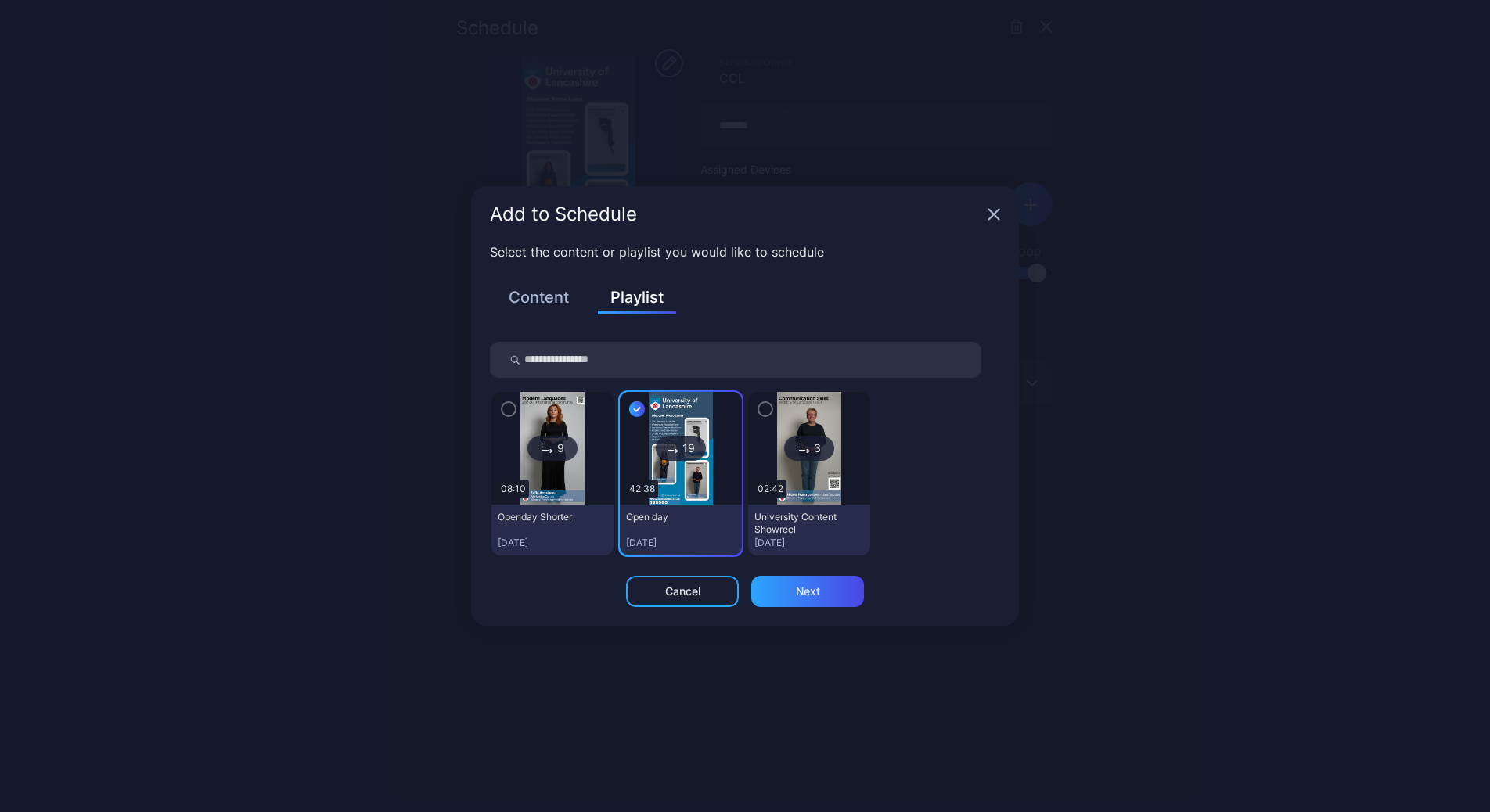
click at [502, 411] on icon "button" at bounding box center [508, 410] width 12 height 18
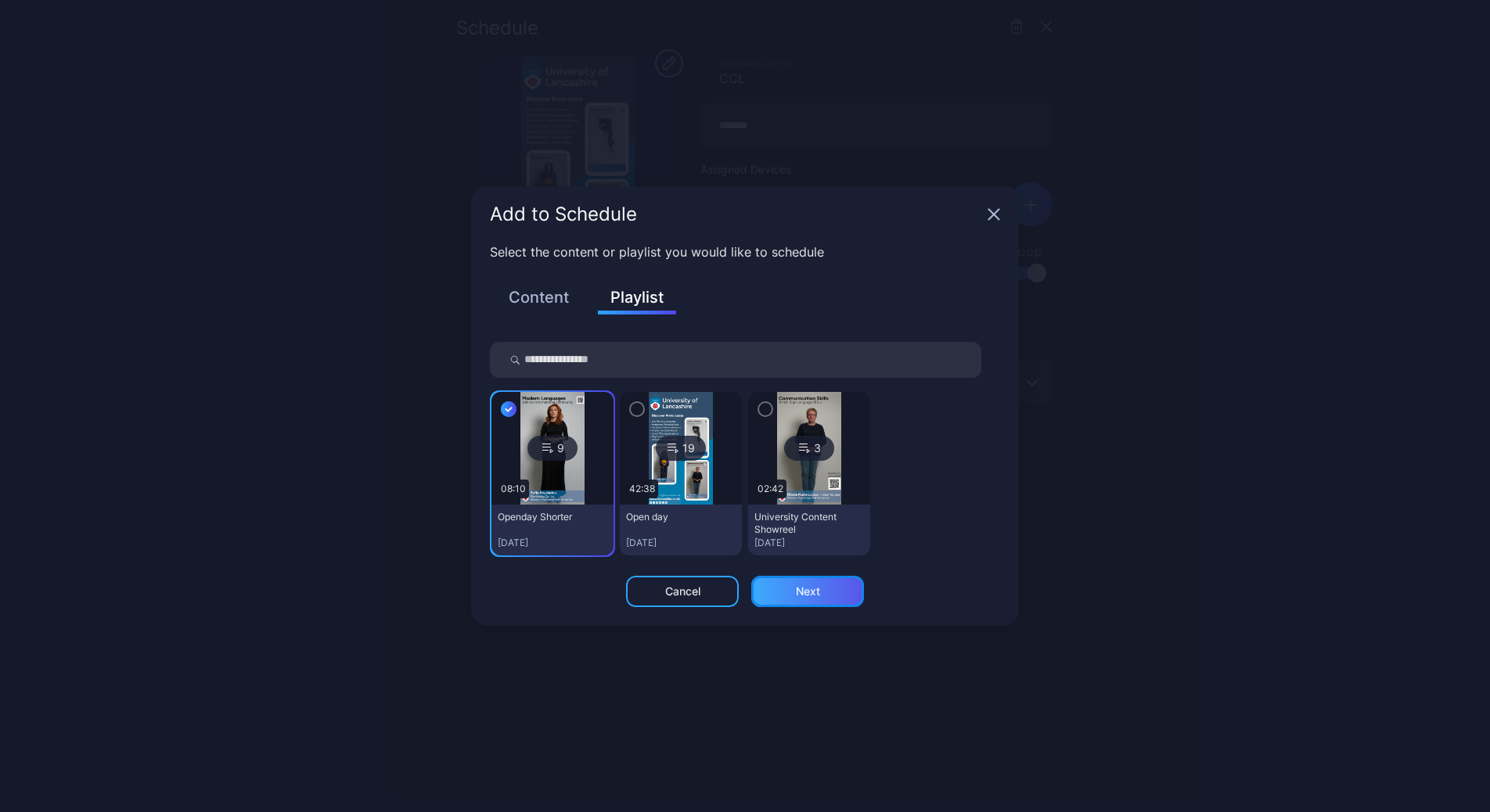
click at [801, 590] on div "Next" at bounding box center [808, 591] width 25 height 12
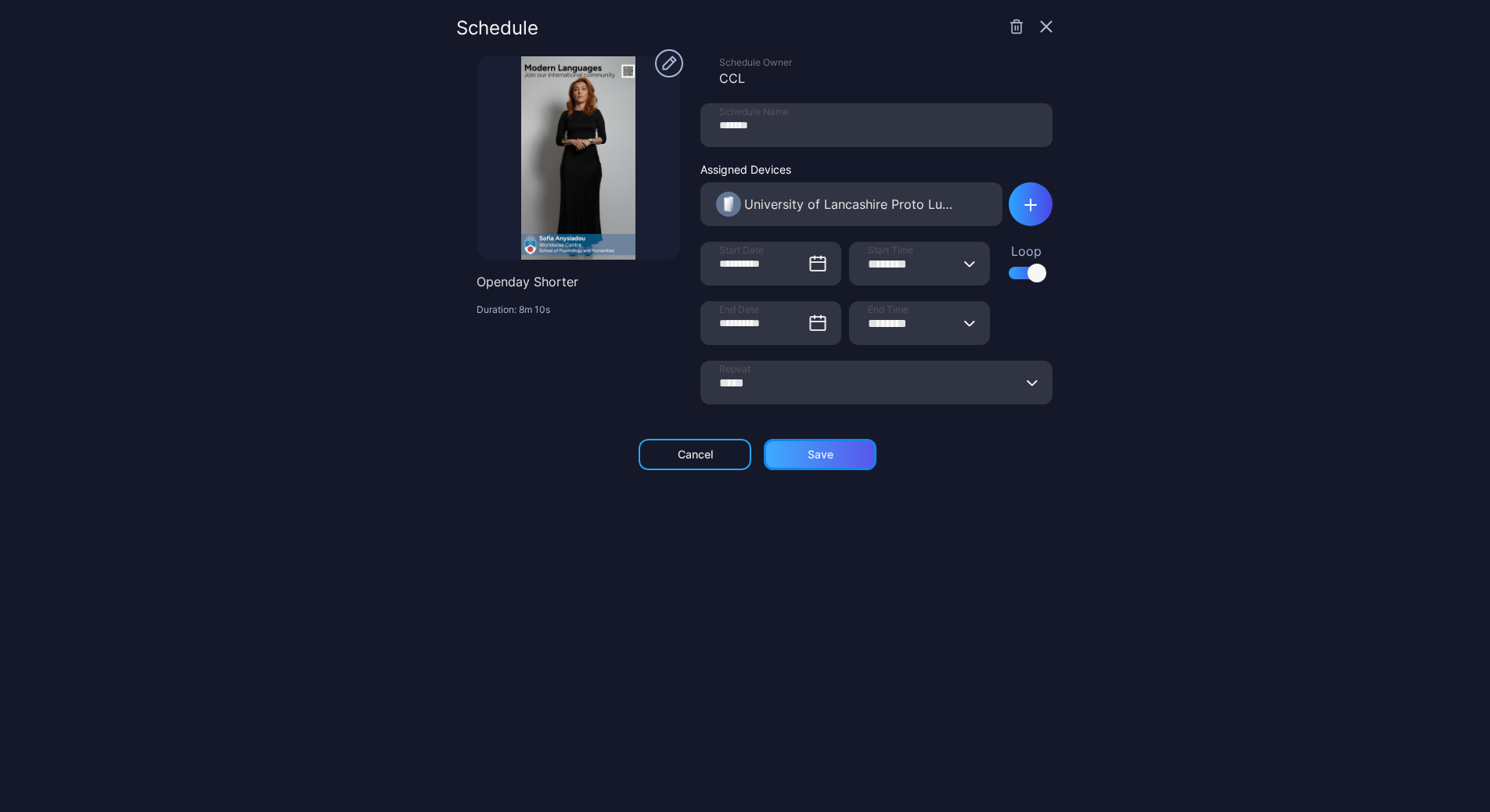
click at [808, 456] on div "Save" at bounding box center [820, 454] width 25 height 12
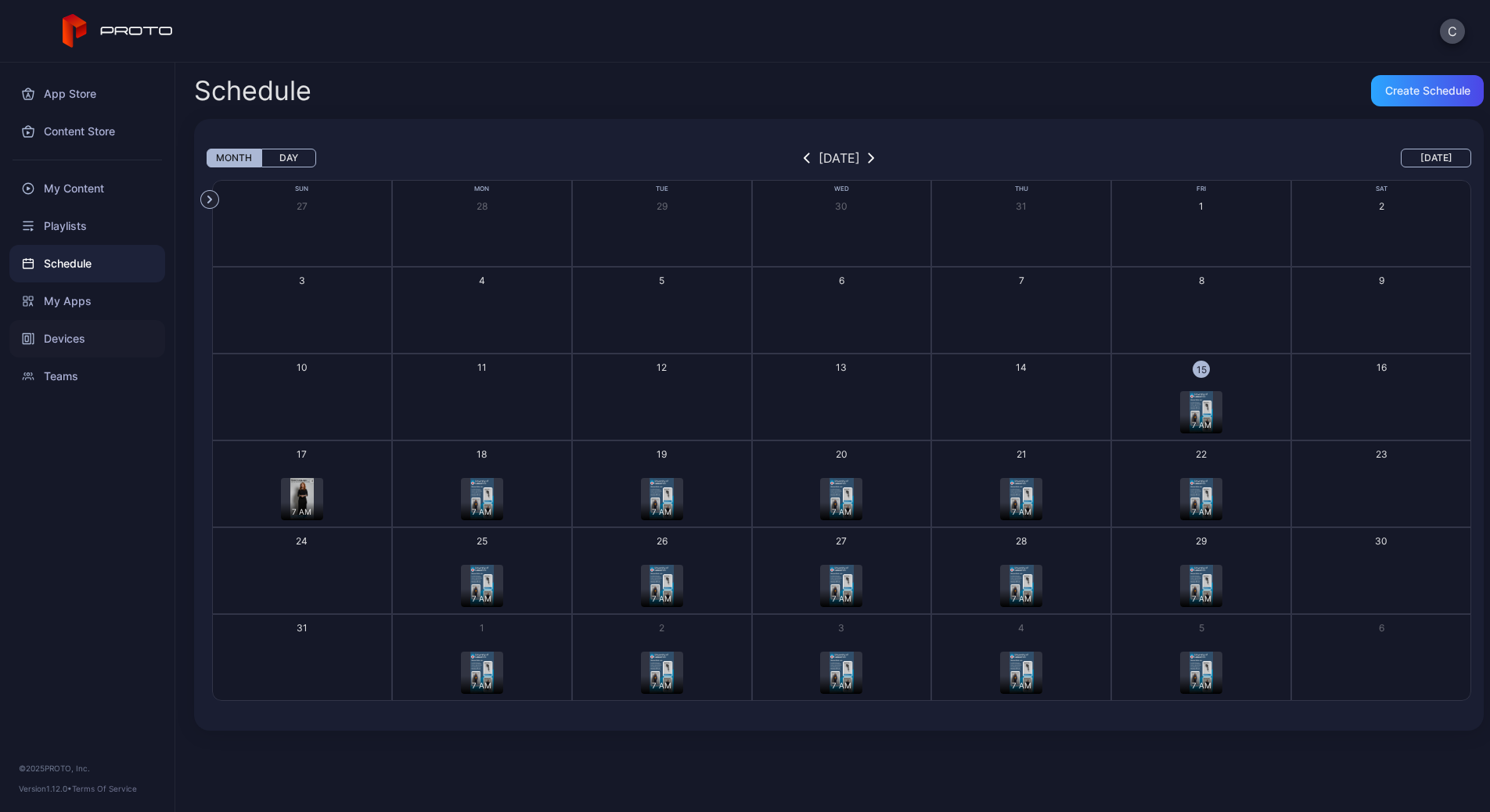
click at [81, 339] on div "Devices" at bounding box center [87, 338] width 156 height 38
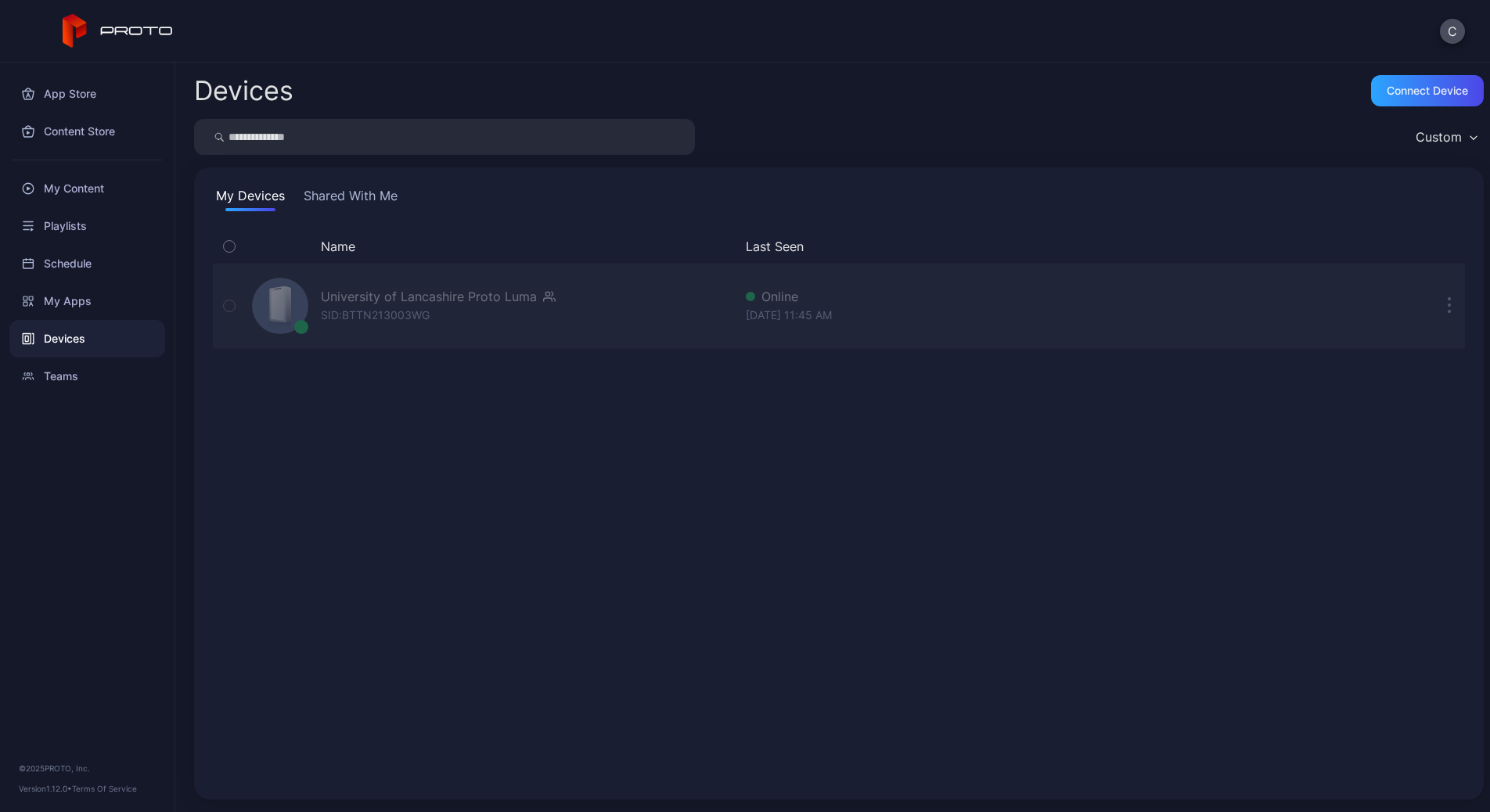
click at [481, 299] on div "University of Lancashire Proto Luma" at bounding box center [429, 296] width 216 height 18
